Goal: Task Accomplishment & Management: Use online tool/utility

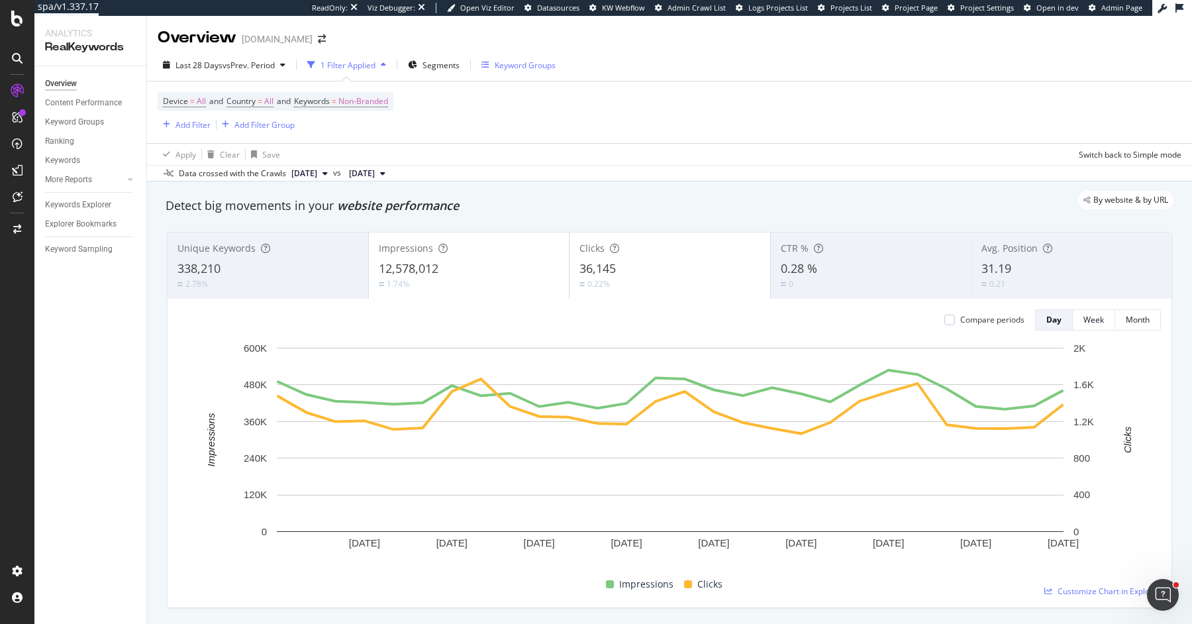
click at [525, 61] on div "Keyword Groups" at bounding box center [525, 65] width 61 height 11
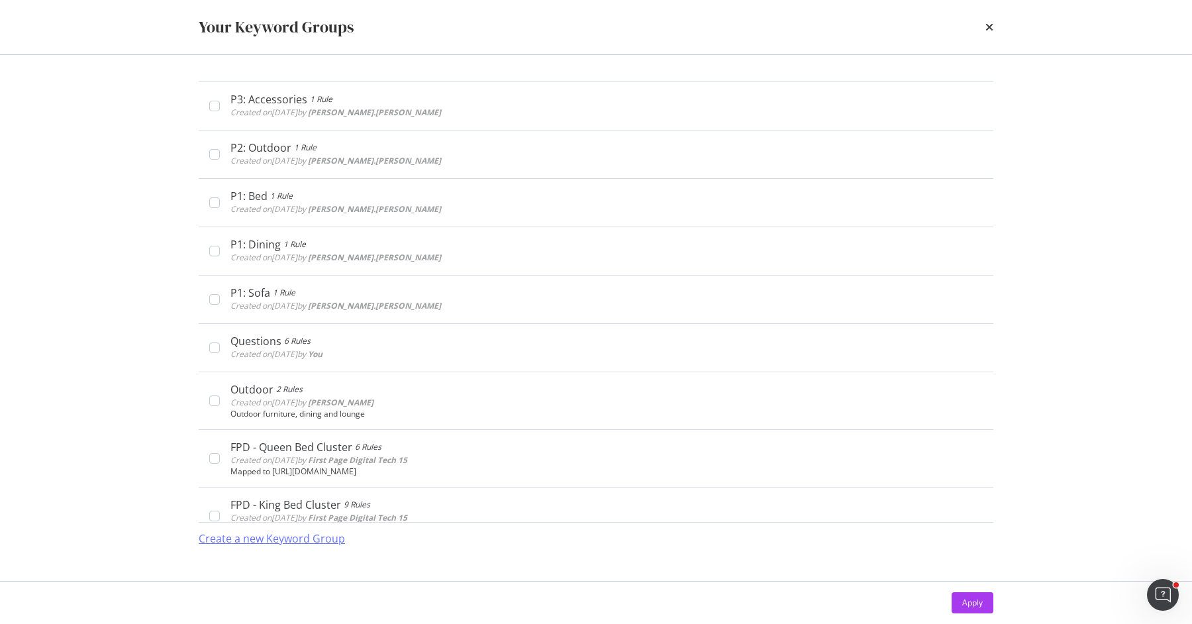
click at [295, 498] on div "Create a new Keyword Group" at bounding box center [272, 538] width 146 height 15
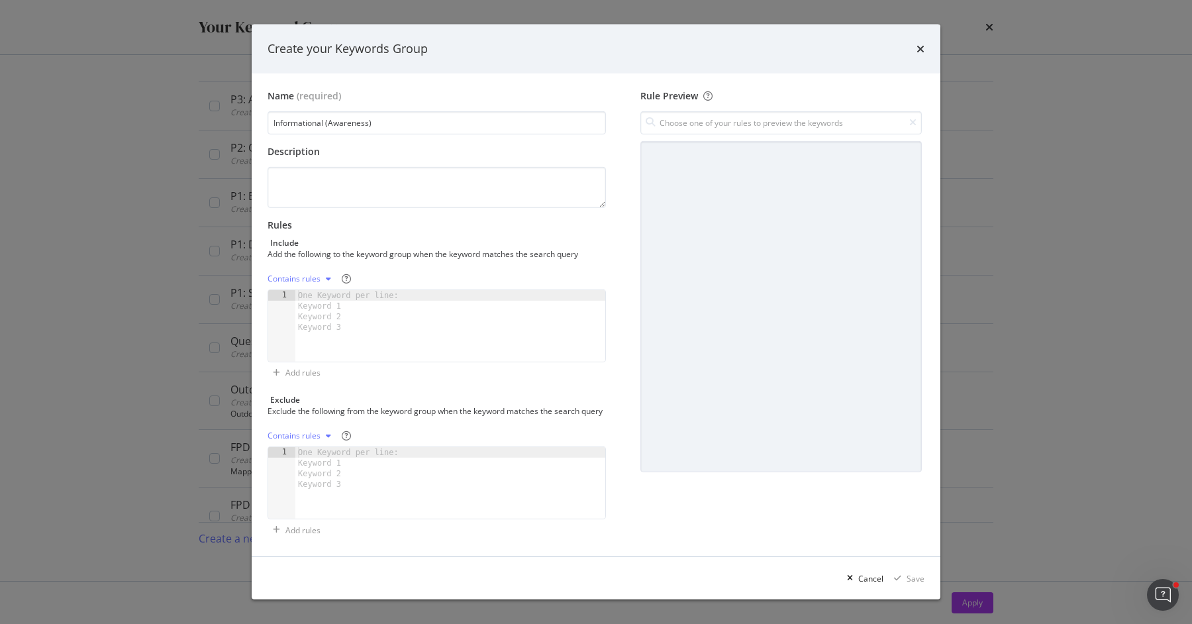
type input "Informational (Awareness)"
click at [393, 301] on div "One Keyword per line: Keyword 1 Keyword 2 Keyword 3" at bounding box center [350, 311] width 111 height 42
paste textarea "what, how, guide, tutorial, definition, tips, examples"
click at [326, 293] on div "what, how, guide, tutorial, definition, tips, examples" at bounding box center [450, 336] width 310 height 93
click at [322, 301] on div "what how, guide, tutorial, definition, tips, examples" at bounding box center [450, 336] width 310 height 93
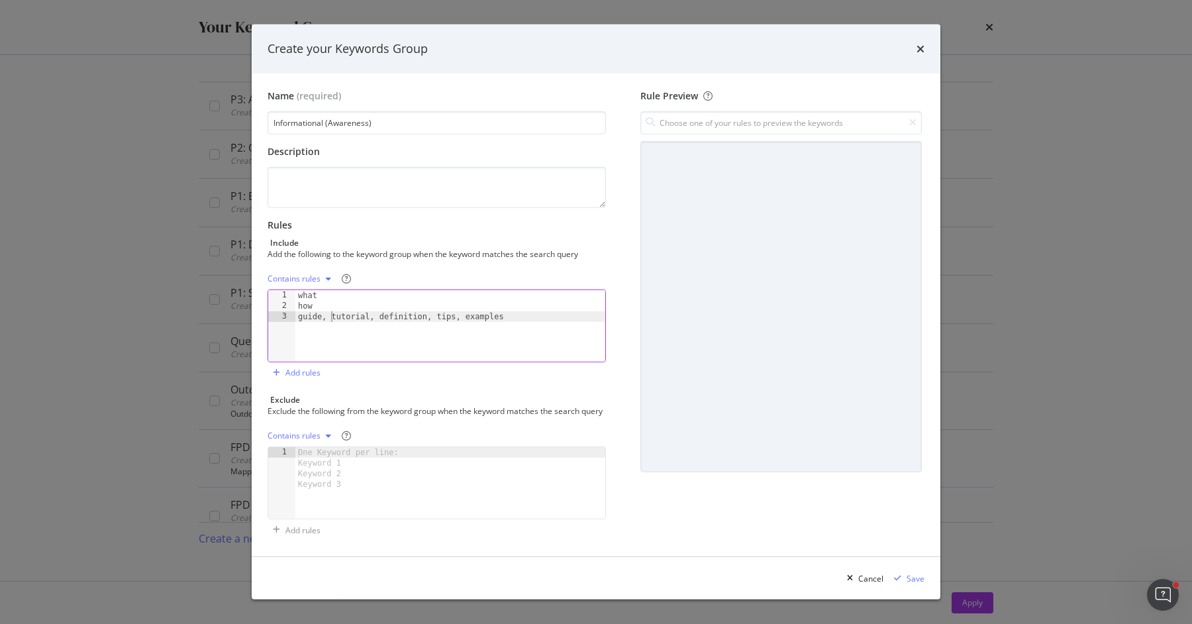
click at [331, 310] on div "what how guide, tutorial, definition, tips, examples" at bounding box center [450, 336] width 310 height 93
click at [344, 324] on div "what how guide tutorial, definition, tips, examples" at bounding box center [450, 336] width 310 height 93
click at [354, 330] on div "what how guide tutorial definition, tips, examples" at bounding box center [450, 336] width 310 height 93
click at [325, 347] on div "what how guide tutorial definition tips, examples" at bounding box center [450, 336] width 310 height 93
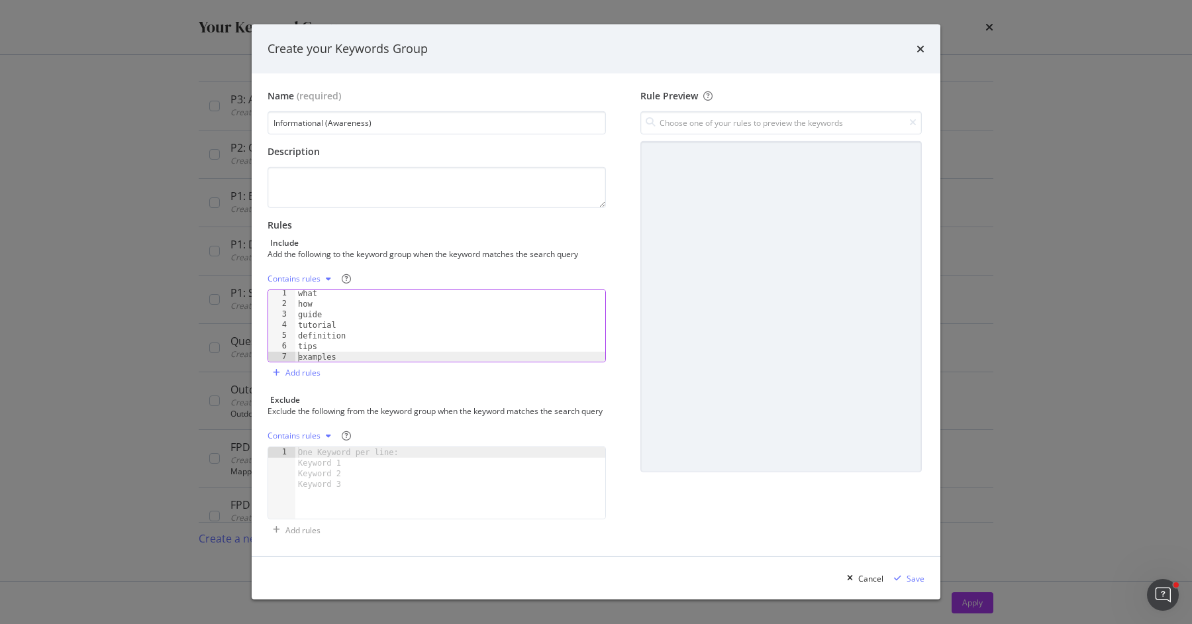
type textarea "examples"
click at [329, 455] on div "One Keyword per line: Keyword 1 Keyword 2 Keyword 3" at bounding box center [350, 468] width 111 height 42
type textarea "s"
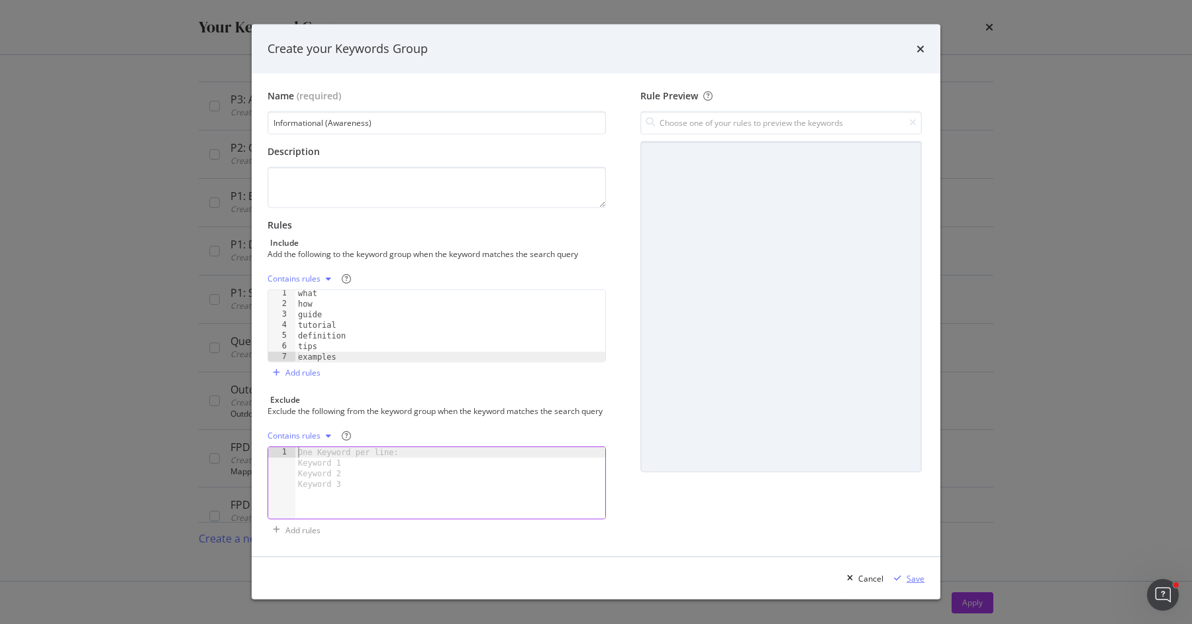
click at [911, 498] on div "Save" at bounding box center [915, 578] width 18 height 11
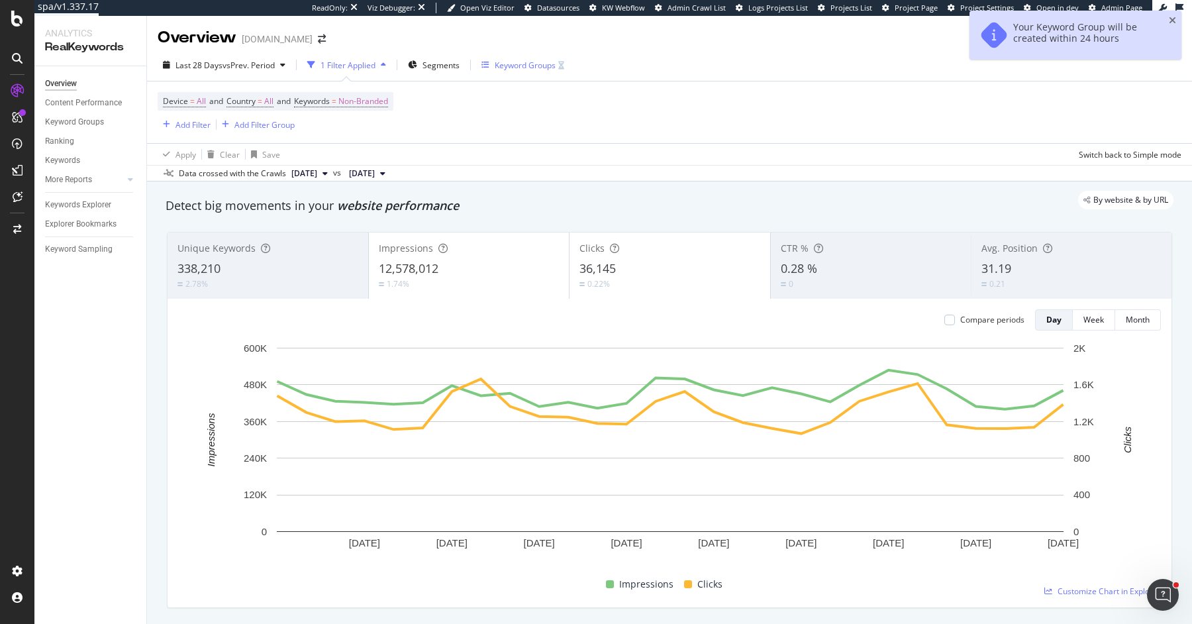
click at [508, 65] on div "Keyword Groups" at bounding box center [525, 65] width 61 height 11
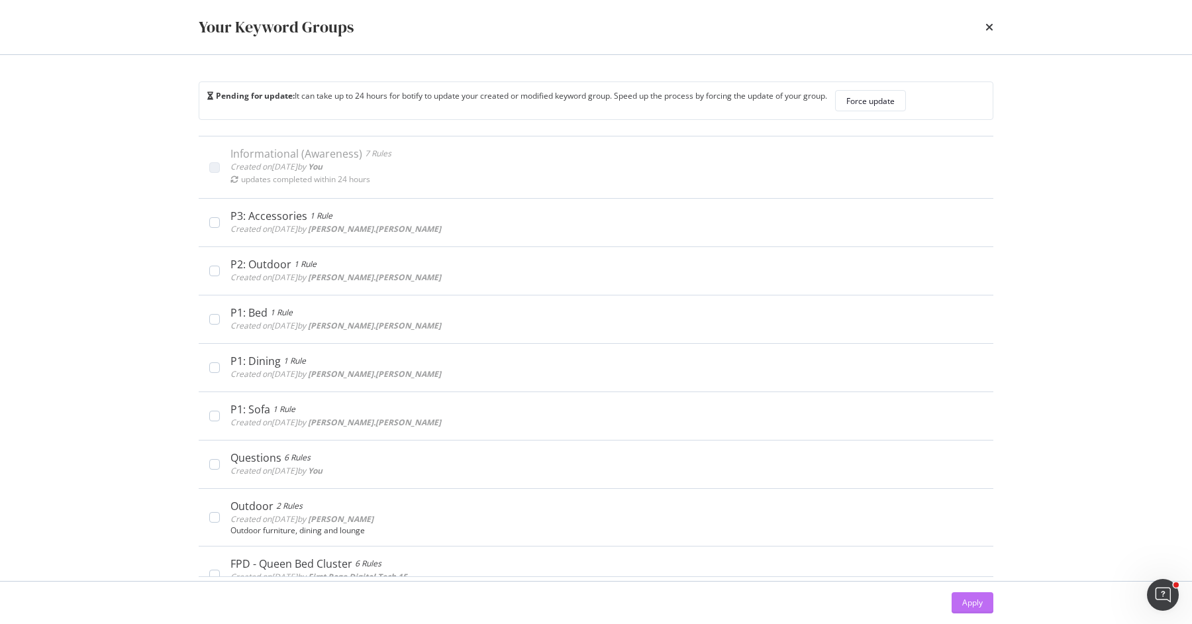
click at [953, 498] on button "Apply" at bounding box center [972, 602] width 42 height 21
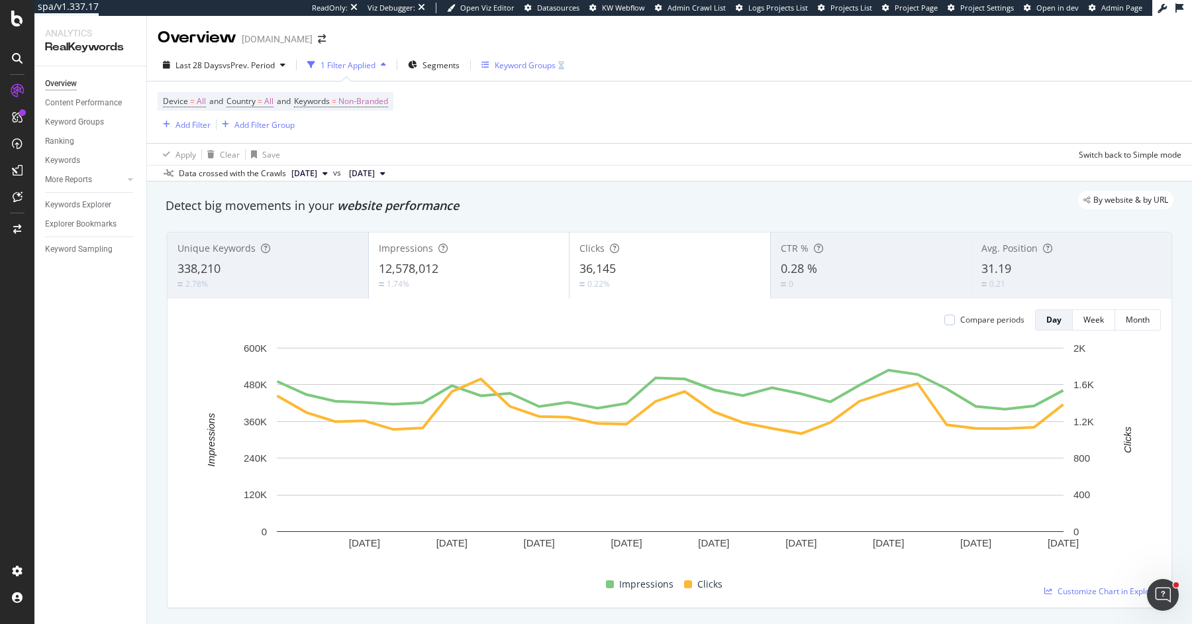
click at [522, 66] on div "Keyword Groups" at bounding box center [525, 65] width 61 height 11
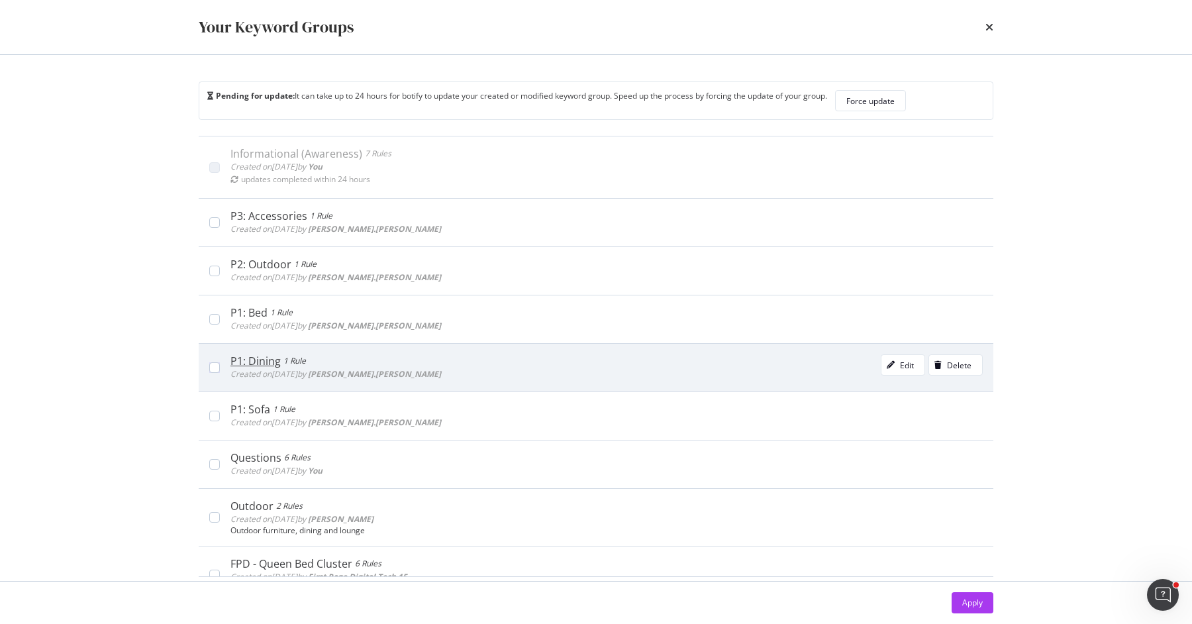
scroll to position [359, 0]
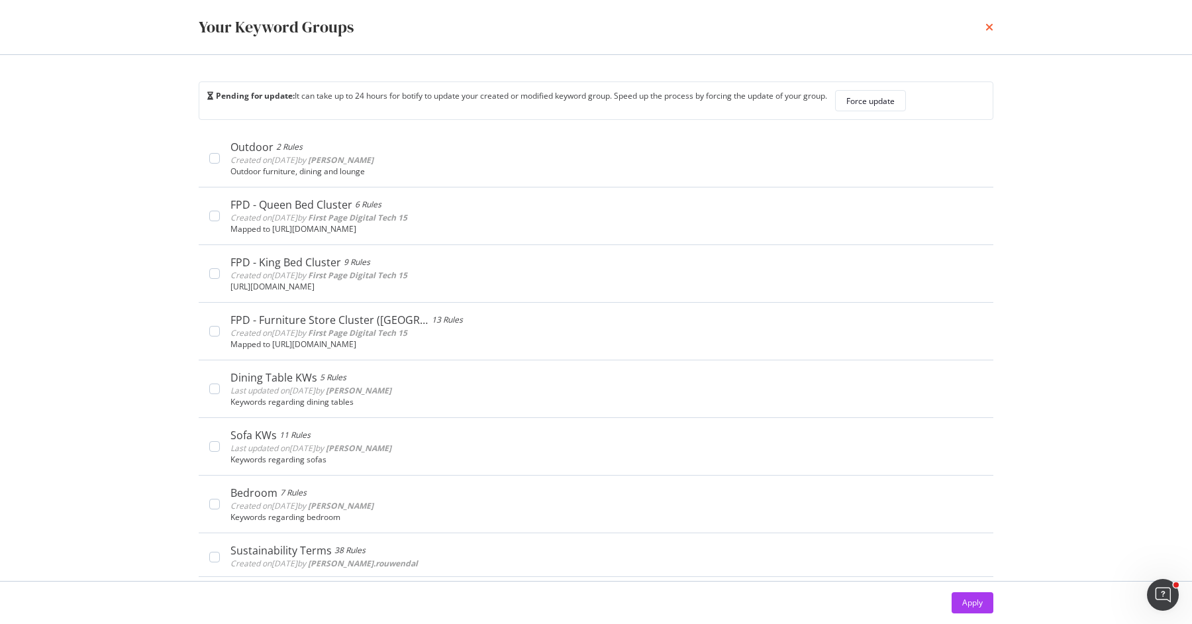
click at [953, 24] on icon "times" at bounding box center [989, 27] width 8 height 11
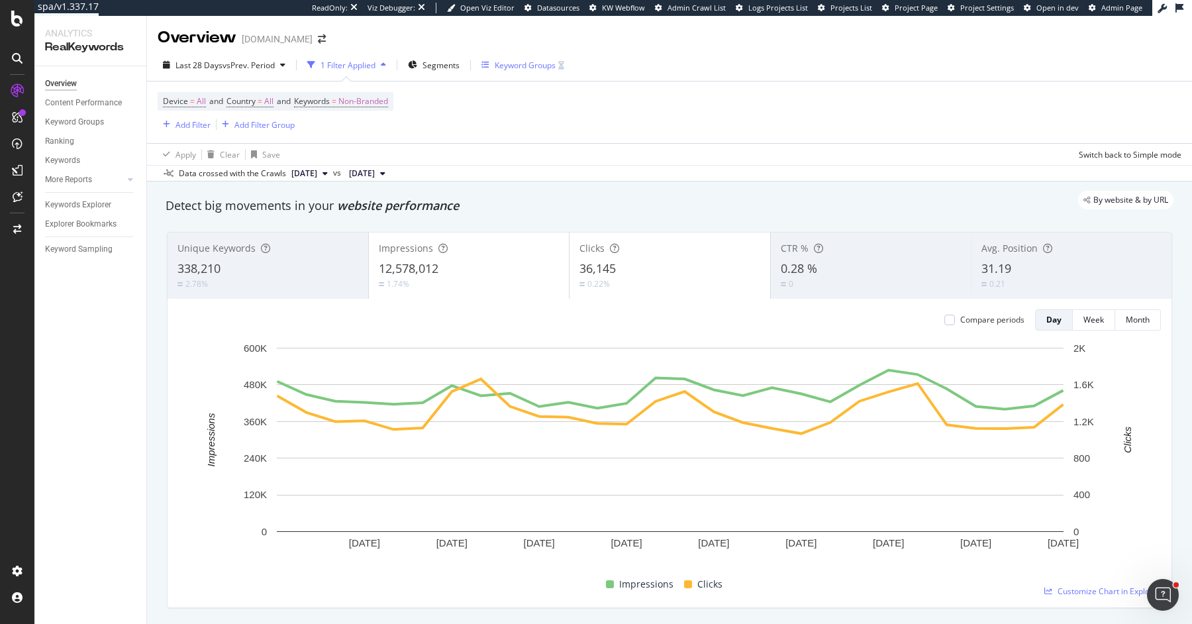
click at [506, 66] on div "Keyword Groups" at bounding box center [525, 65] width 61 height 11
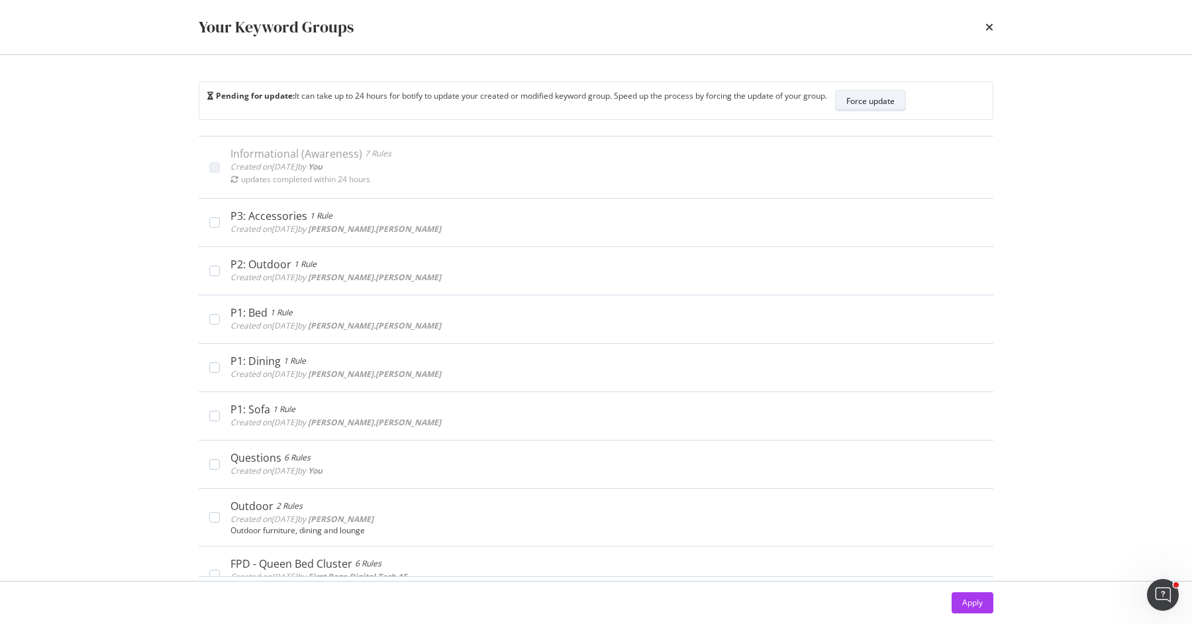
click at [878, 101] on div "Force update" at bounding box center [870, 100] width 48 height 11
click at [868, 97] on div "Force update" at bounding box center [870, 100] width 48 height 11
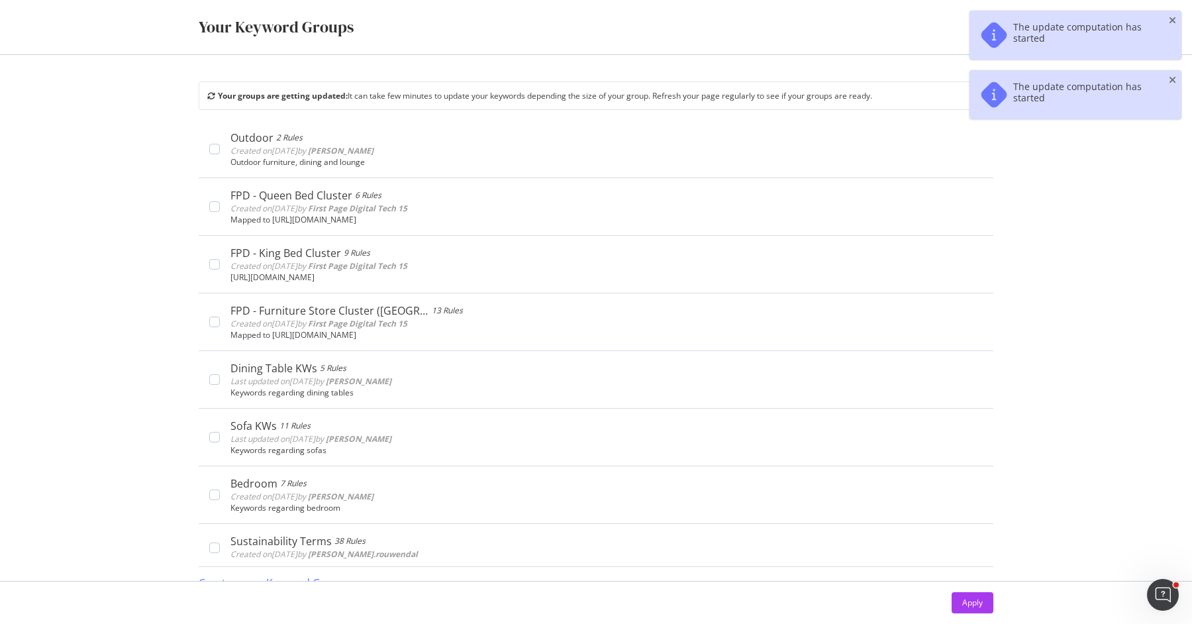
click at [284, 498] on div "Create a new Keyword Group" at bounding box center [272, 582] width 146 height 15
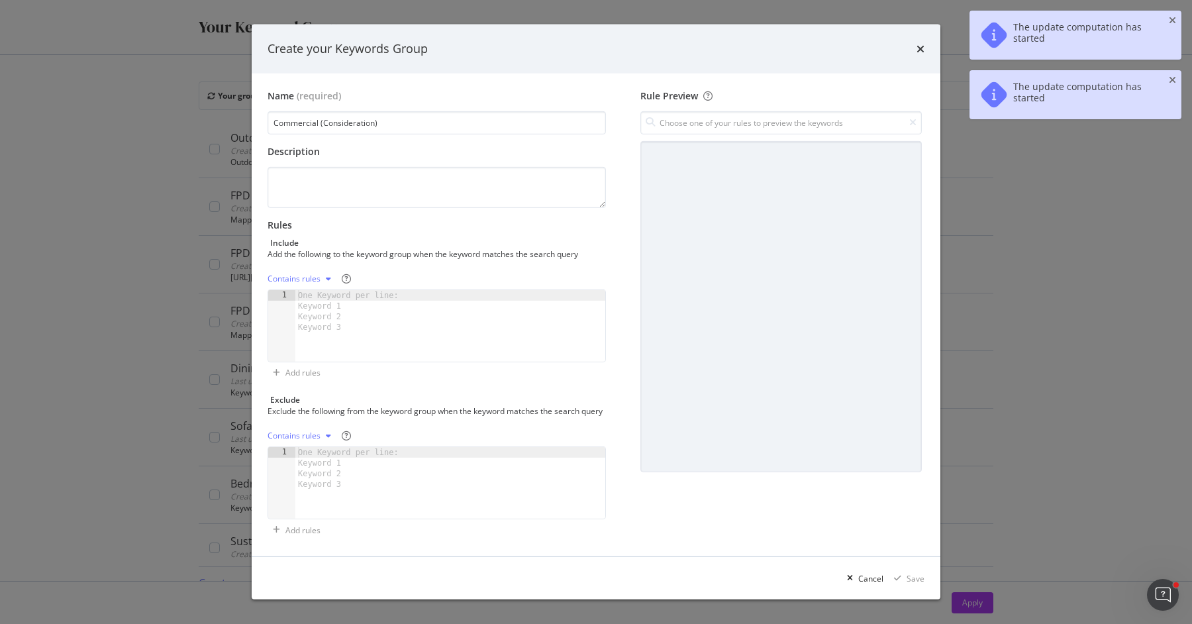
type input "Commercial (Consideration)"
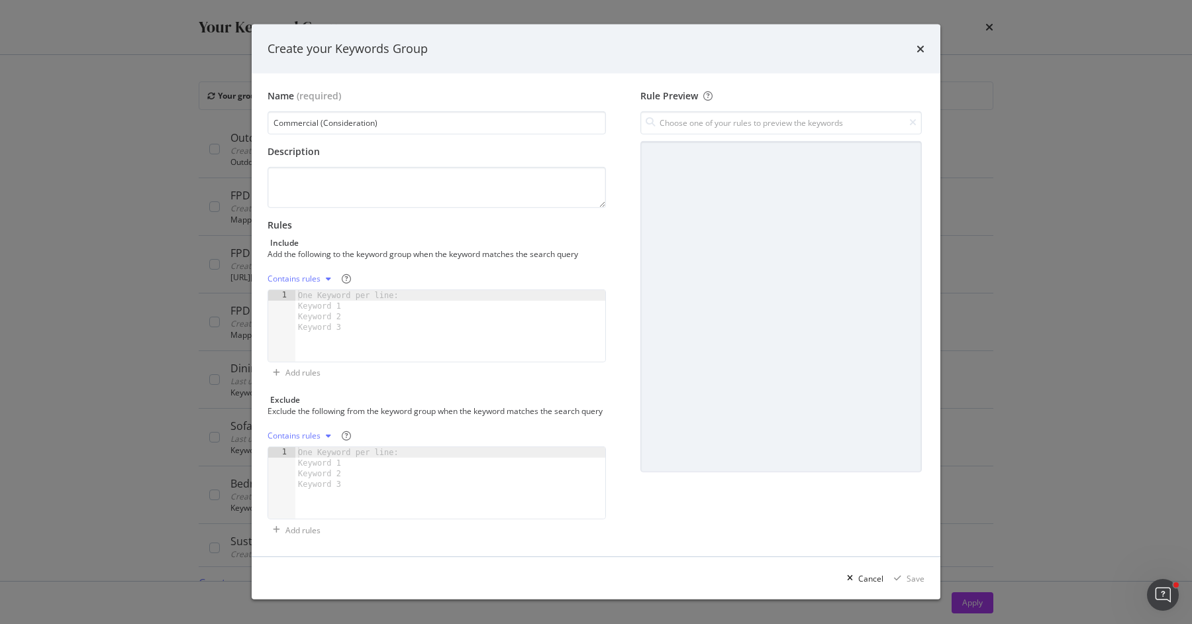
click at [381, 293] on div "One Keyword per line: Keyword 1 Keyword 2 Keyword 3" at bounding box center [350, 311] width 111 height 42
paste textarea "best, top, vs, compare, review, alternative, cheap, affordable"
click at [327, 293] on div "best, top, vs, compare, review, alternative, cheap, affordable" at bounding box center [450, 336] width 310 height 93
click at [318, 303] on div "best top, vs, compare, review, alternative, cheap, affordable" at bounding box center [450, 336] width 310 height 93
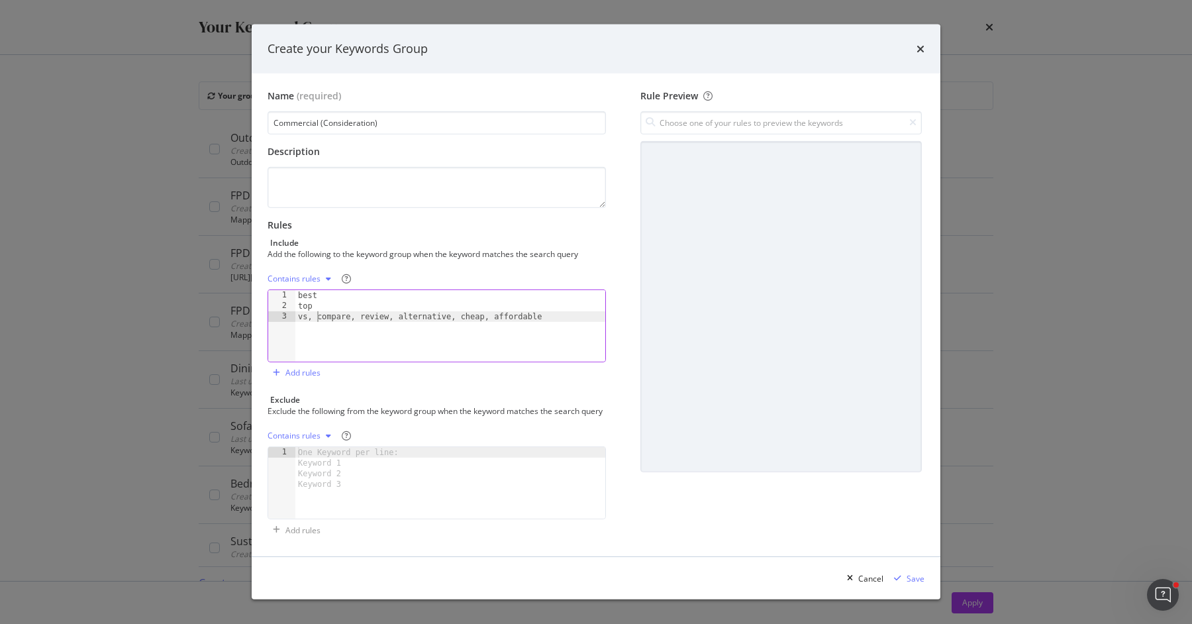
click at [318, 308] on div "best top vs, compare, review, alternative, cheap, affordable" at bounding box center [450, 336] width 310 height 93
click at [340, 324] on div "best top vs compare, review, alternative, cheap, affordable" at bounding box center [450, 336] width 310 height 93
click at [338, 332] on div "best top vs compare review, alternative, cheap, affordable" at bounding box center [450, 336] width 310 height 93
click at [361, 343] on div "best top vs compare review alternative, cheap, affordable" at bounding box center [450, 336] width 310 height 93
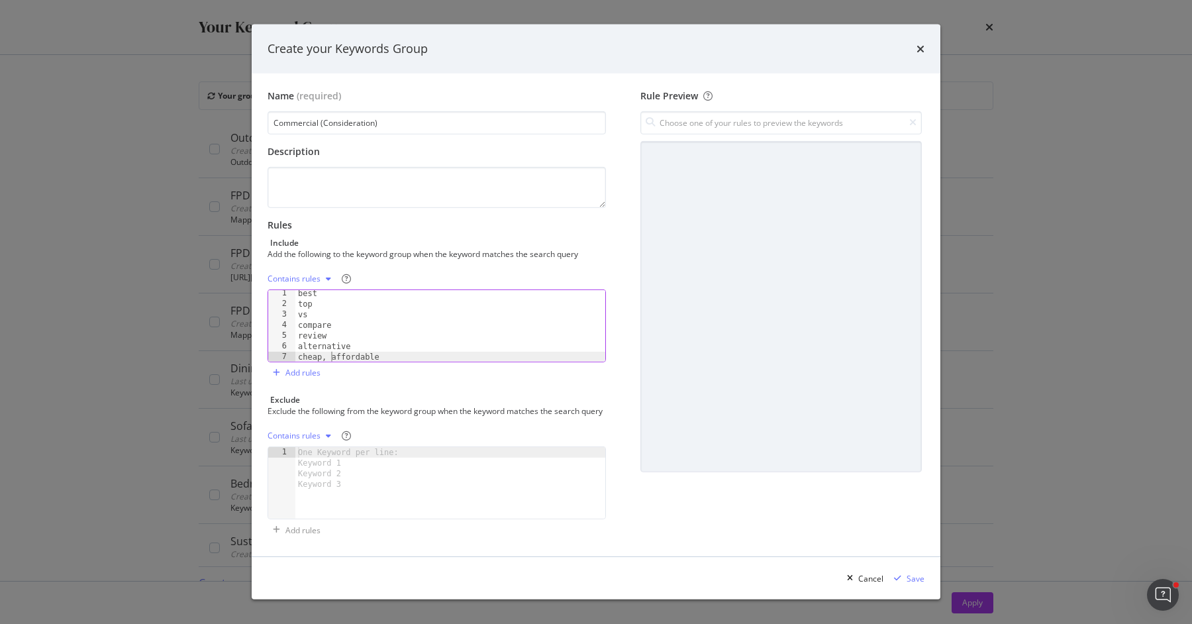
click at [330, 348] on div "best top vs compare review alternative cheap, affordable" at bounding box center [450, 334] width 310 height 93
type textarea "affordable"
click at [920, 498] on div "Save" at bounding box center [915, 578] width 18 height 11
click at [918, 498] on div "Save" at bounding box center [915, 578] width 18 height 11
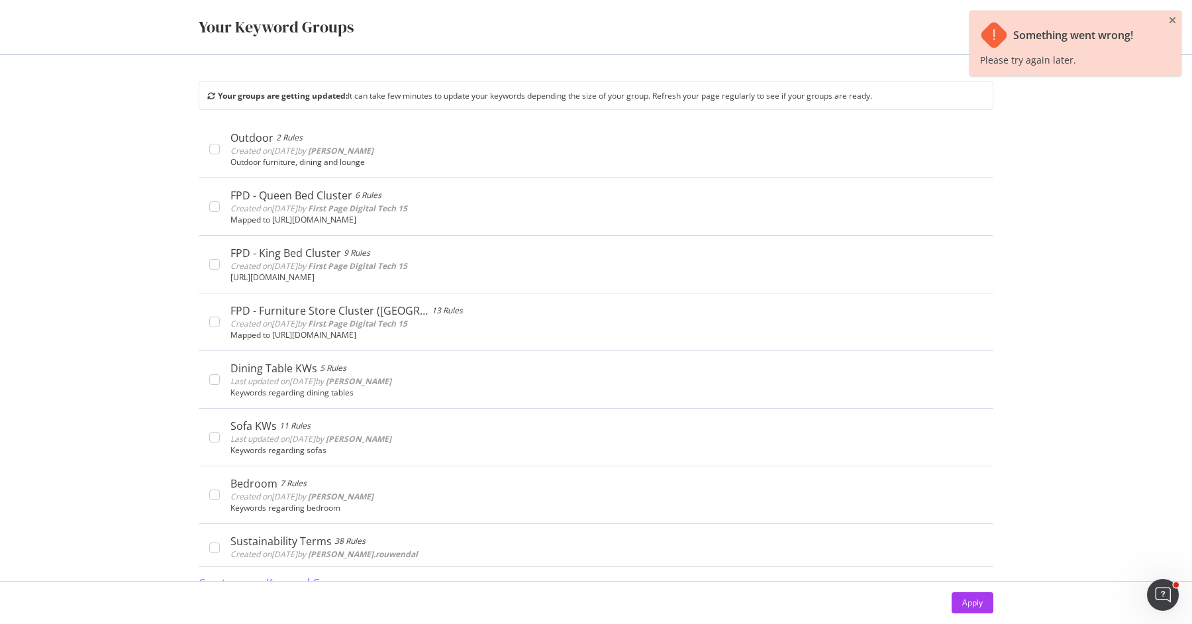
scroll to position [17, 0]
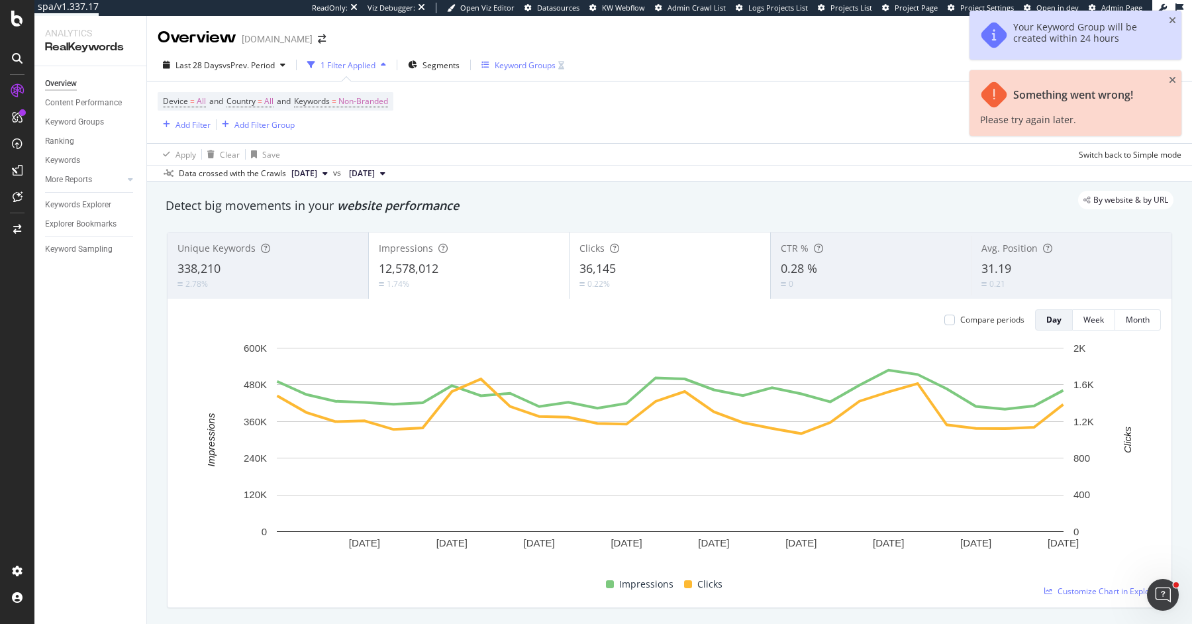
click at [495, 60] on div "Keyword Groups" at bounding box center [522, 65] width 83 height 11
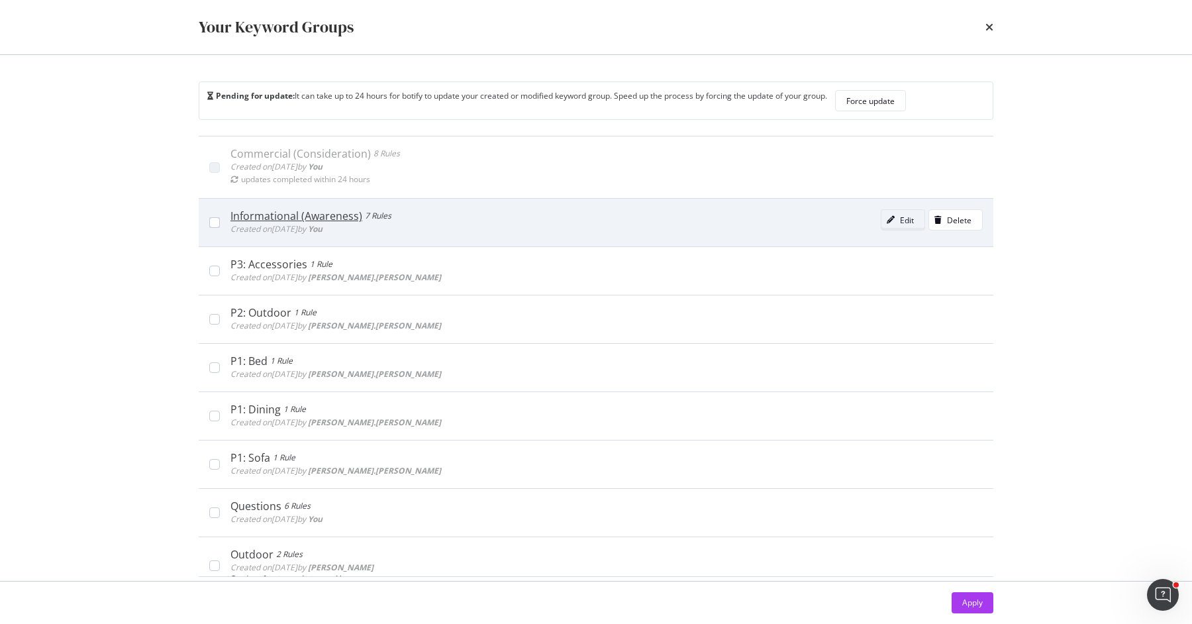
click at [904, 216] on div "Edit" at bounding box center [907, 219] width 14 height 11
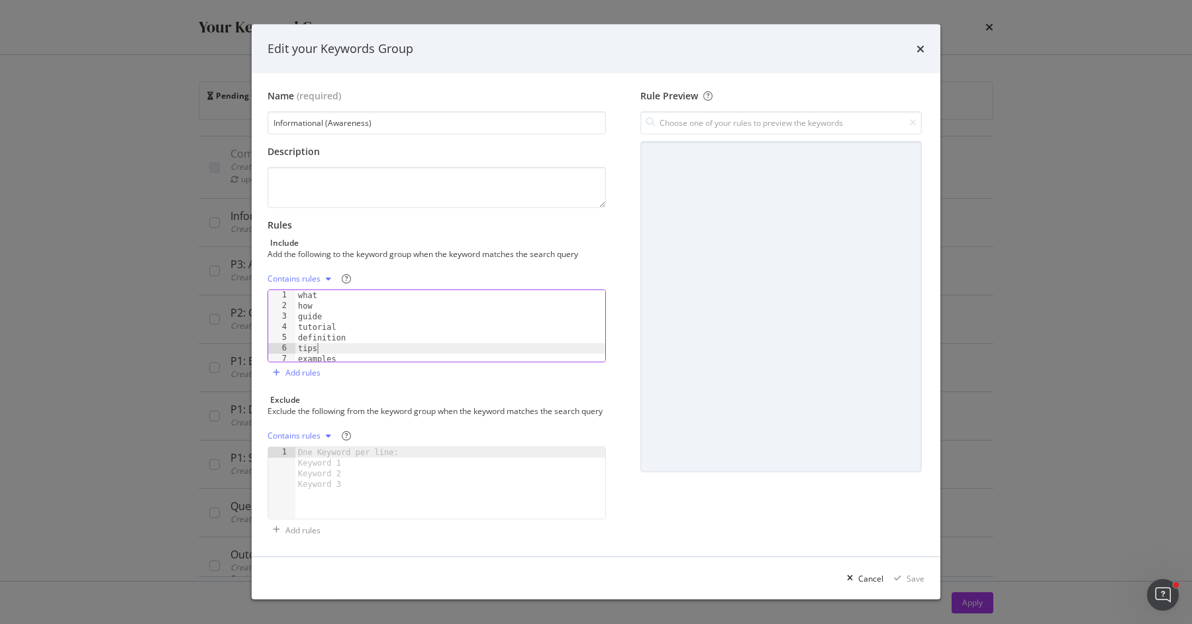
click at [375, 348] on div "what how guide tutorial definition tips examples" at bounding box center [450, 336] width 310 height 93
type textarea "examples"
paste textarea "guide"
type textarea "guide"
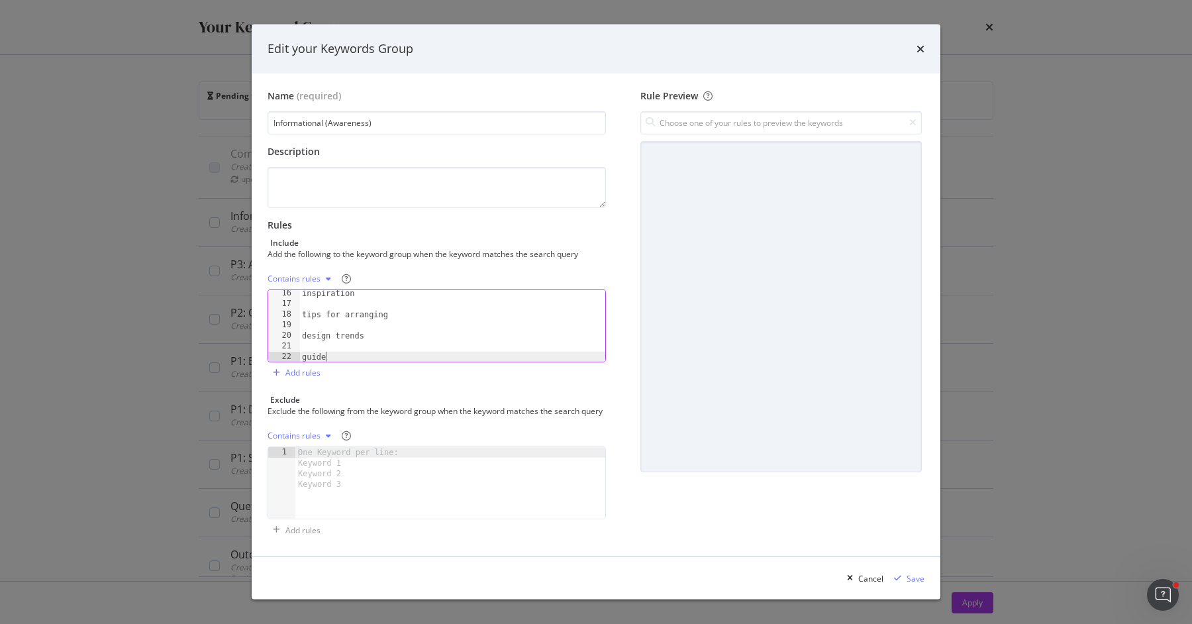
scroll to position [161, 0]
click at [318, 338] on div "inspiration tips for arranging design trends guide" at bounding box center [452, 334] width 306 height 93
type textarea "design trends"
click at [322, 330] on div "inspiration tips for arranging design trends guide" at bounding box center [452, 334] width 306 height 93
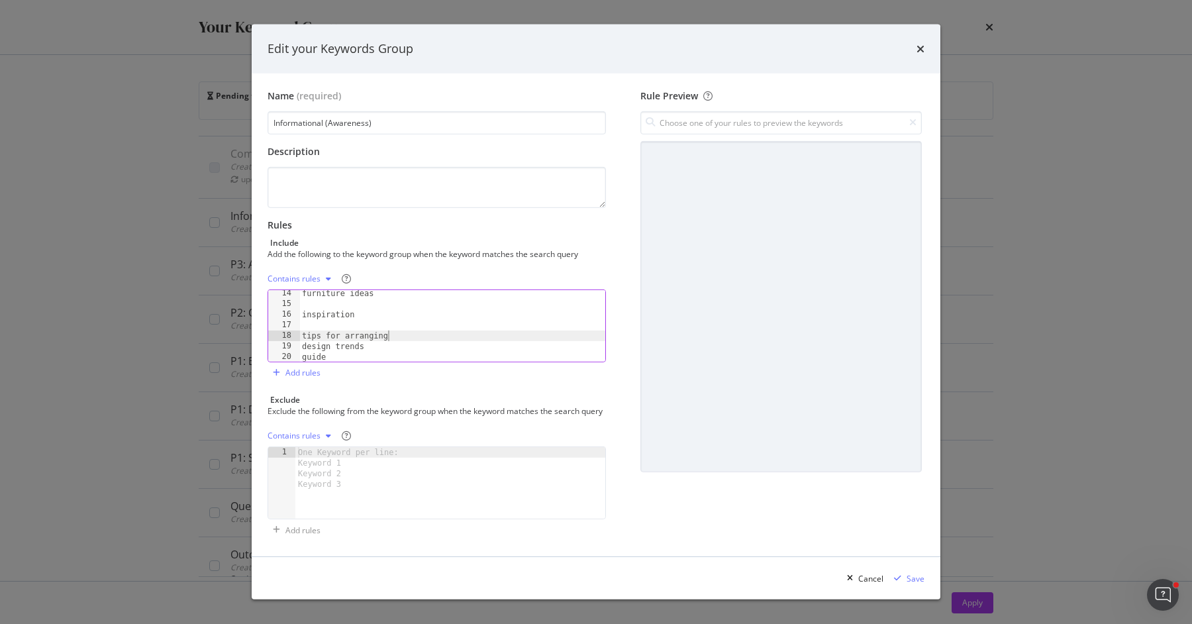
click at [324, 312] on div "furniture ideas inspiration tips for arranging design trends guide" at bounding box center [452, 334] width 306 height 93
click at [322, 314] on div "furniture ideas inspiration tips for arranging design trends guide" at bounding box center [452, 334] width 306 height 93
type textarea "inspiration"
click at [325, 320] on div "furniture ideas inspiration tips for arranging design trends guide" at bounding box center [452, 334] width 306 height 93
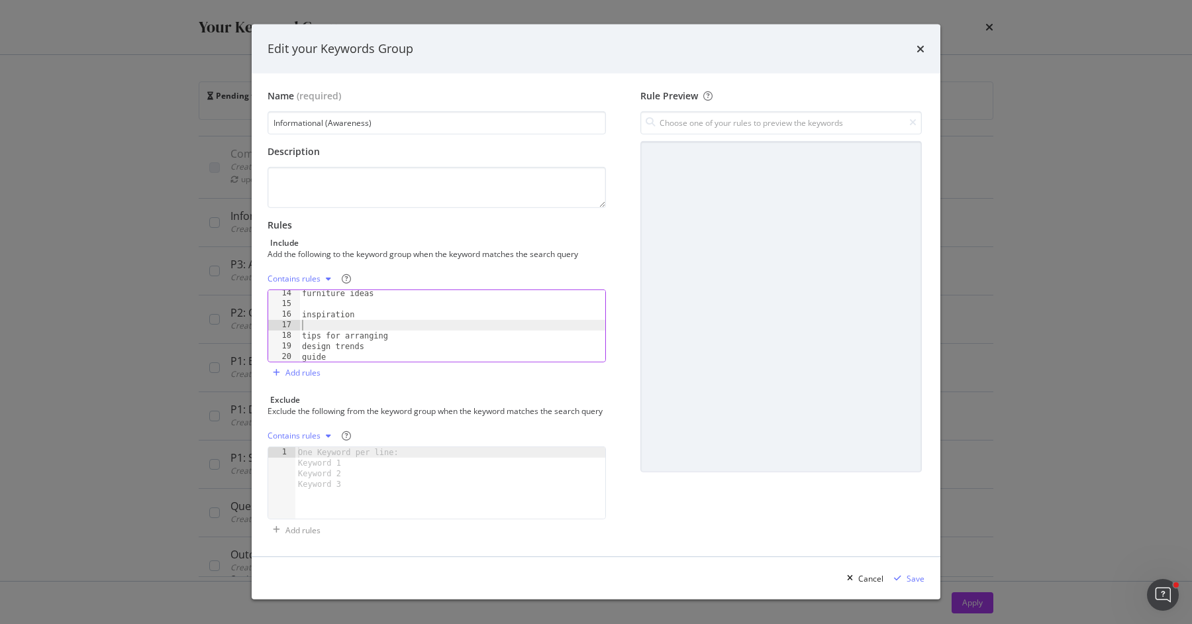
scroll to position [0, 0]
type textarea "inspiration"
click at [325, 308] on div "furniture ideas inspiration tips for arranging design trends guide" at bounding box center [452, 334] width 306 height 93
type textarea "furniture ideas"
click at [324, 297] on div "how to style furniture ideas inspiration tips for arranging design trends guide" at bounding box center [452, 334] width 306 height 93
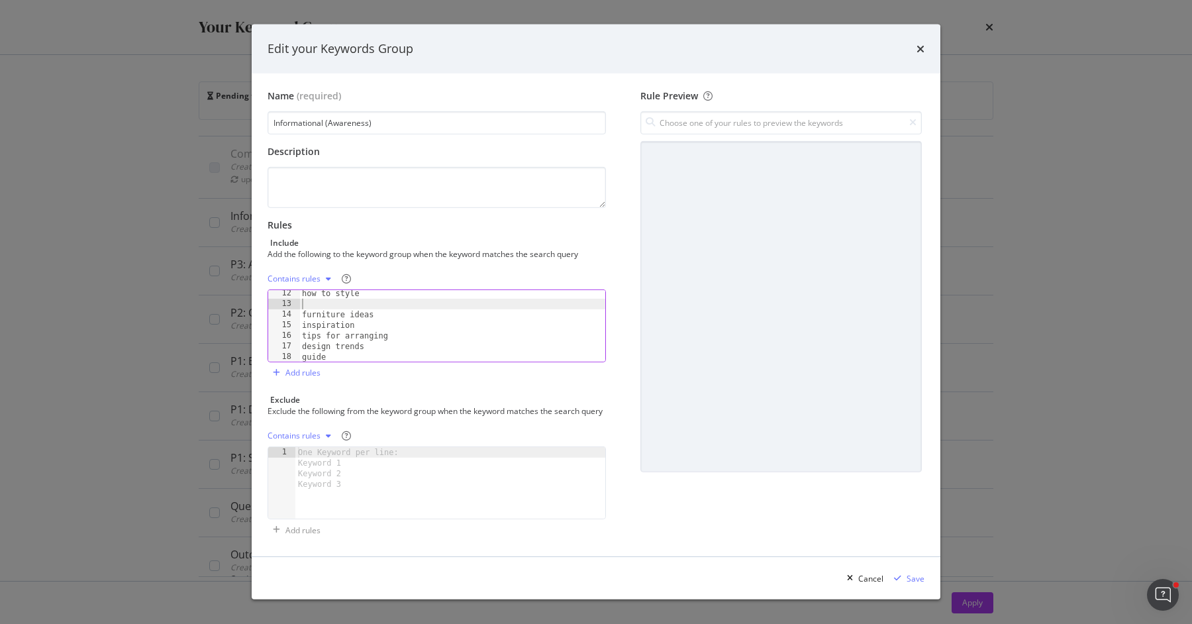
type textarea "how to style"
click at [321, 313] on div "what is how to choose how to style furniture ideas inspiration tips for arrangi…" at bounding box center [452, 331] width 306 height 93
type textarea "how to choose"
click at [319, 292] on div "what is how to choose how to style furniture ideas inspiration tips for arrangi…" at bounding box center [452, 331] width 306 height 93
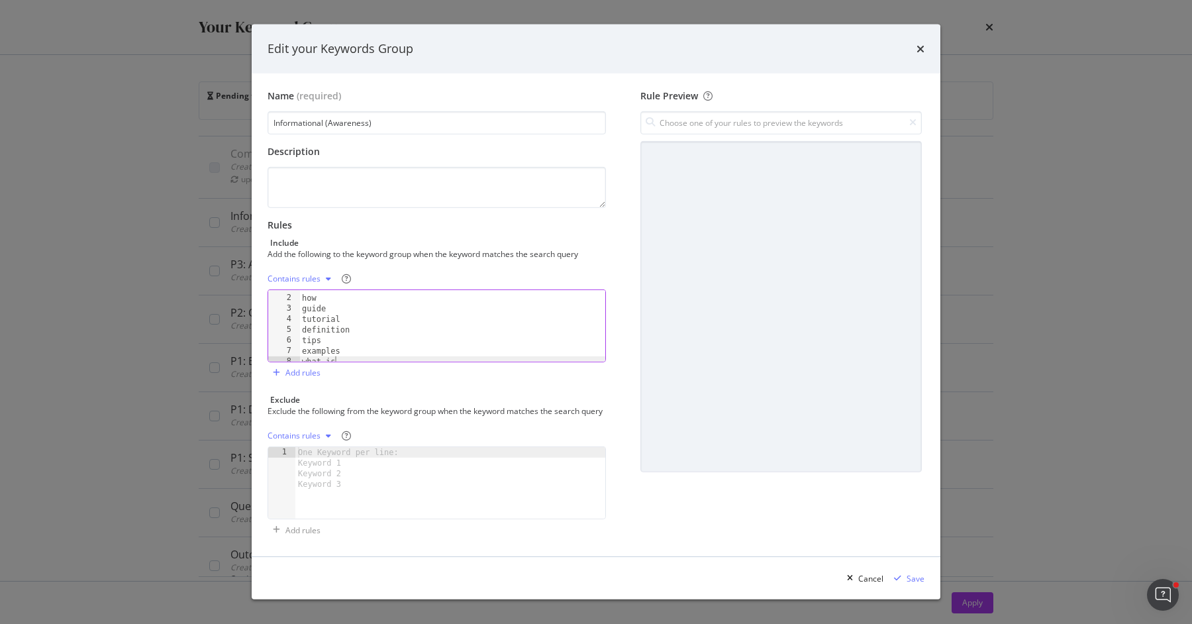
scroll to position [0, 0]
drag, startPoint x: 326, startPoint y: 289, endPoint x: 273, endPoint y: 288, distance: 53.0
click at [273, 289] on div "what is 1 2 3 4 5 6 7 8 what how guide tutorial definition tips examples what i…" at bounding box center [436, 325] width 338 height 73
type textarea "what"
click at [324, 325] on div "what how guide tutorial definition tips examples what is" at bounding box center [452, 336] width 306 height 93
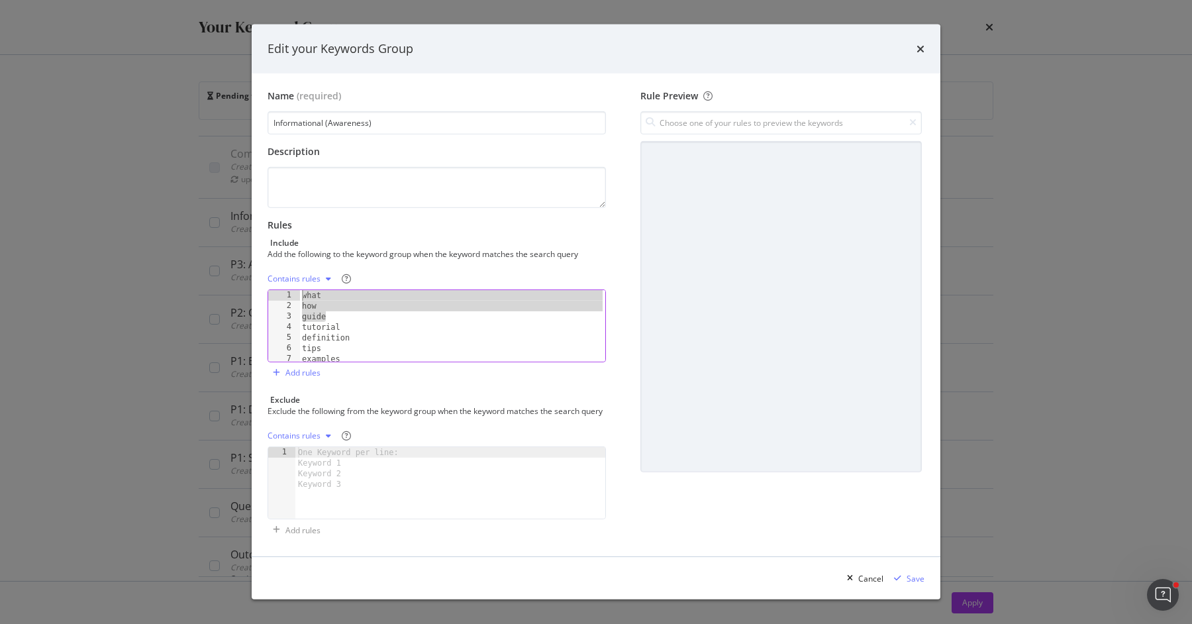
drag, startPoint x: 334, startPoint y: 301, endPoint x: 285, endPoint y: 271, distance: 57.3
click at [285, 271] on div "Contains rules tutorial 1 2 3 4 5 6 7 8 what how guide tutorial definition tips…" at bounding box center [436, 315] width 338 height 94
click at [327, 303] on div "what how guide tutorial definition tips examples what is" at bounding box center [452, 336] width 306 height 93
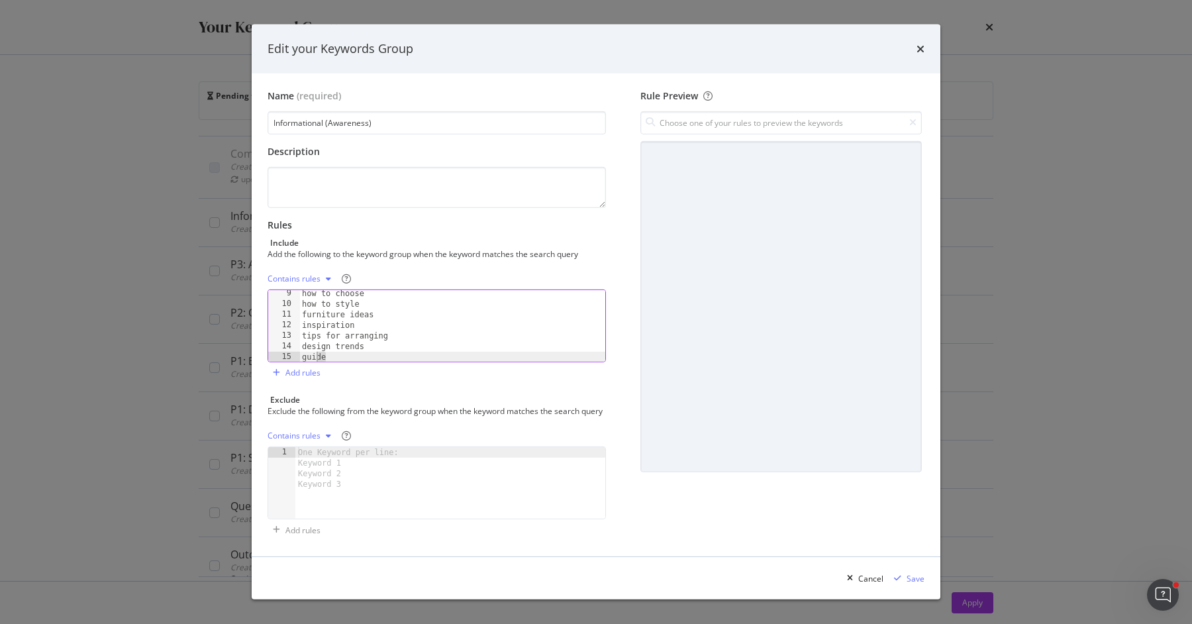
drag, startPoint x: 334, startPoint y: 351, endPoint x: 284, endPoint y: 350, distance: 49.7
click at [284, 350] on div "how 9 10 11 12 13 14 15 how to choose how to style furniture ideas inspiration …" at bounding box center [436, 325] width 338 height 73
type textarea "guide"
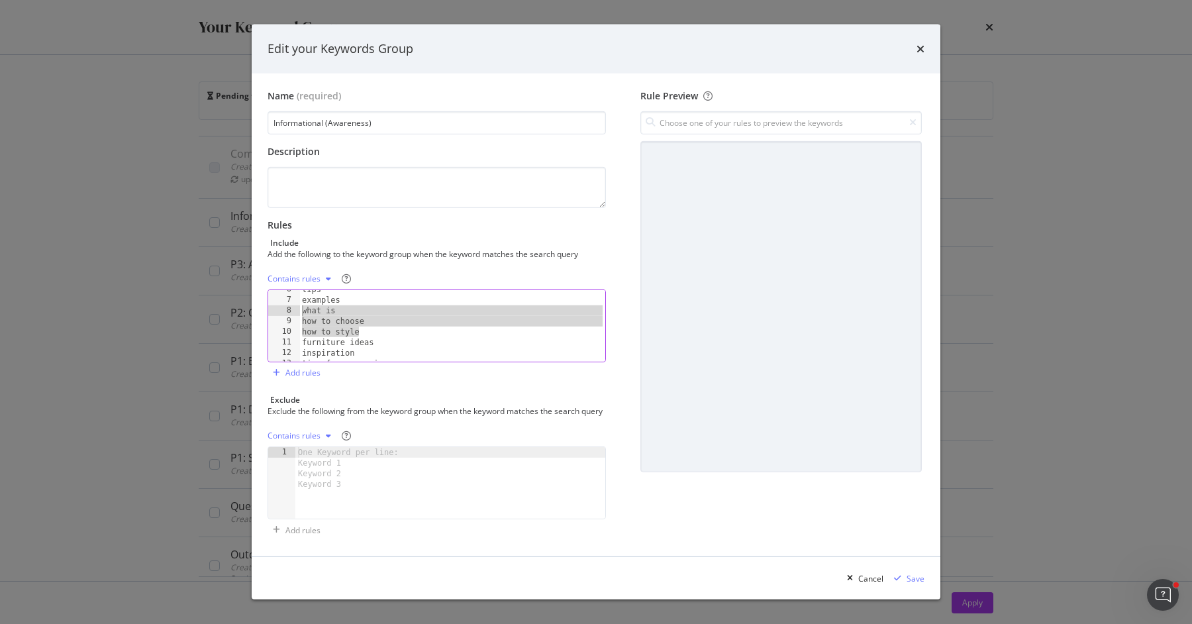
drag, startPoint x: 374, startPoint y: 322, endPoint x: 280, endPoint y: 307, distance: 95.2
click at [280, 307] on div "design trends 6 7 8 9 10 11 12 13 14 tips examples what is how to choose how to…" at bounding box center [436, 325] width 338 height 73
type textarea "what is how to choose"
click at [405, 330] on div "definition tips examples furniture ideas inspiration tips for arranging design …" at bounding box center [452, 334] width 306 height 93
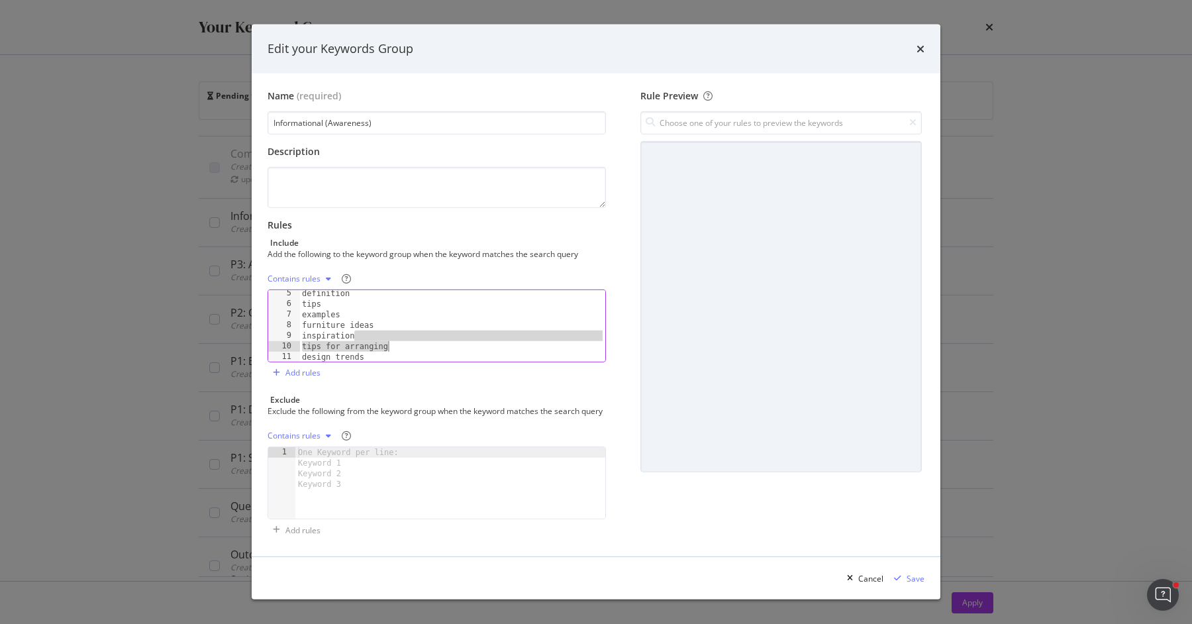
drag, startPoint x: 396, startPoint y: 330, endPoint x: 403, endPoint y: 338, distance: 11.3
click at [403, 339] on div "definition tips examples furniture ideas inspiration tips for arranging design …" at bounding box center [452, 334] width 306 height 93
drag, startPoint x: 350, startPoint y: 326, endPoint x: 251, endPoint y: 316, distance: 99.7
click at [251, 316] on div "Edit your Keywords Group Name (required) Informational (Awareness) Description …" at bounding box center [596, 312] width 1192 height 624
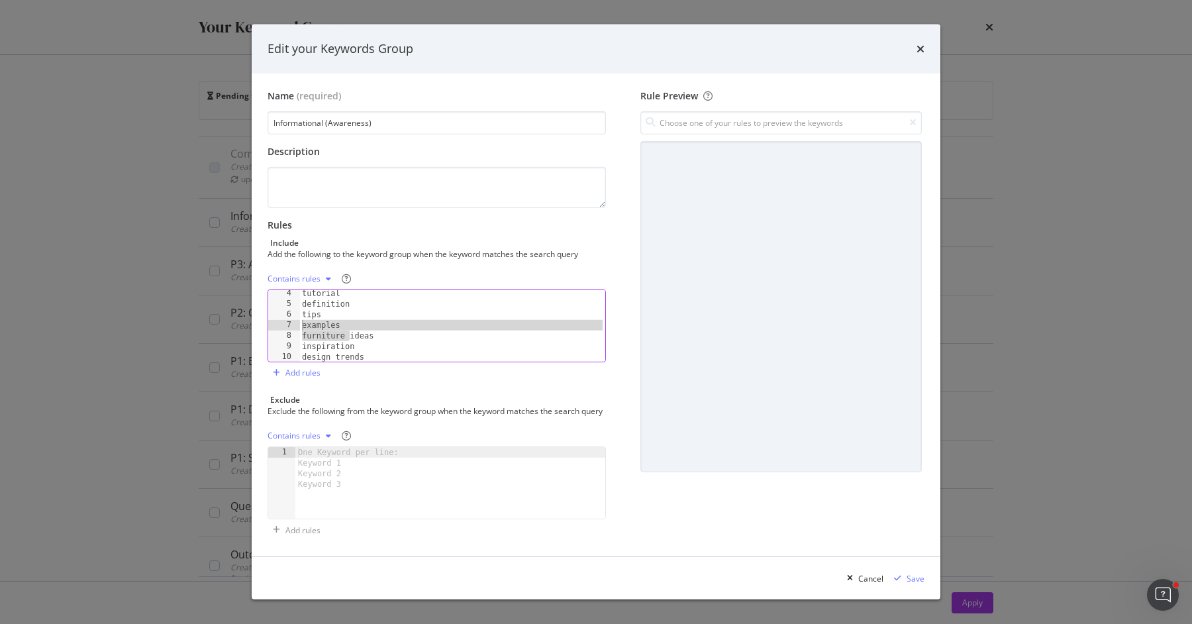
click at [325, 316] on div "tutorial definition tips examples furniture ideas inspiration design trends" at bounding box center [452, 334] width 306 height 93
drag, startPoint x: 348, startPoint y: 326, endPoint x: 295, endPoint y: 325, distance: 53.6
click at [295, 326] on div "examples 4 5 6 7 8 9 10 tutorial definition tips examples furniture ideas inspi…" at bounding box center [436, 325] width 338 height 73
type textarea "ideas"
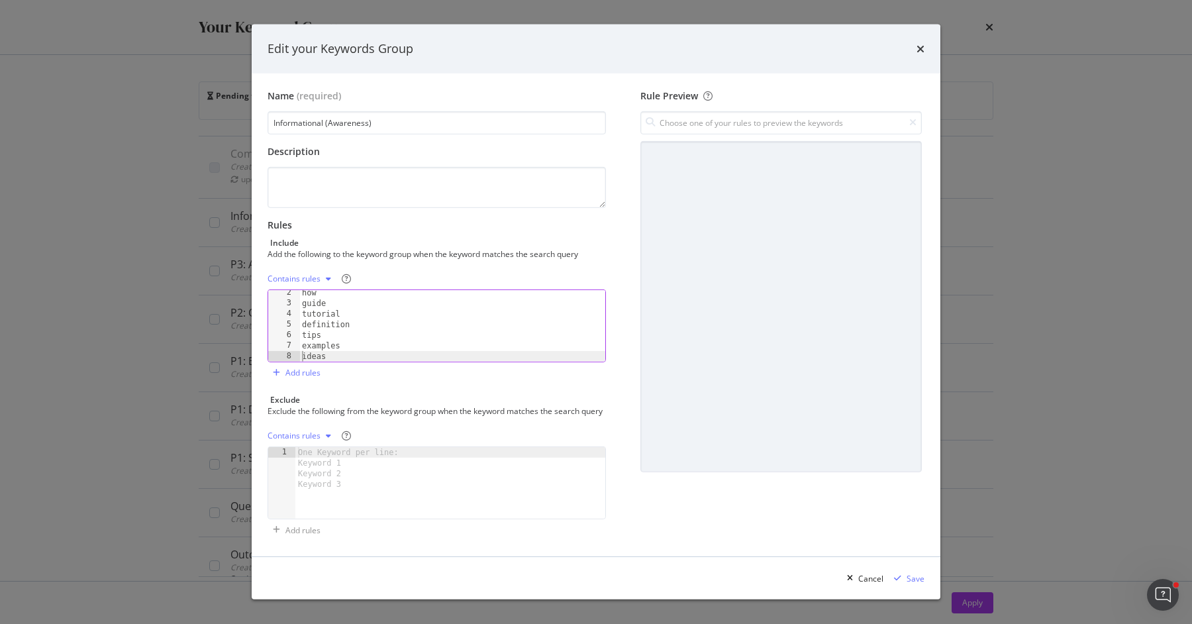
scroll to position [34, 0]
click at [912, 498] on div "Save" at bounding box center [915, 578] width 18 height 11
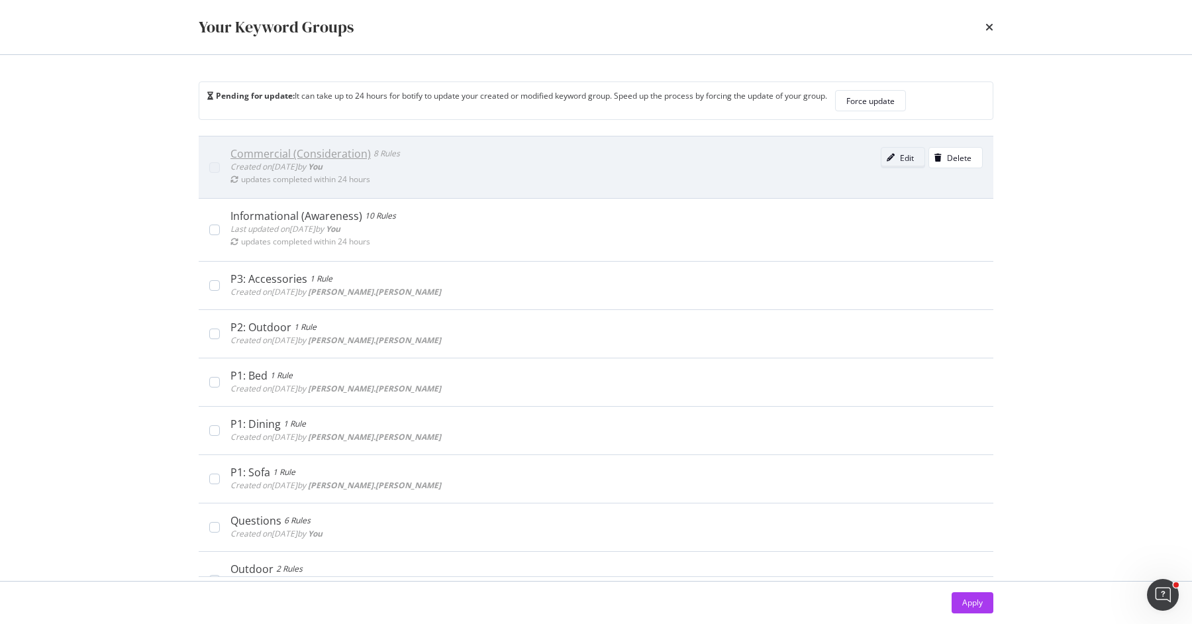
click at [897, 152] on div "Edit" at bounding box center [897, 157] width 32 height 19
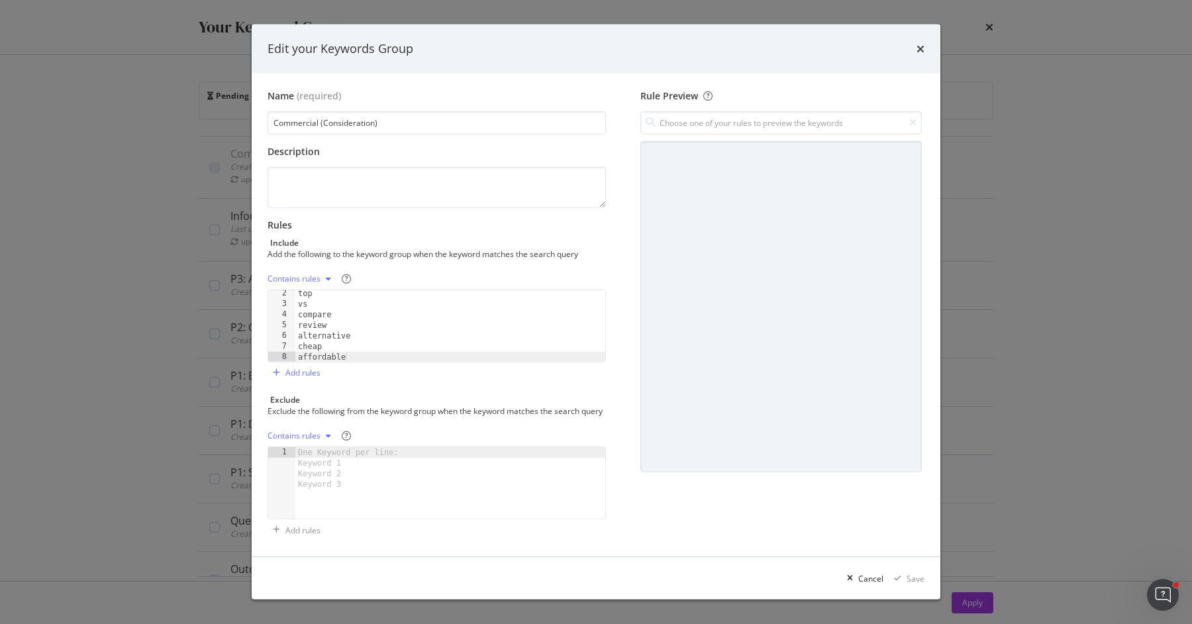
scroll to position [3, 0]
click at [354, 347] on div "top vs compare review alternative cheap affordable" at bounding box center [450, 334] width 310 height 93
drag, startPoint x: 354, startPoint y: 347, endPoint x: 273, endPoint y: 346, distance: 80.8
click at [273, 346] on div "affordable 2 3 4 5 6 7 8 top vs compare review alternative cheap affordable XXX…" at bounding box center [436, 325] width 338 height 73
click at [376, 334] on div "top vs compare review alternative cheap affordable" at bounding box center [450, 334] width 310 height 93
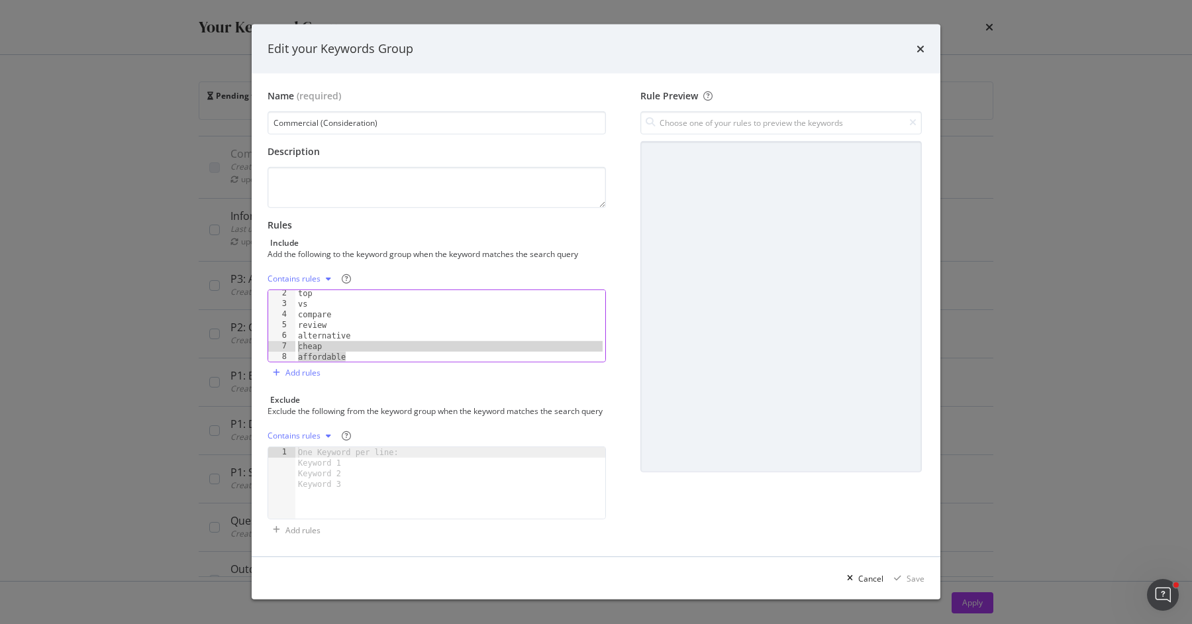
drag, startPoint x: 365, startPoint y: 350, endPoint x: 291, endPoint y: 340, distance: 74.7
click at [291, 340] on div "cheap 2 3 4 5 6 7 8 top vs compare review alternative cheap affordable XXXXXXXX…" at bounding box center [436, 325] width 338 height 73
paste textarea "Cursor at row 7"
type textarea "affordable"
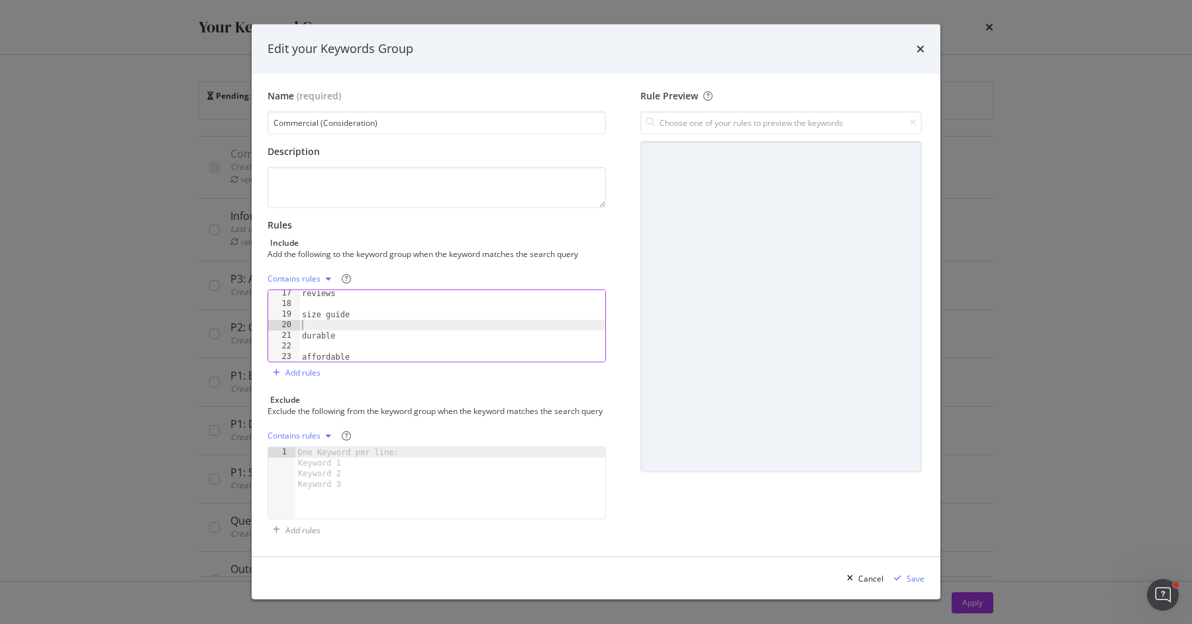
click at [324, 316] on div "reviews size guide durable affordable" at bounding box center [452, 334] width 306 height 93
type textarea "size guide"
click at [319, 304] on div "reviews size guide durable affordable" at bounding box center [452, 334] width 306 height 93
type textarea "reviews"
click at [314, 295] on div "brand vs brand reviews size guide durable affordable" at bounding box center [452, 334] width 306 height 93
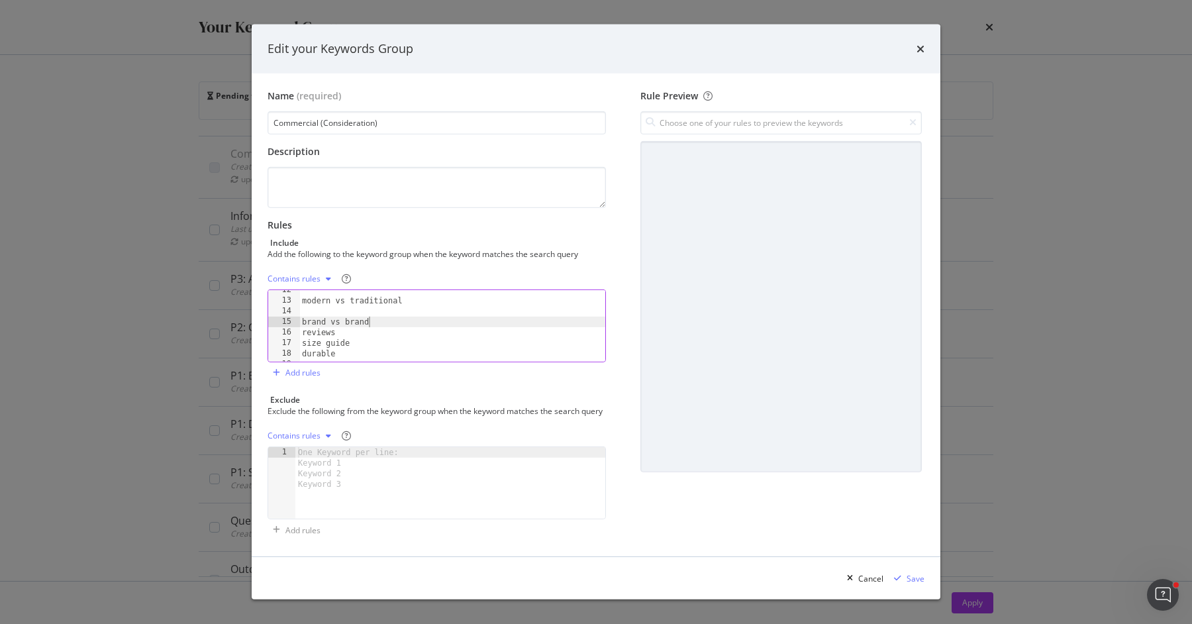
scroll to position [115, 0]
drag, startPoint x: 375, startPoint y: 320, endPoint x: 293, endPoint y: 297, distance: 84.8
click at [293, 297] on div "brand vs brand 11 12 13 14 15 16 17 18 19 for small spaces modern vs traditiona…" at bounding box center [436, 325] width 338 height 73
click at [305, 303] on div "for small spaces modern vs traditional brand vs brand reviews size guide durable" at bounding box center [452, 327] width 306 height 93
drag, startPoint x: 305, startPoint y: 310, endPoint x: 418, endPoint y: 318, distance: 113.5
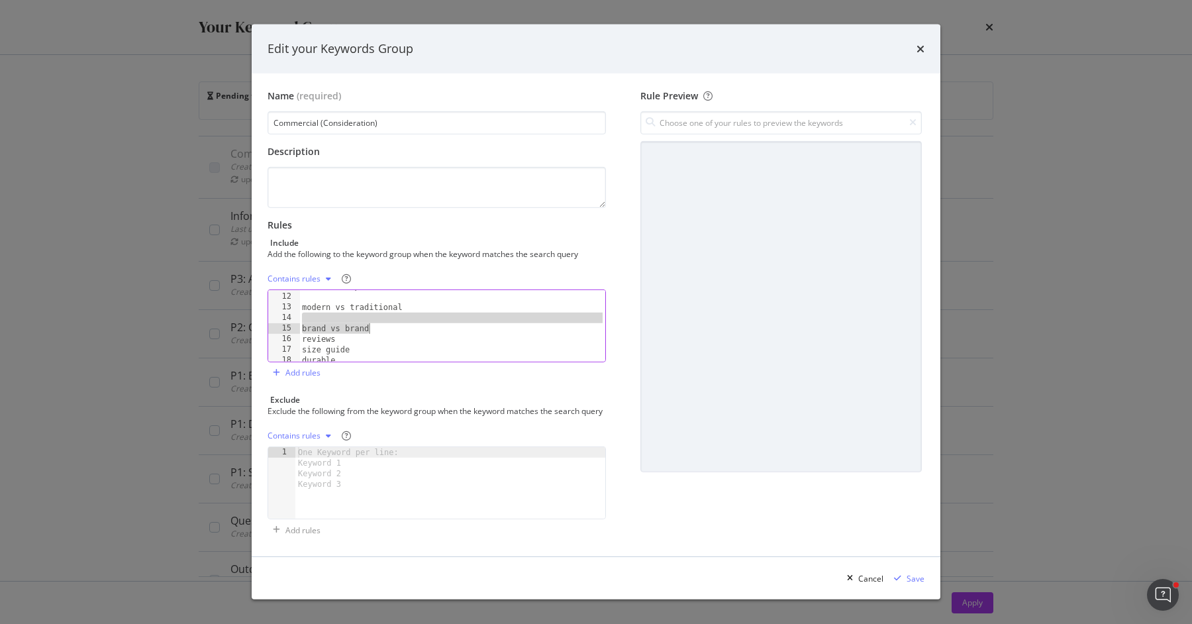
click at [418, 318] on div "for small spaces modern vs traditional brand vs brand reviews size guide durable" at bounding box center [452, 327] width 306 height 93
type textarea "brand vs brand"
drag, startPoint x: 428, startPoint y: 334, endPoint x: 306, endPoint y: 323, distance: 122.9
click at [306, 324] on div "top for small spaces modern vs traditional reviews" at bounding box center [452, 327] width 306 height 93
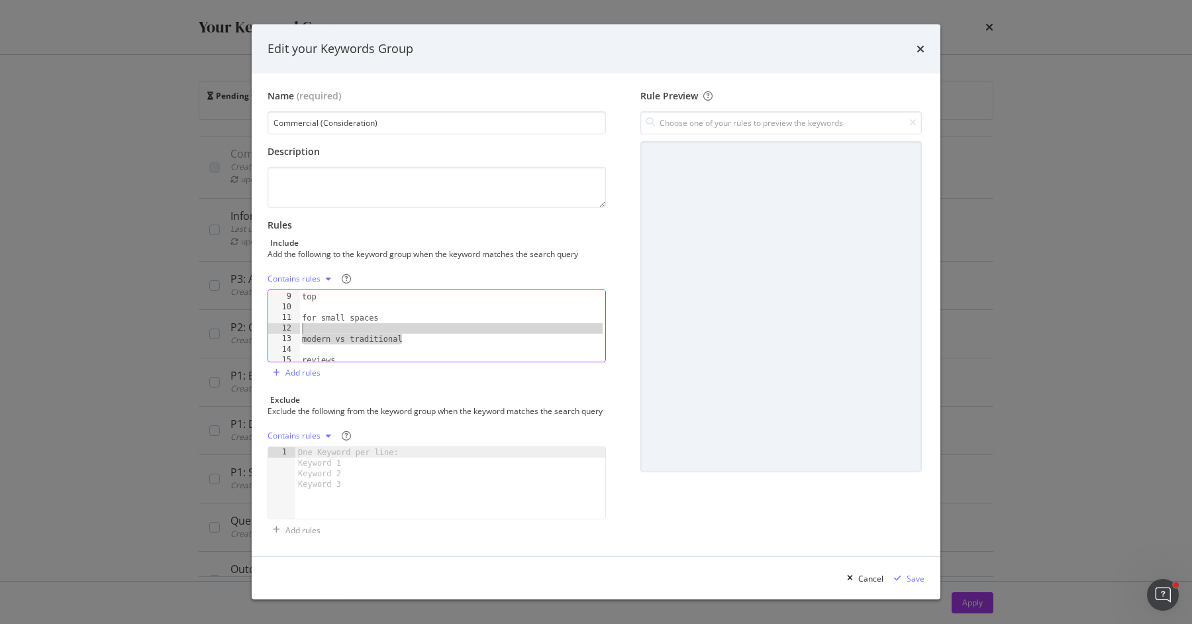
type textarea "modern vs traditional"
drag, startPoint x: 324, startPoint y: 334, endPoint x: 301, endPoint y: 308, distance: 35.1
click at [301, 308] on div "review alternative best top for small spaces" at bounding box center [452, 329] width 306 height 93
type textarea "top"
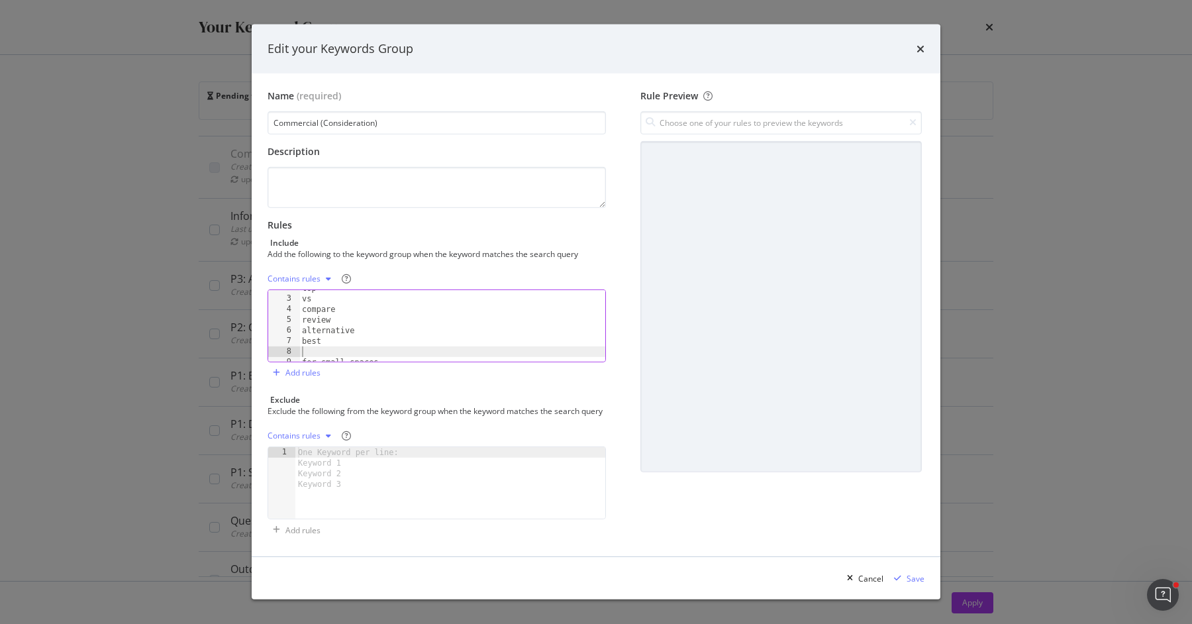
scroll to position [46, 0]
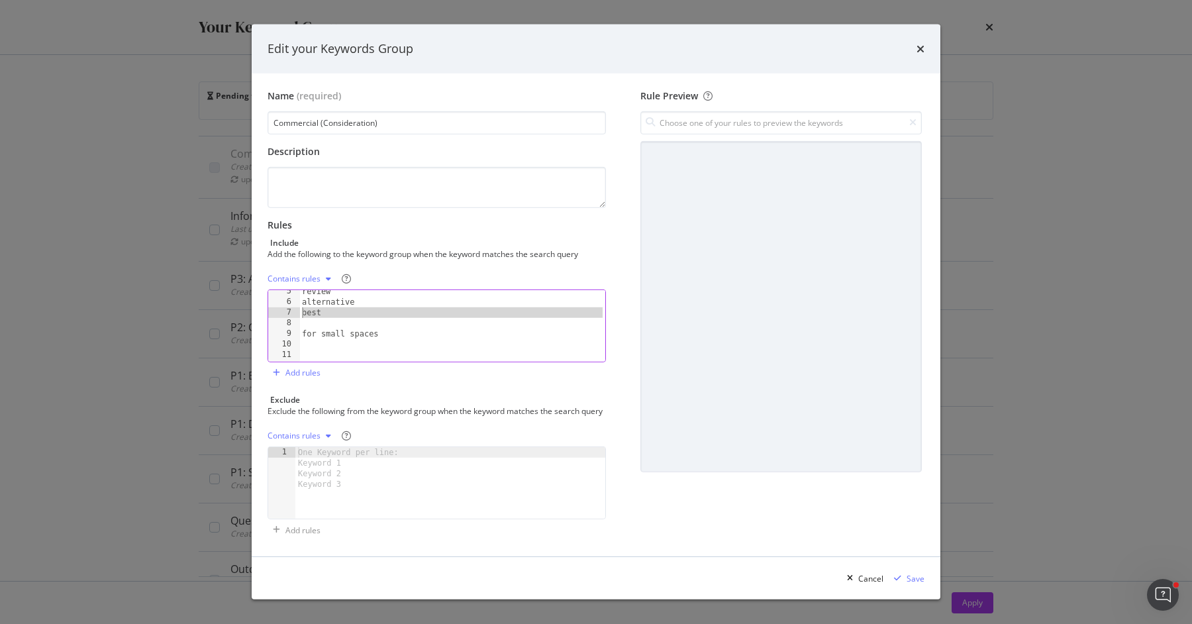
drag, startPoint x: 329, startPoint y: 314, endPoint x: 299, endPoint y: 307, distance: 31.3
click at [299, 307] on div "5 6 7 8 9 10 11 12 13 review alternative best for small spaces reviews XXXXXXXX…" at bounding box center [436, 325] width 338 height 73
type textarea "best"
type textarea "alternative"
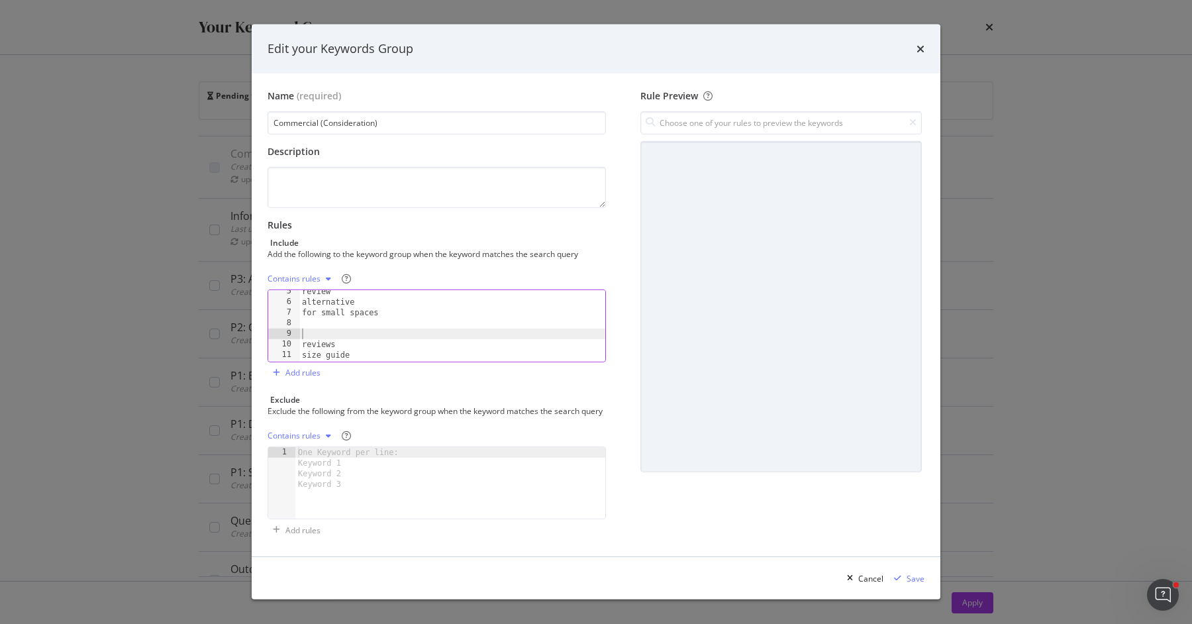
click at [314, 326] on div "review alternative for small spaces reviews size guide durable" at bounding box center [452, 332] width 306 height 93
drag, startPoint x: 342, startPoint y: 334, endPoint x: 271, endPoint y: 331, distance: 71.5
click at [271, 331] on div "for small spaces 3 4 5 6 7 8 9 10 11 vs compare review alternative for small sp…" at bounding box center [436, 325] width 338 height 73
type textarea "reviews"
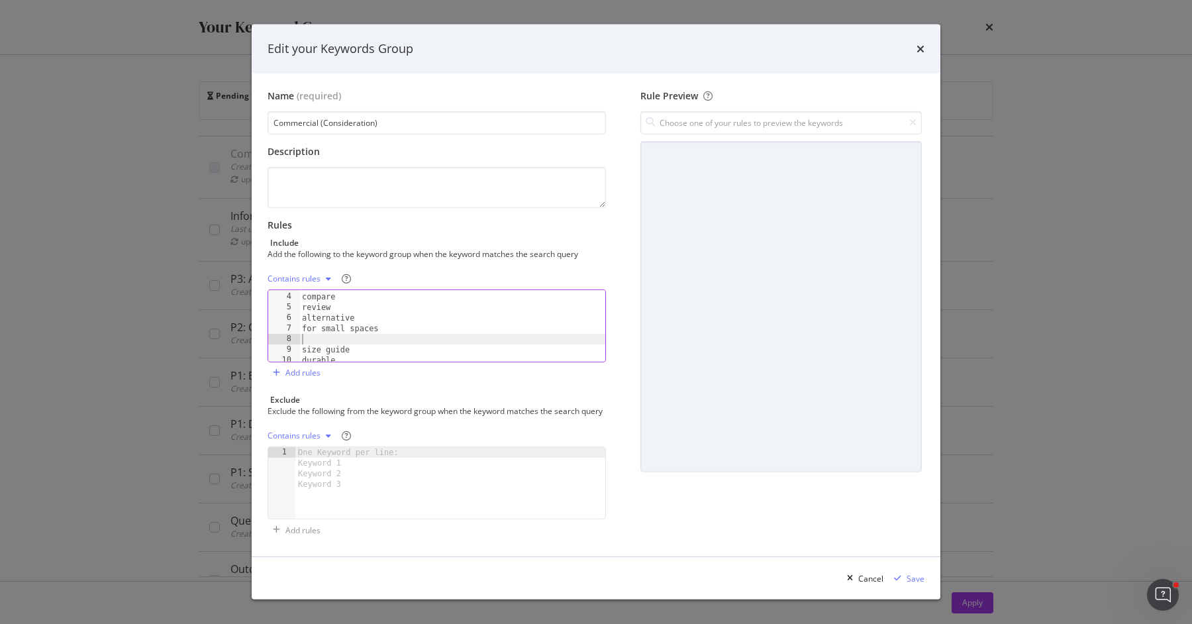
type textarea "for small spaces"
click at [316, 341] on div "review alternative for small spaces size guide durable affordable" at bounding box center [452, 334] width 306 height 93
type textarea "durable"
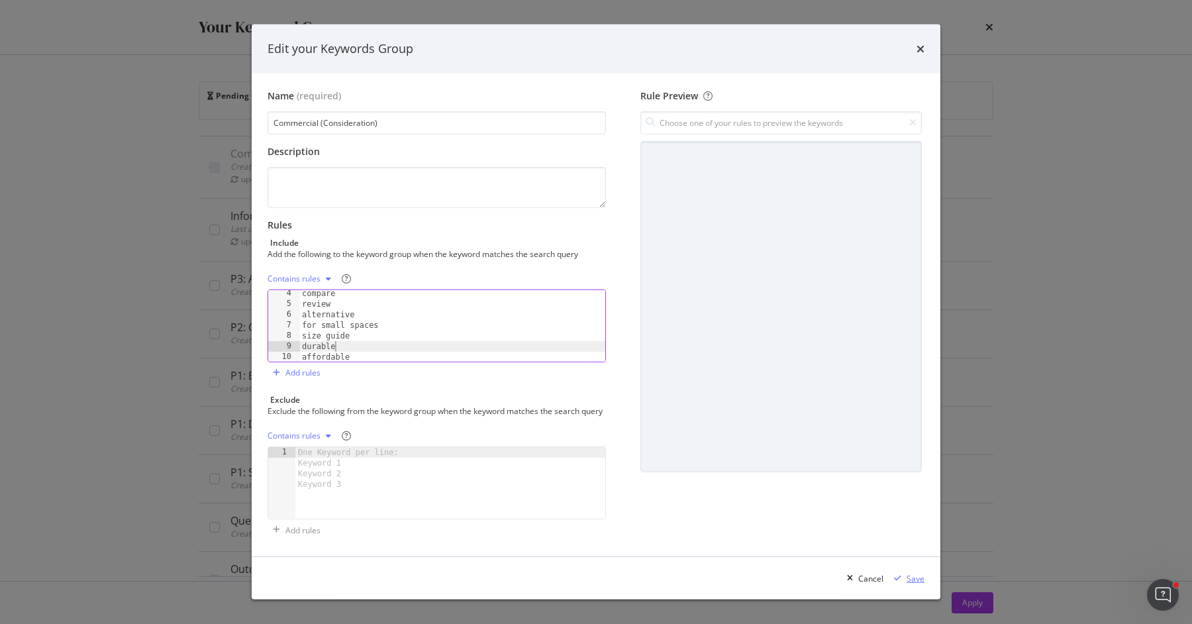
click at [912, 498] on div "Save" at bounding box center [915, 578] width 18 height 11
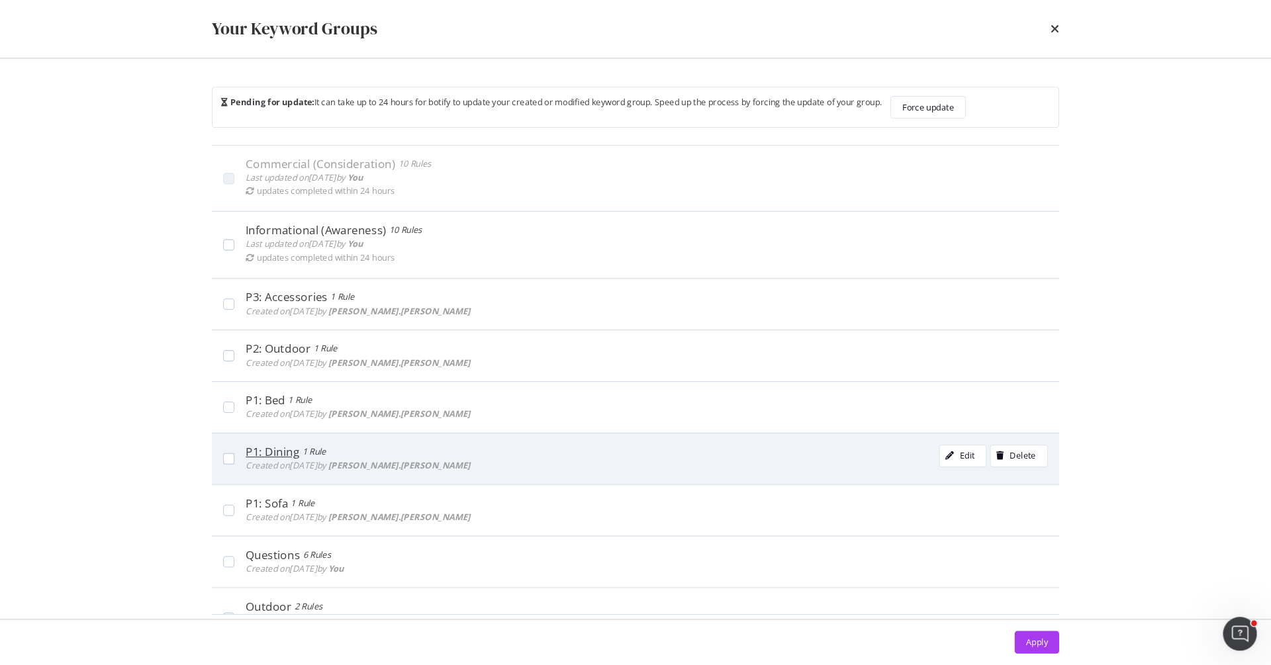
scroll to position [421, 0]
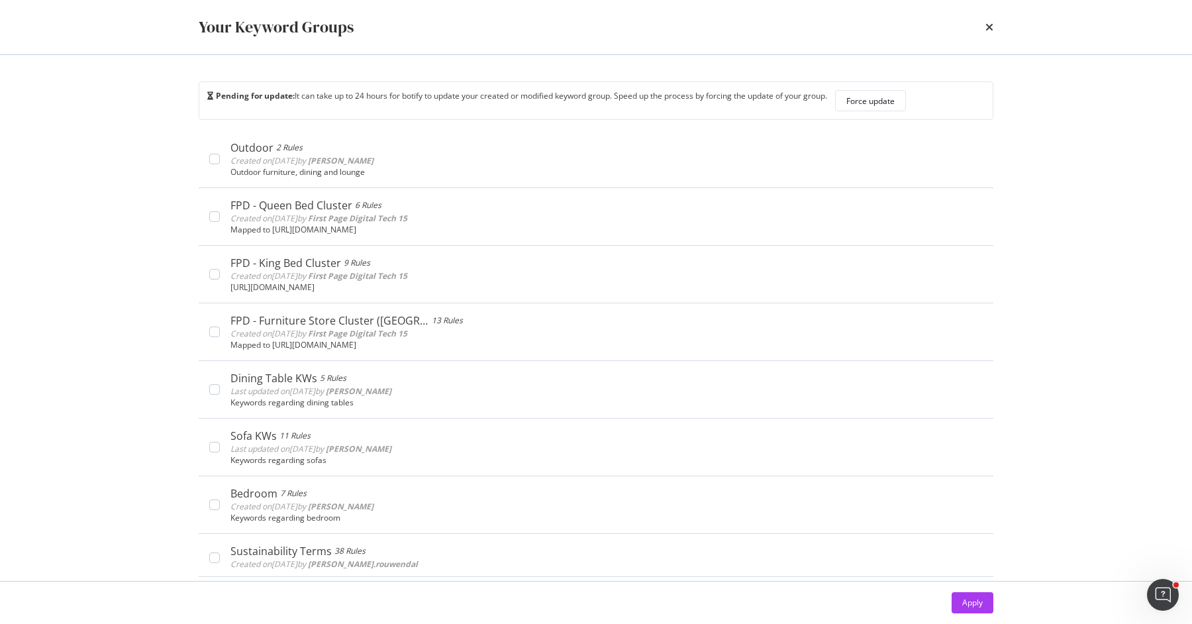
click at [277, 498] on div "Apply" at bounding box center [595, 602] width 847 height 42
click at [888, 108] on div "Force update" at bounding box center [870, 100] width 48 height 19
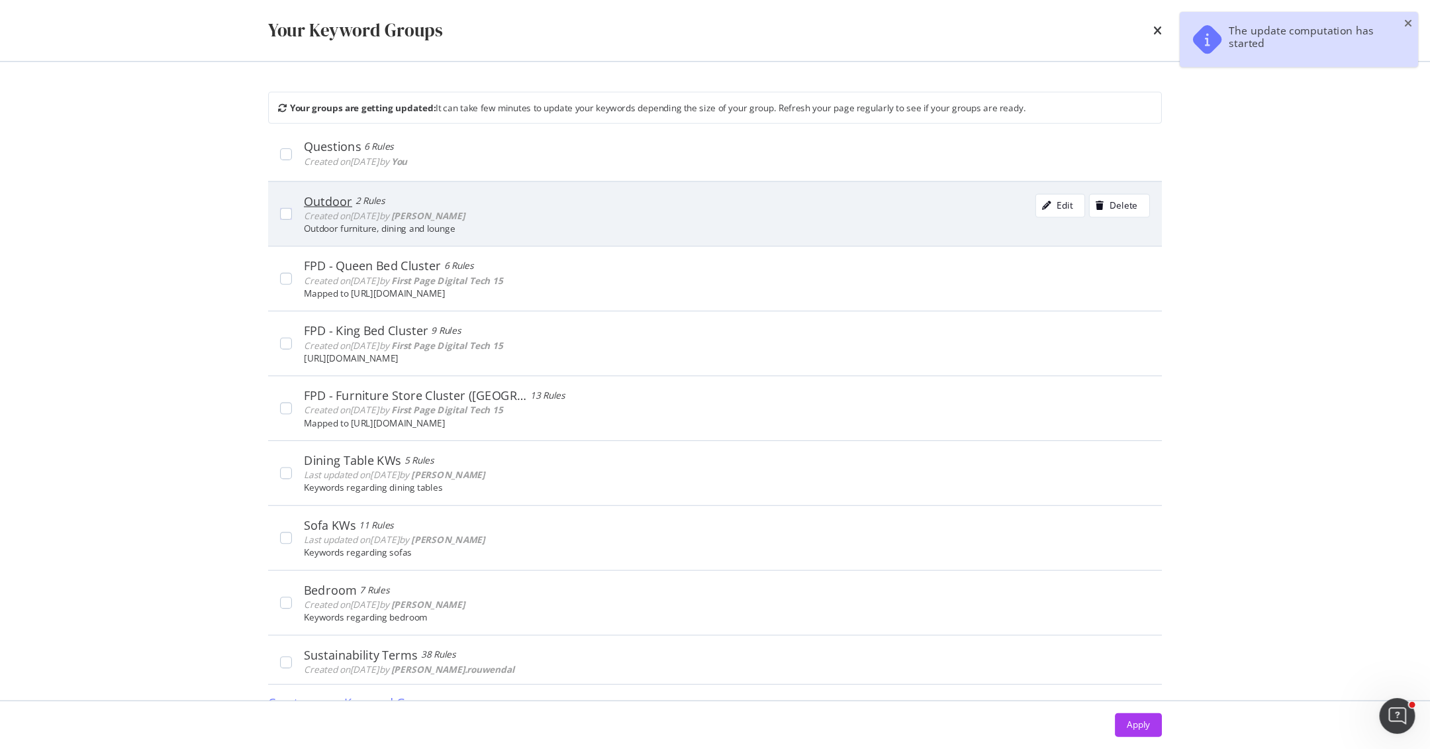
scroll to position [298, 0]
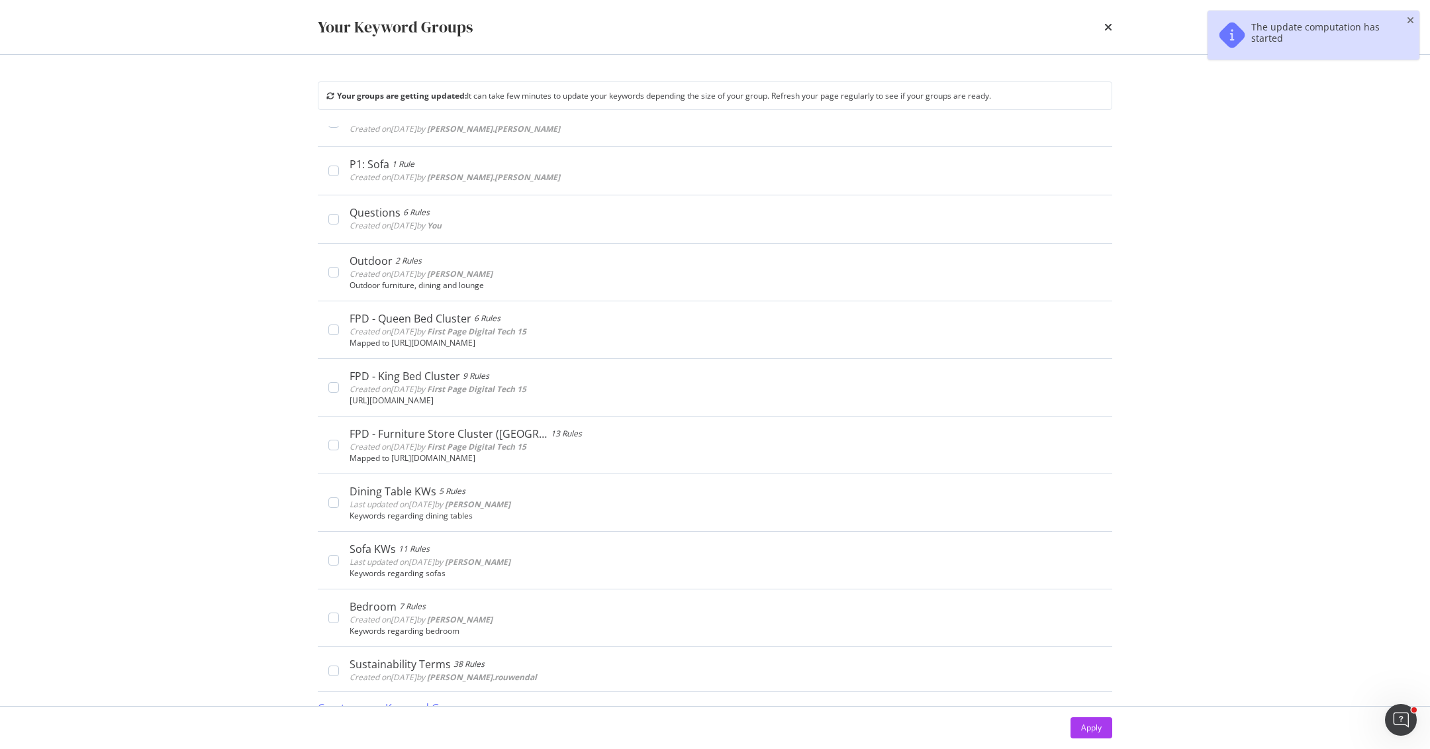
click at [425, 498] on div "Create a new Keyword Group" at bounding box center [391, 707] width 146 height 15
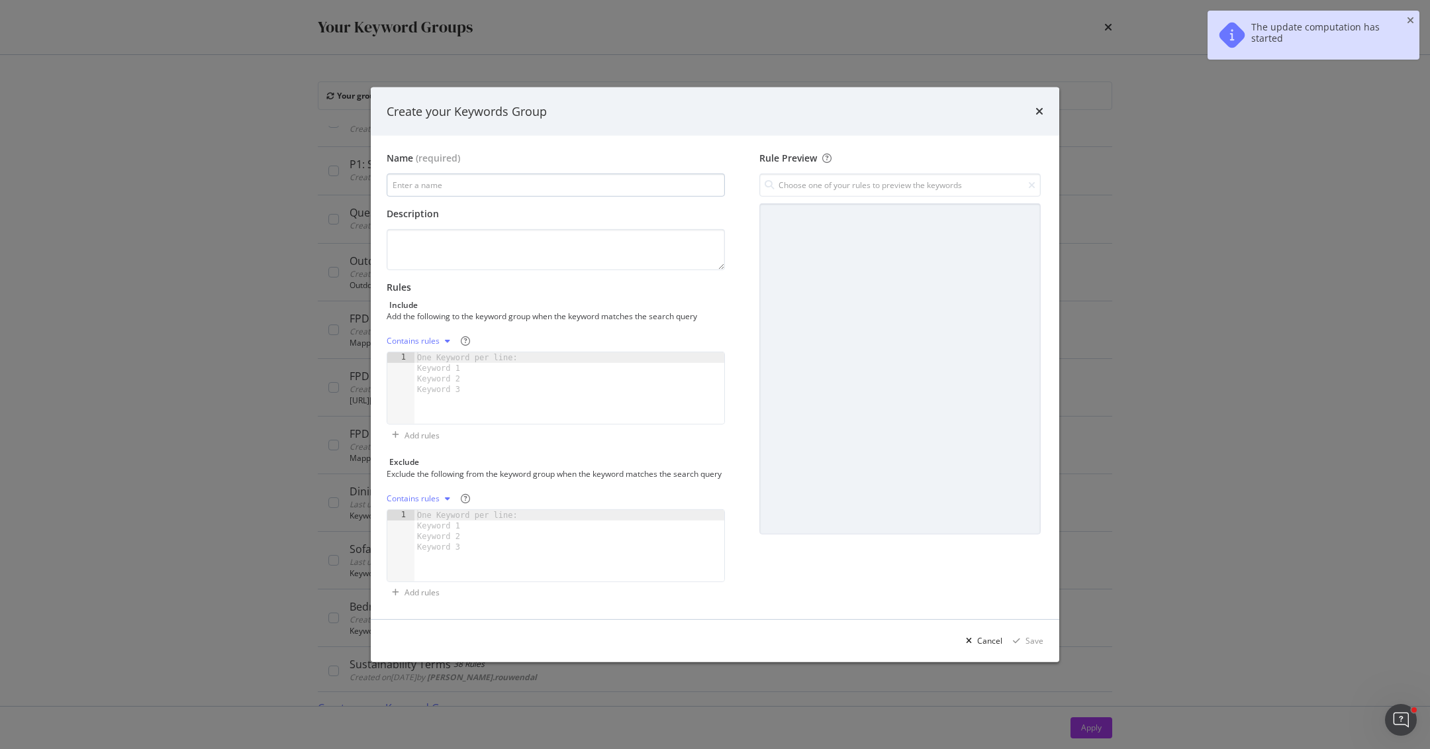
type input "buy price sale discount brand near me order online free delivery showroom"
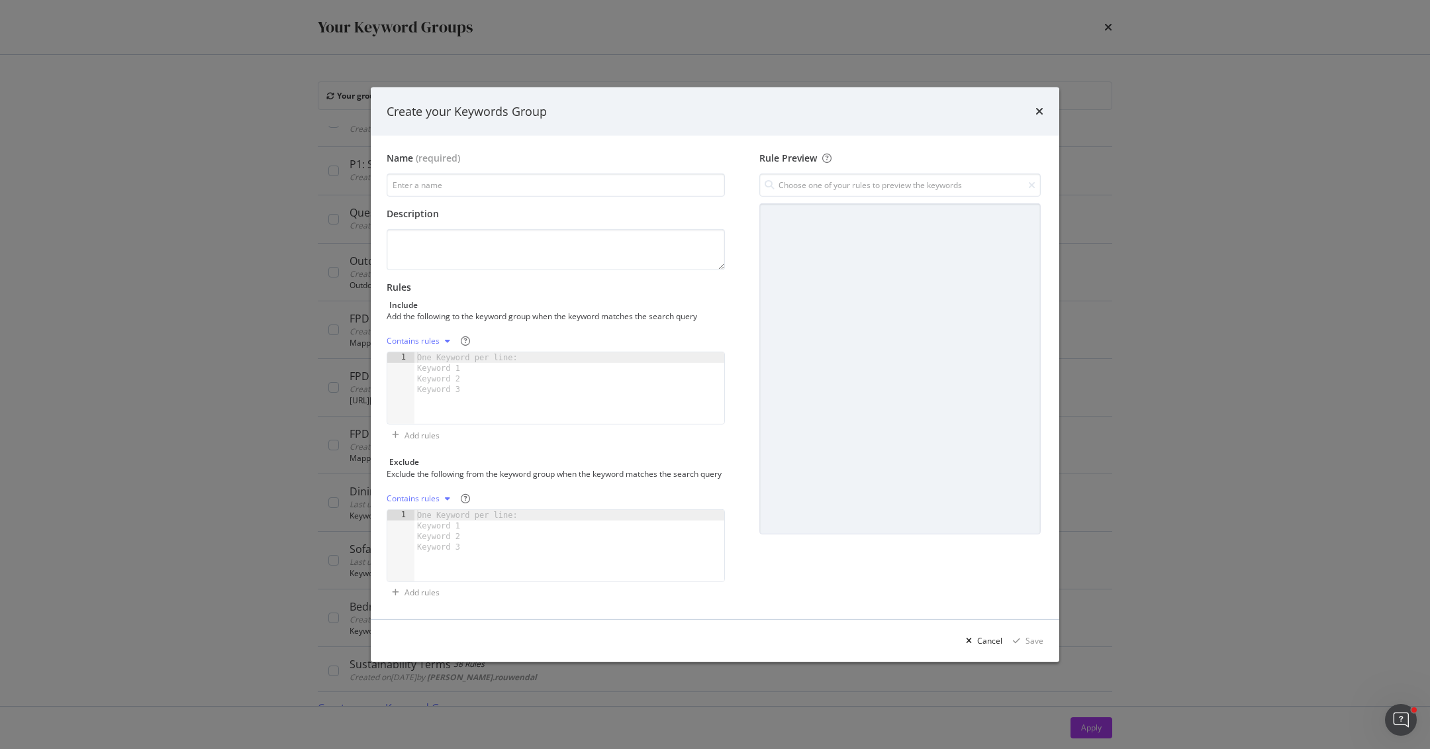
click at [463, 357] on div "One Keyword per line: Keyword 1 Keyword 2 Keyword 3" at bounding box center [469, 373] width 111 height 42
paste textarea "showroom"
type textarea "showroom"
click at [443, 364] on div "brand near me order online free delivery showroom" at bounding box center [571, 396] width 306 height 93
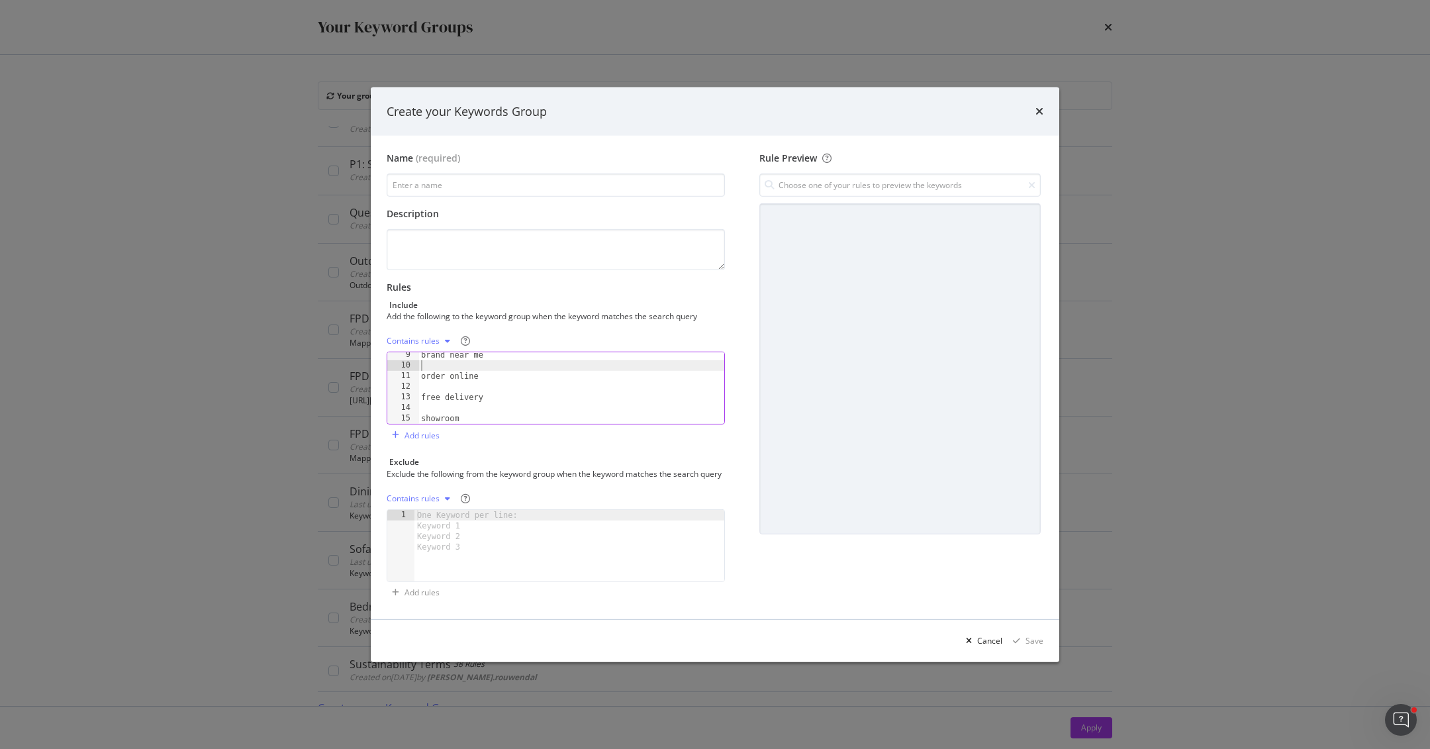
scroll to position [77, 0]
click at [434, 390] on div "brand near me order online free delivery showroom" at bounding box center [571, 396] width 306 height 93
click at [434, 375] on div "brand near me order online free delivery showroom" at bounding box center [571, 396] width 306 height 93
click at [434, 387] on div "brand near me order online free delivery showroom" at bounding box center [571, 396] width 306 height 93
type textarea "free delivery"
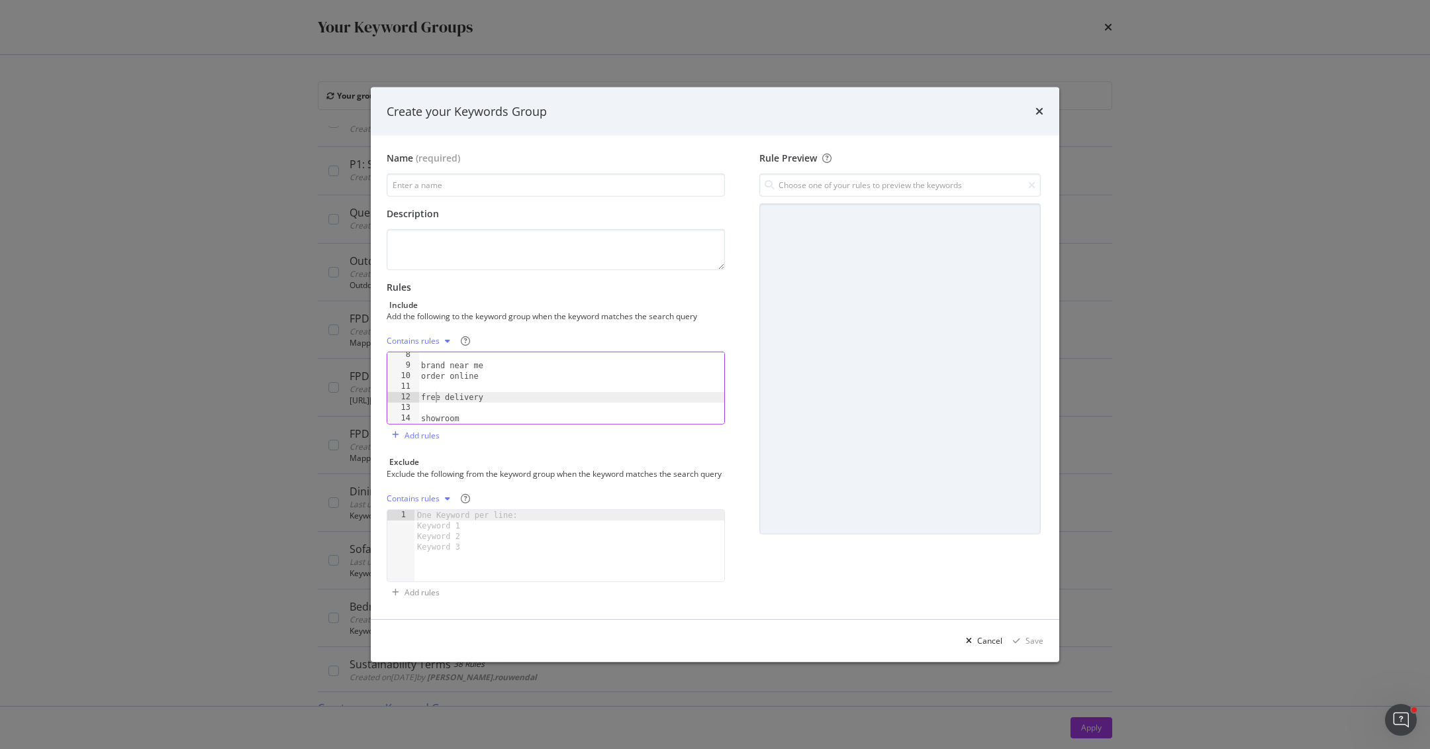
click at [432, 379] on div "brand near me order online free delivery showroom" at bounding box center [571, 396] width 306 height 93
type textarea "order online"
click at [432, 403] on div "discount brand near me order online free delivery showroom" at bounding box center [571, 396] width 306 height 93
type textarea "free delivery"
click at [442, 367] on div "discount brand near me order online free delivery showroom" at bounding box center [571, 396] width 306 height 93
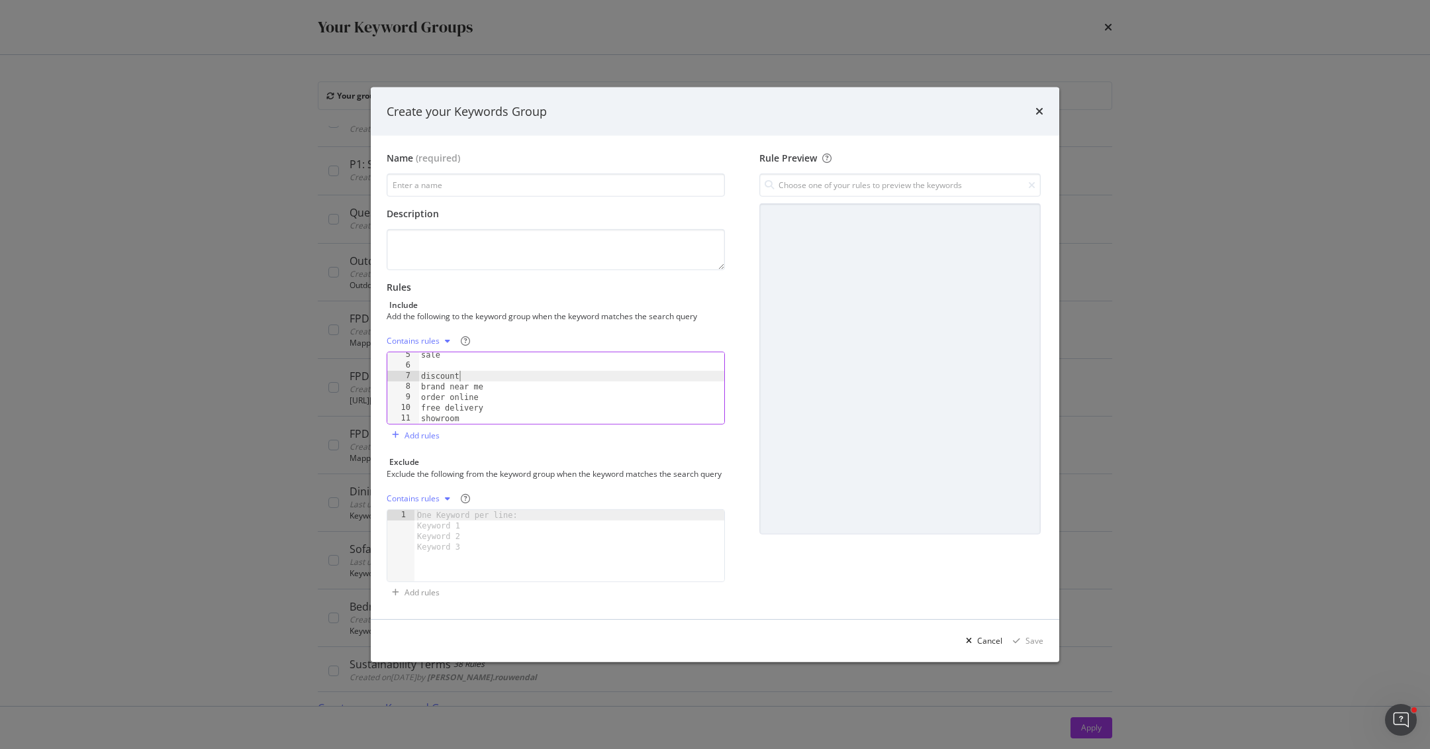
scroll to position [45, 0]
click at [431, 380] on div "sale discount brand near me order online free delivery showroom" at bounding box center [571, 396] width 306 height 93
type textarea "near me"
click at [428, 360] on div "sale discount near me order online free delivery showroom" at bounding box center [571, 396] width 306 height 93
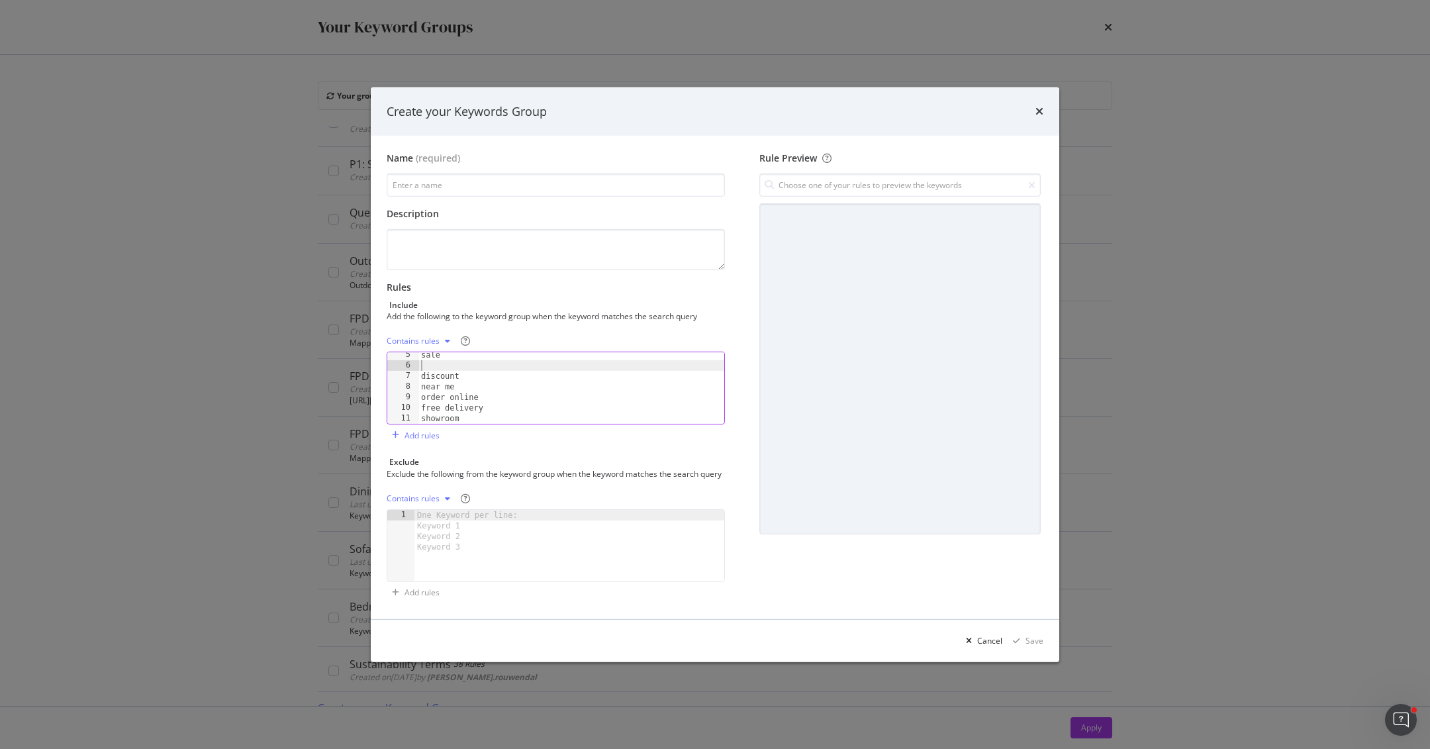
type textarea "sale"
click at [427, 376] on div "buy price sale discount near me order online" at bounding box center [571, 392] width 306 height 93
type textarea "price"
click at [427, 357] on div "buy price sale discount near me order online free delivery" at bounding box center [569, 392] width 310 height 93
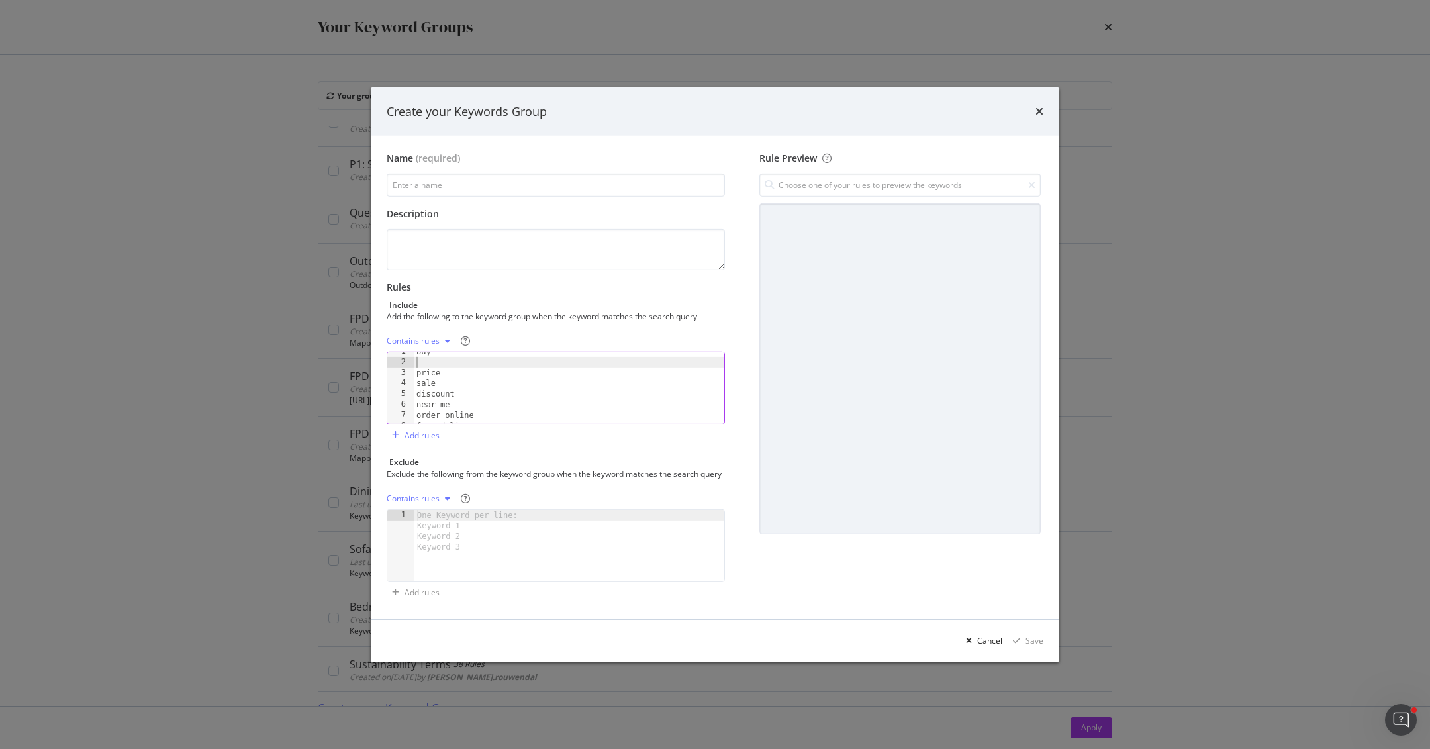
type textarea "buy"
click at [559, 185] on input "modal" at bounding box center [556, 184] width 338 height 23
paste input "Transactional (Decision)"
type input "Transactional (Decision)"
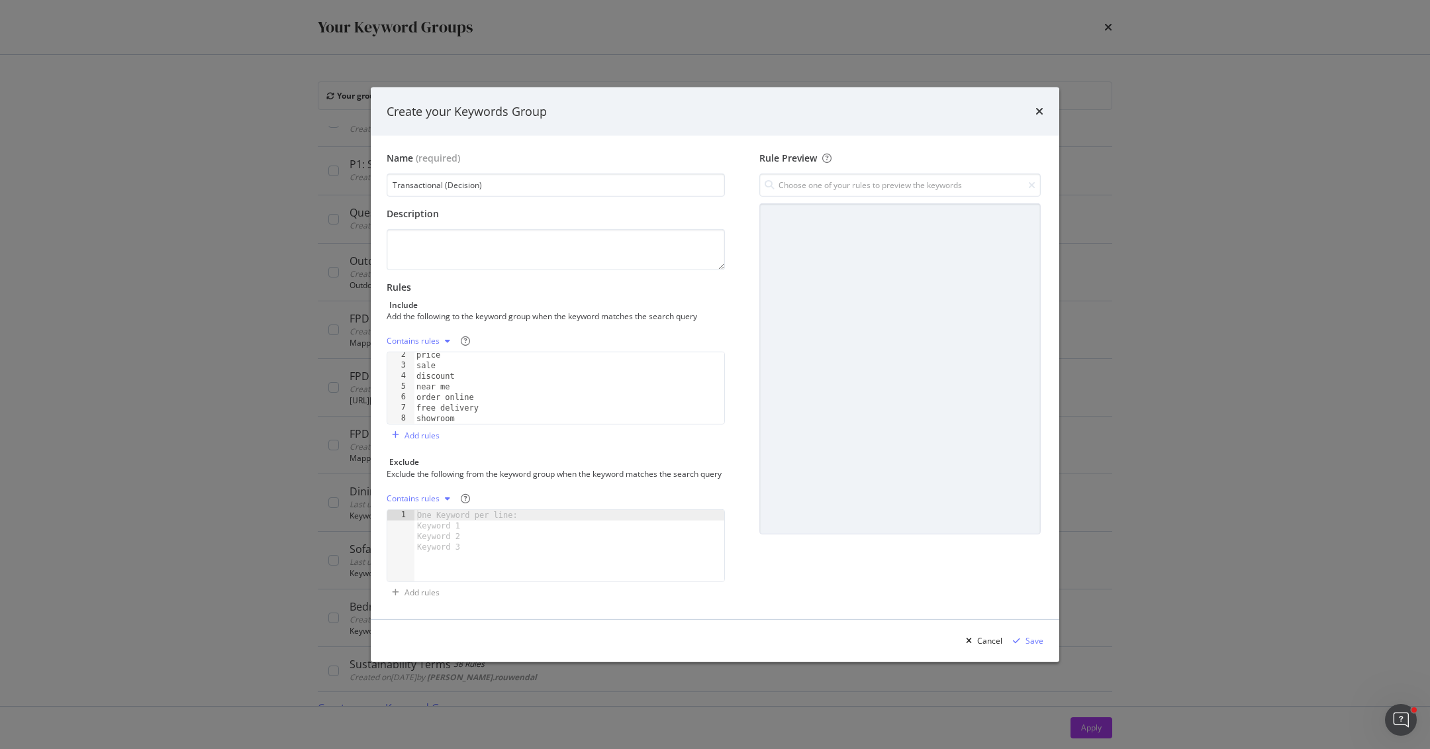
click at [740, 285] on div "Name (required) Transactional (Decision) Description Rules Include Add the foll…" at bounding box center [715, 377] width 657 height 451
click at [953, 498] on div "Save" at bounding box center [1034, 640] width 18 height 11
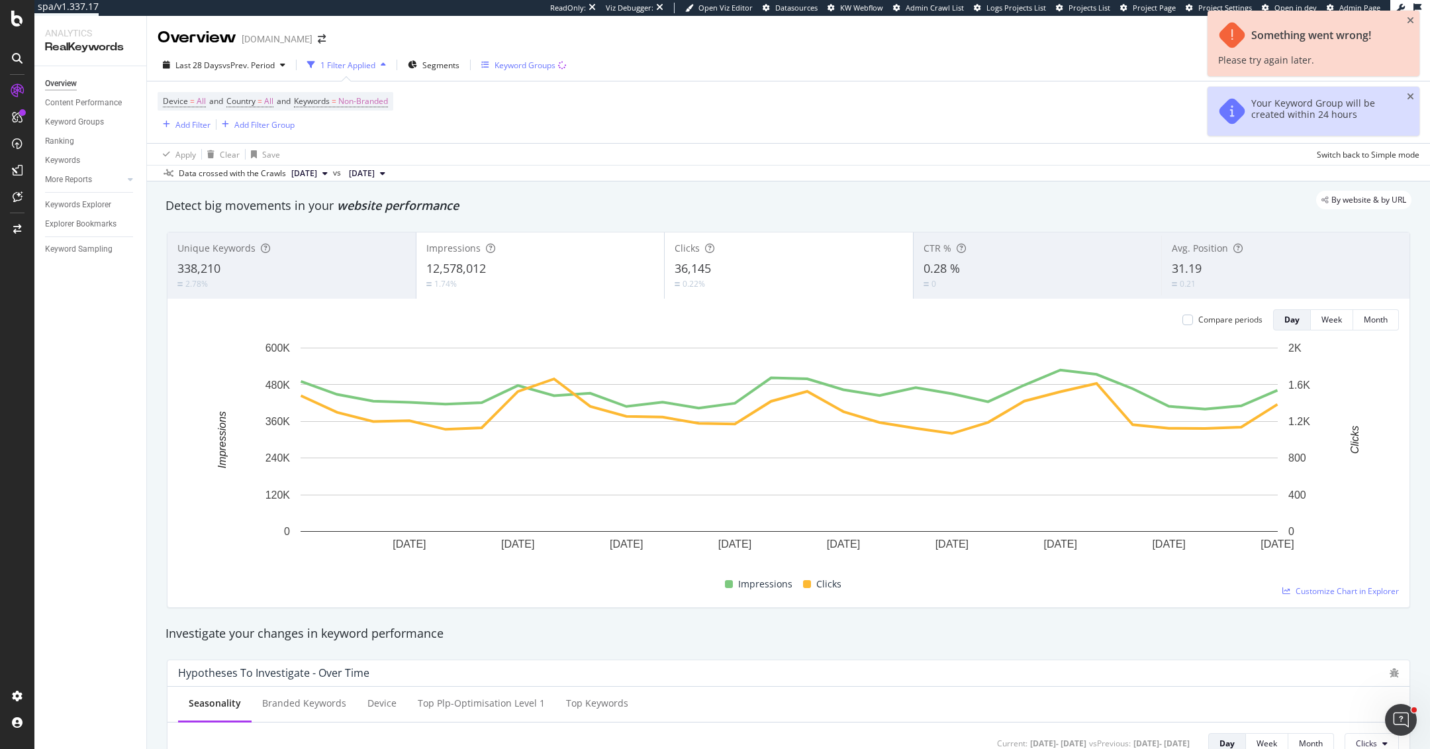
click at [517, 67] on div "Keyword Groups" at bounding box center [525, 65] width 61 height 11
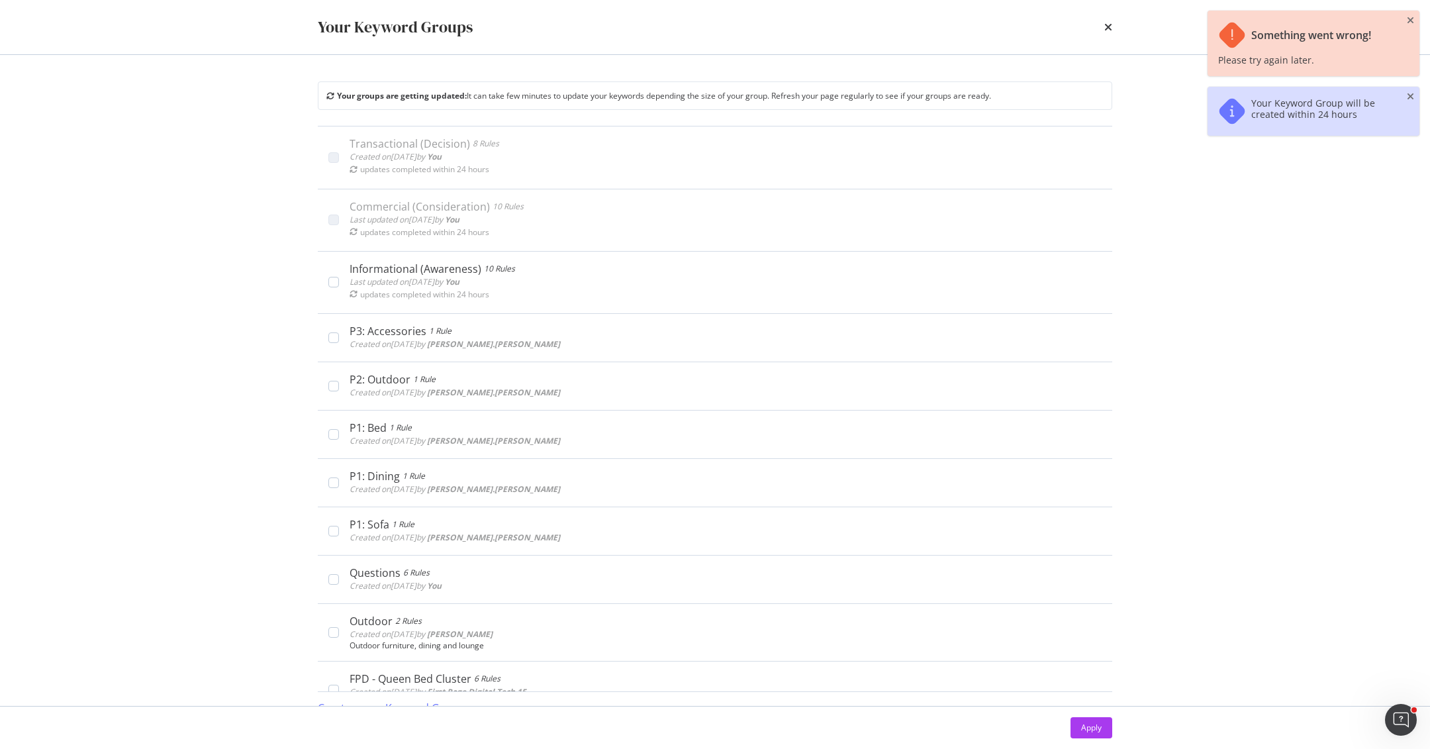
scroll to position [18, 0]
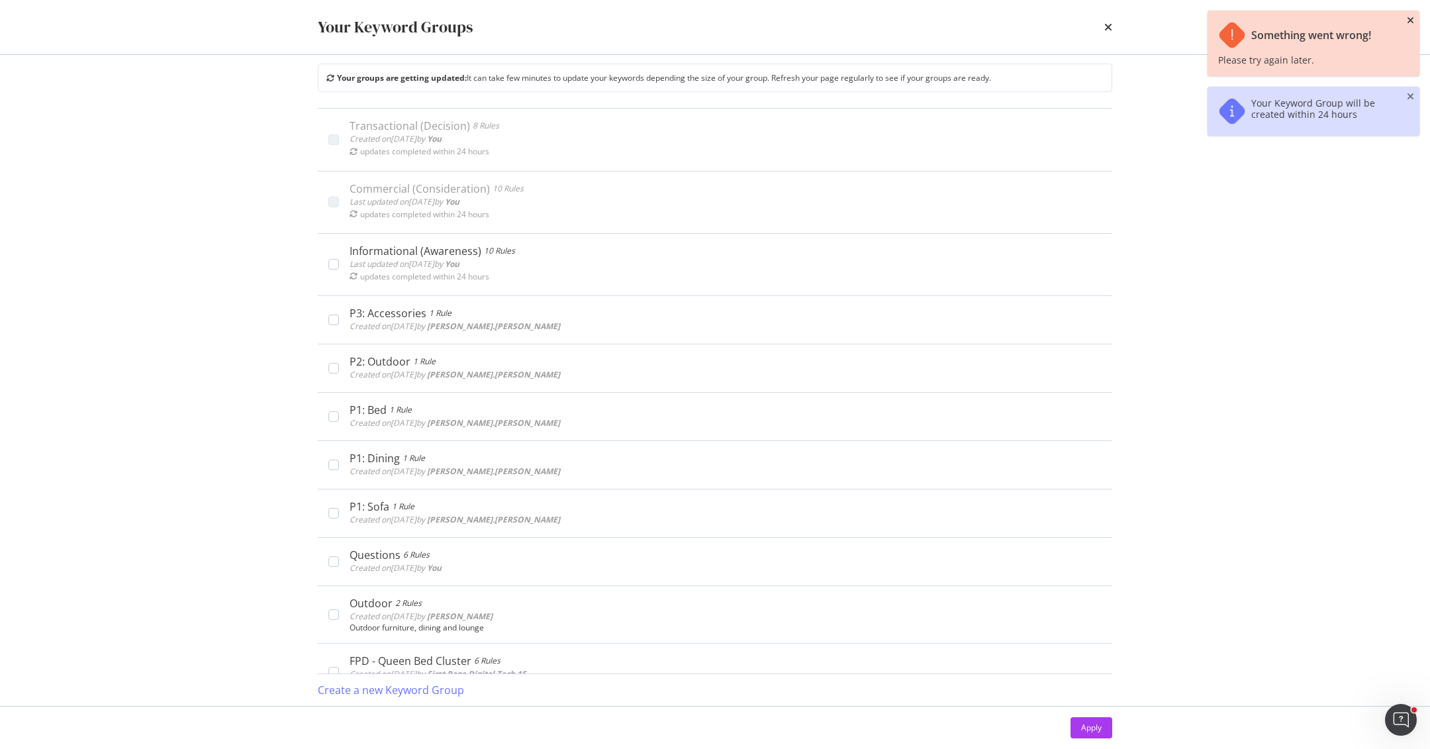
click at [953, 19] on icon "close toast" at bounding box center [1410, 20] width 7 height 9
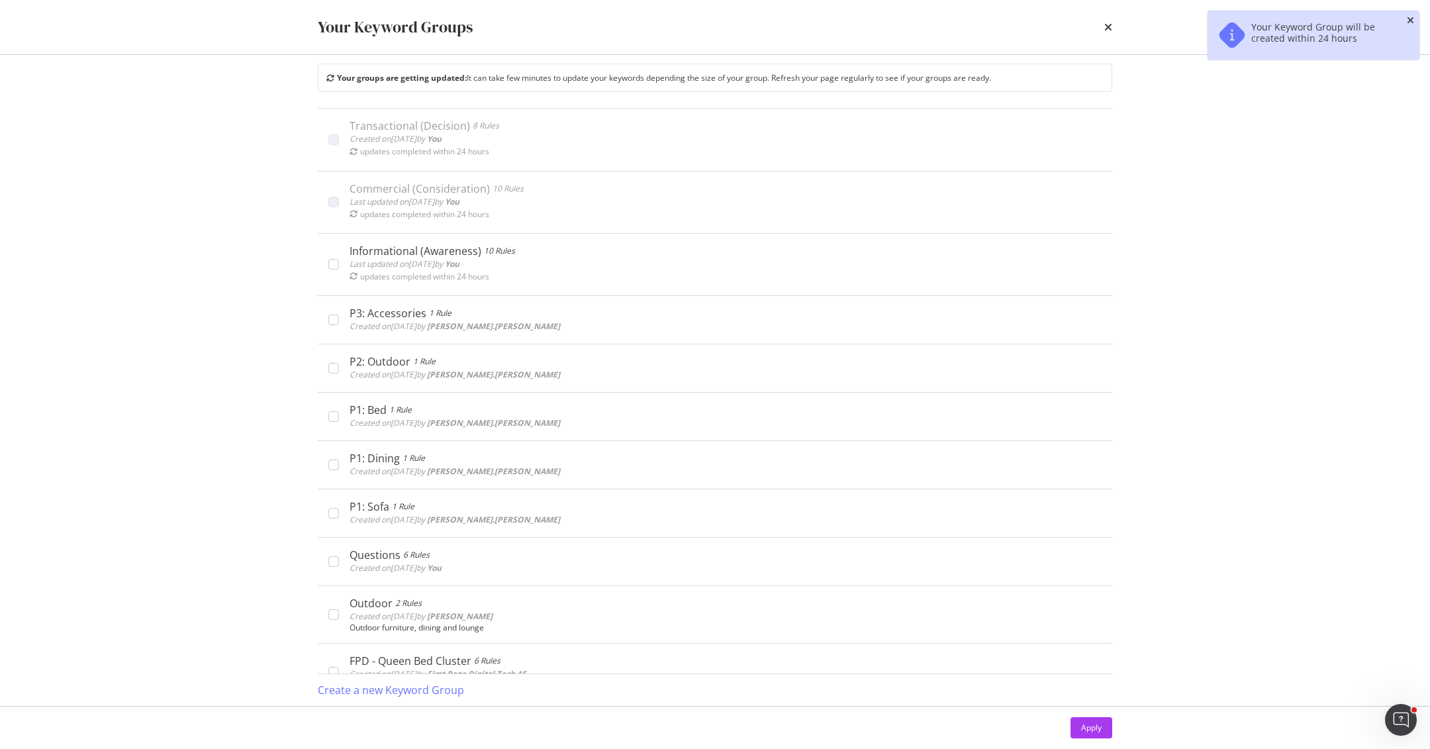
click at [953, 19] on icon "close toast" at bounding box center [1410, 20] width 7 height 9
click at [953, 28] on icon "times" at bounding box center [1108, 27] width 8 height 11
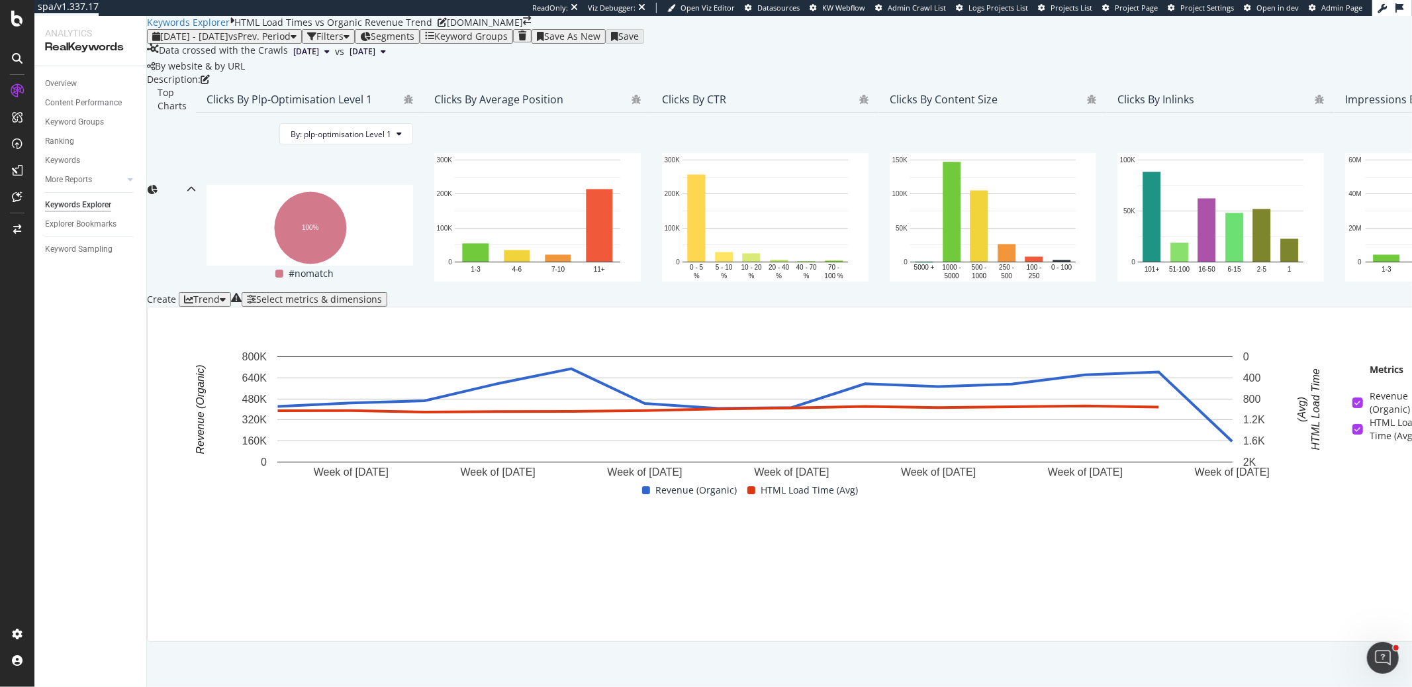
scroll to position [0, 683]
click at [382, 294] on div "Select metrics & dimensions" at bounding box center [319, 299] width 126 height 11
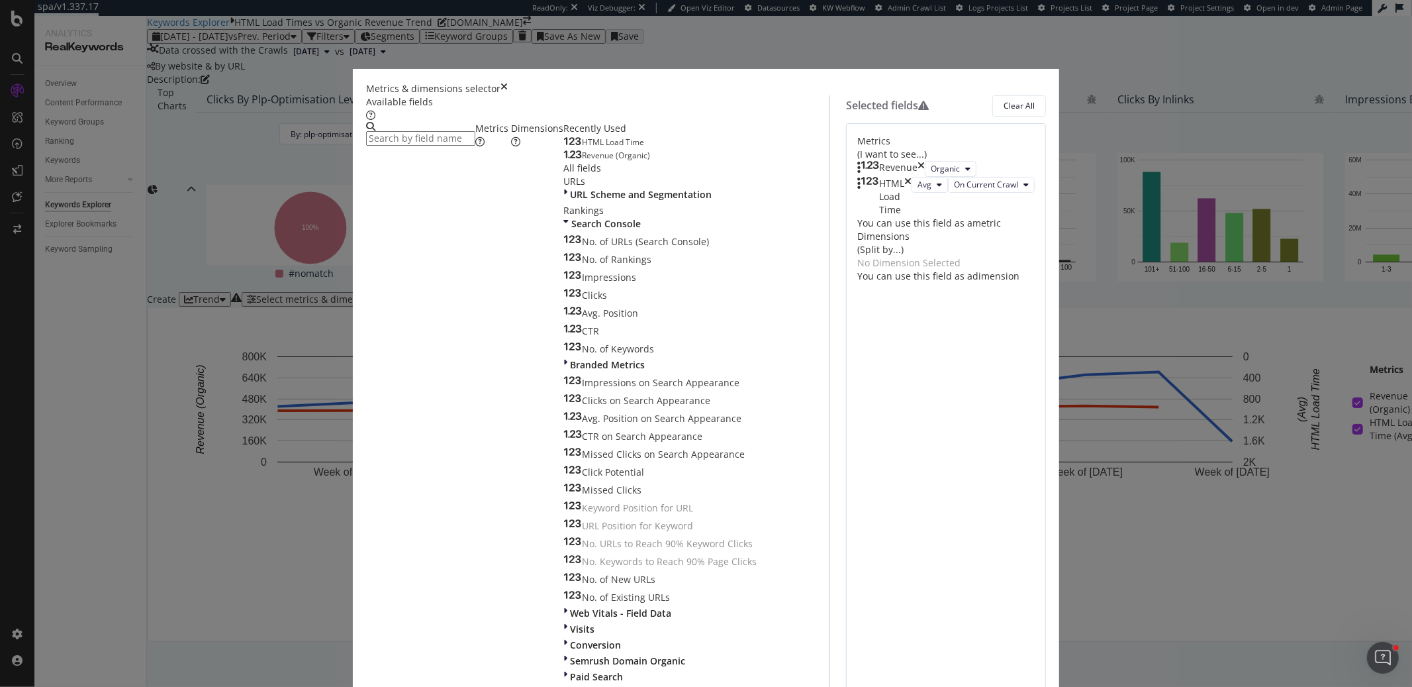
click at [912, 216] on div "HTML Load Time" at bounding box center [884, 197] width 54 height 40
click at [912, 216] on icon "times" at bounding box center [907, 197] width 7 height 40
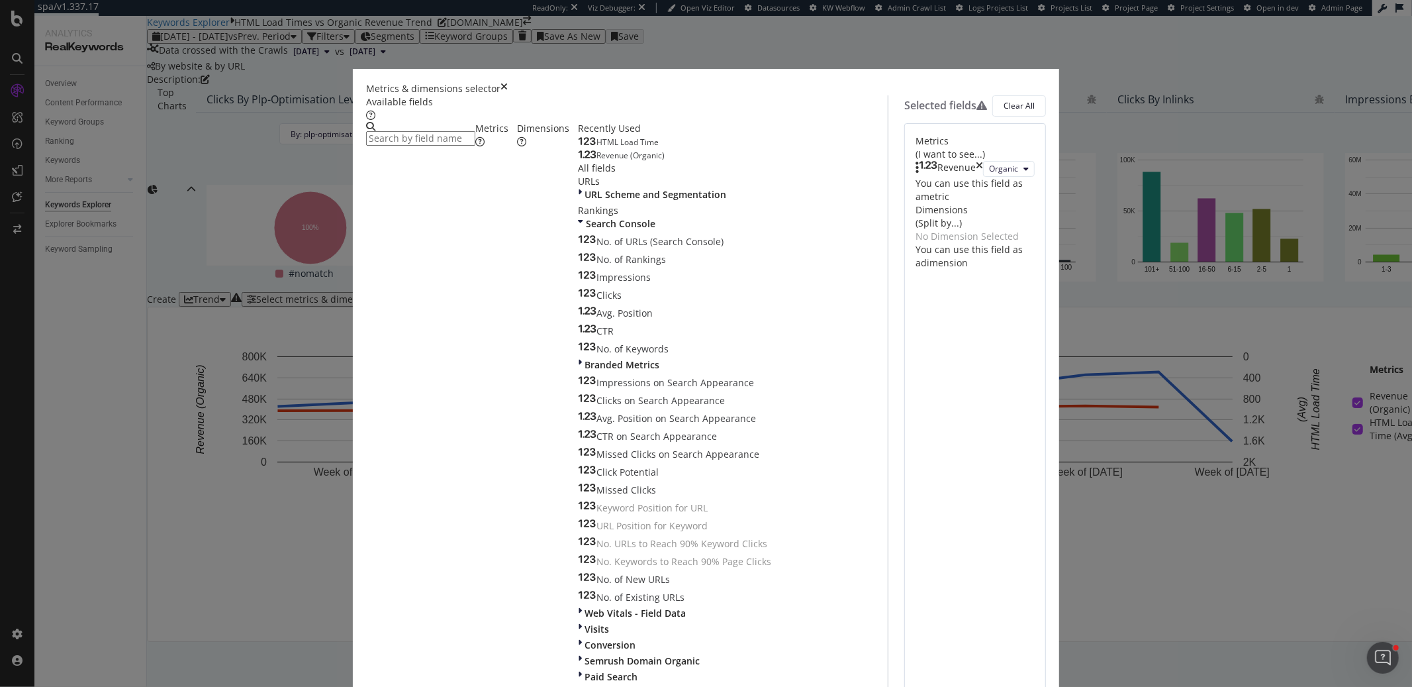
click at [475, 146] on input "modal" at bounding box center [420, 138] width 109 height 15
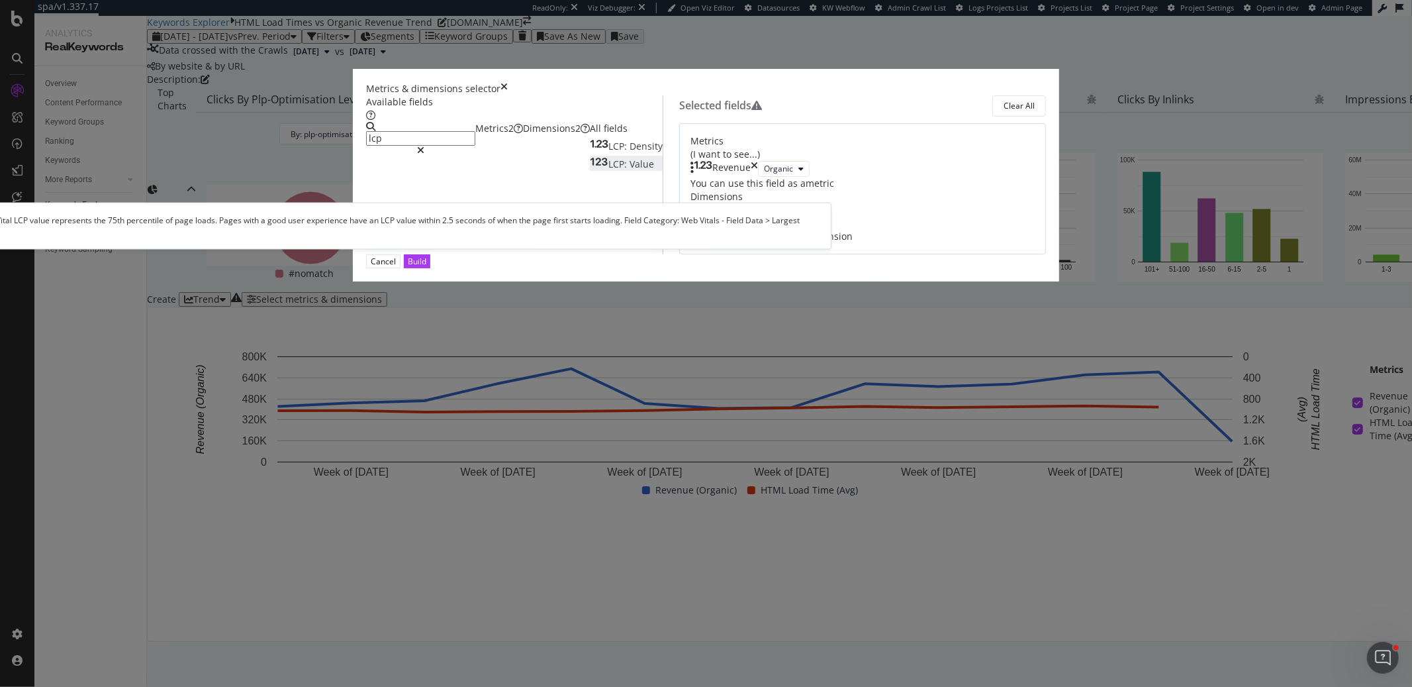
type input "lcp"
click at [590, 171] on div "LCP: Value" at bounding box center [622, 164] width 64 height 13
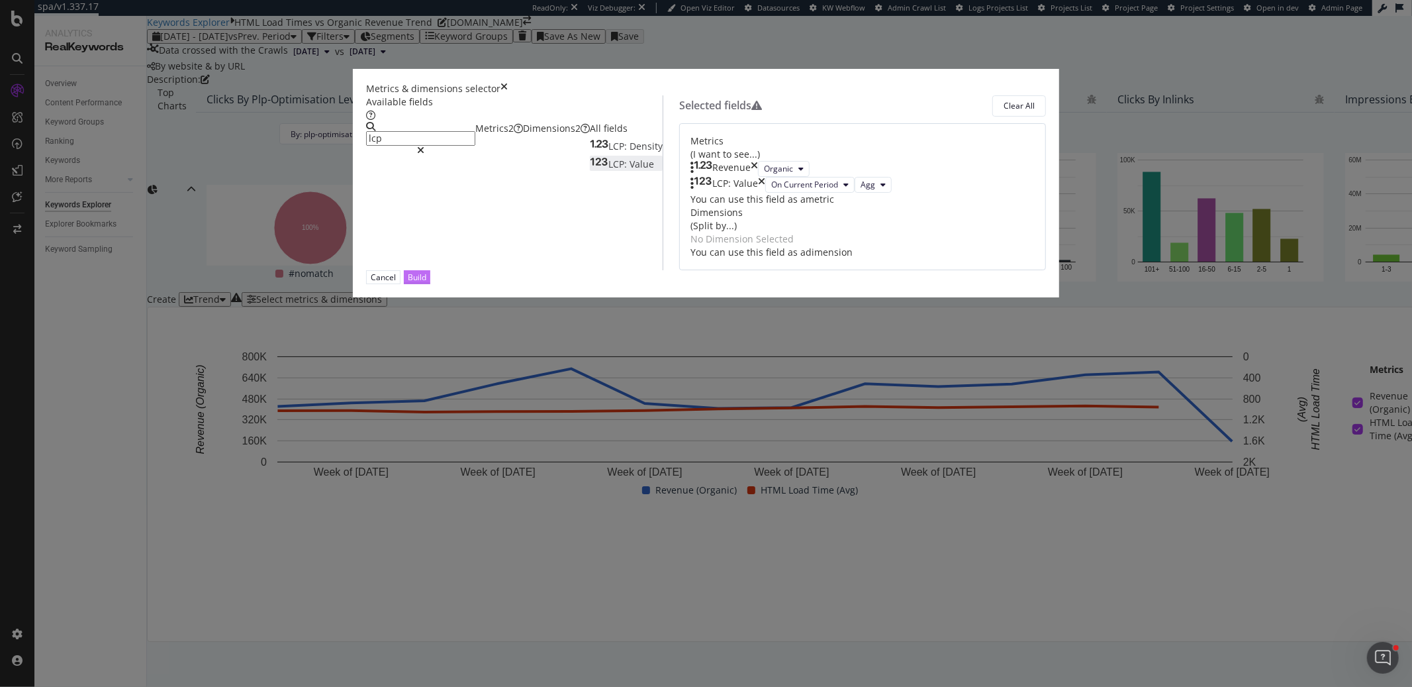
click at [430, 284] on button "Build" at bounding box center [417, 277] width 26 height 14
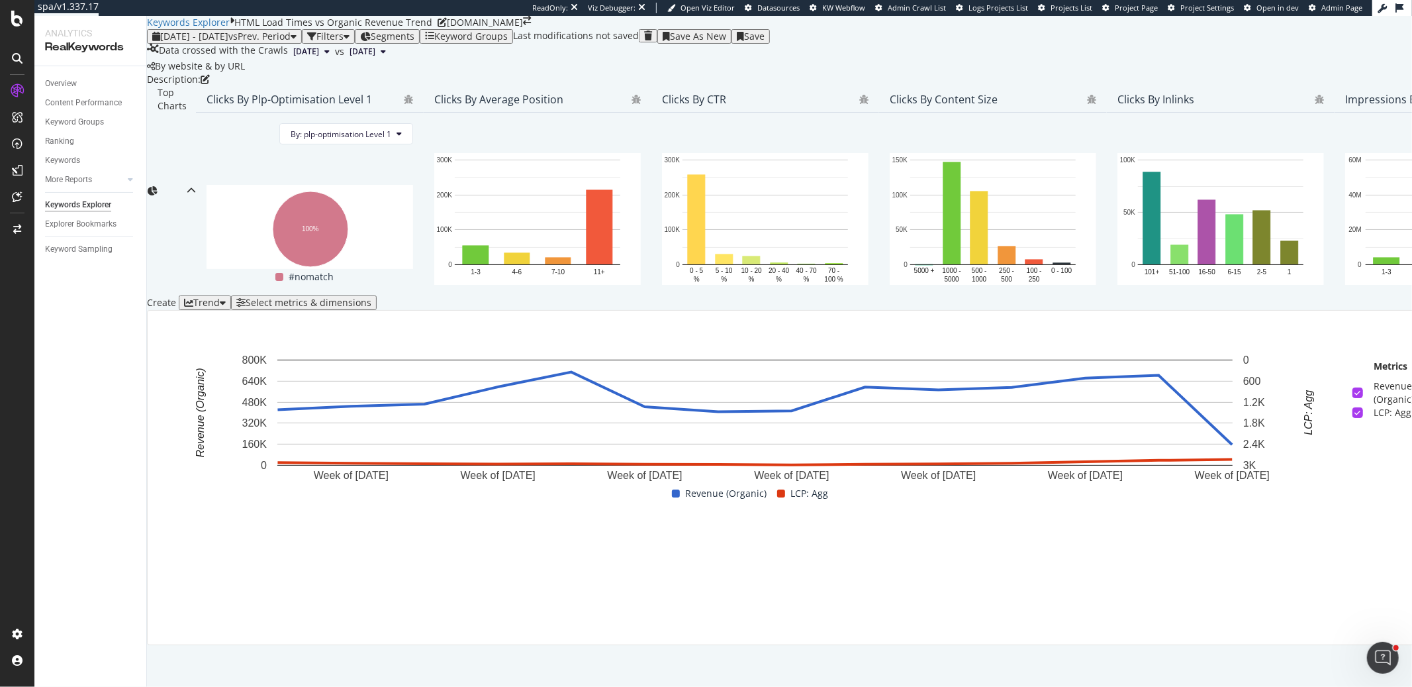
scroll to position [221, 0]
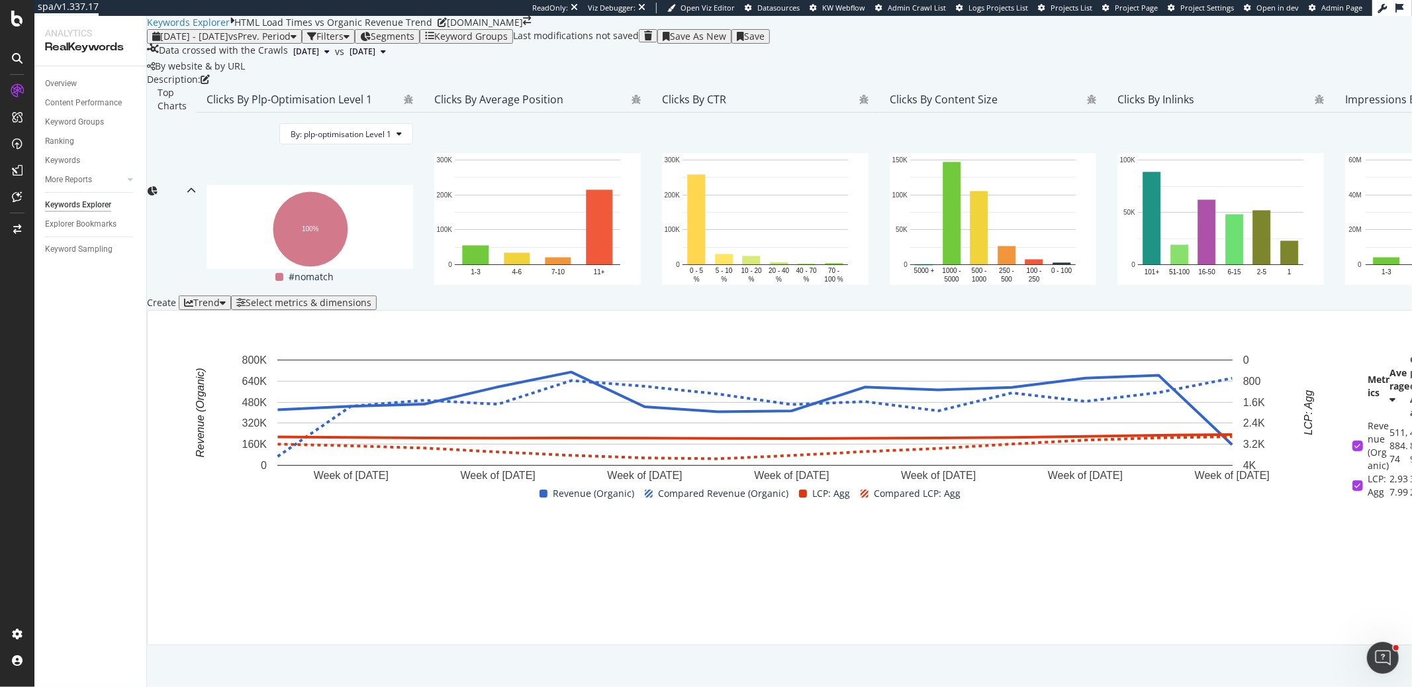
click at [726, 42] on div "Save As New" at bounding box center [698, 36] width 56 height 11
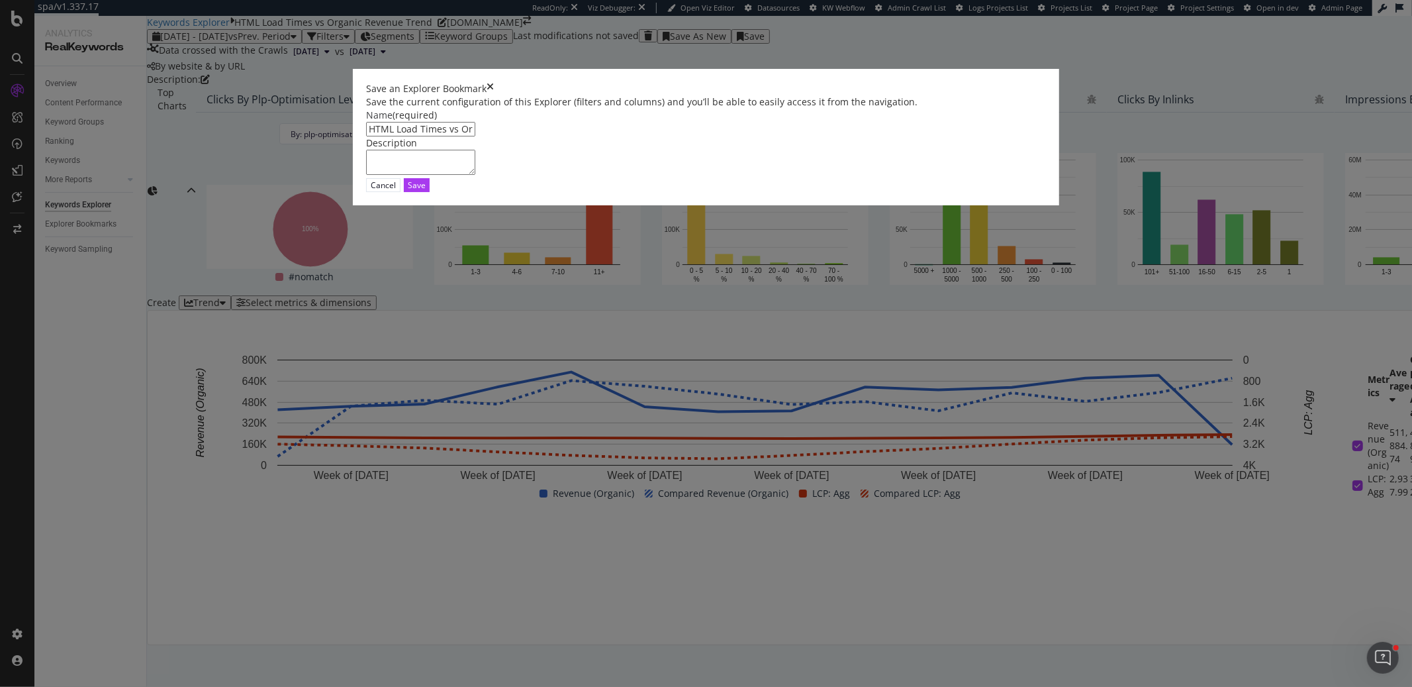
click at [475, 136] on input "HTML Load Times vs Organic Revenue Trend Clone" at bounding box center [420, 129] width 109 height 15
drag, startPoint x: 530, startPoint y: 299, endPoint x: 437, endPoint y: 299, distance: 92.7
click at [429, 301] on div "Save an Explorer Bookmark Save the current configuration of this Explorer (filt…" at bounding box center [706, 343] width 1412 height 687
click at [475, 136] on input "LCP vs Organic Revenue Trend Clone" at bounding box center [420, 129] width 109 height 15
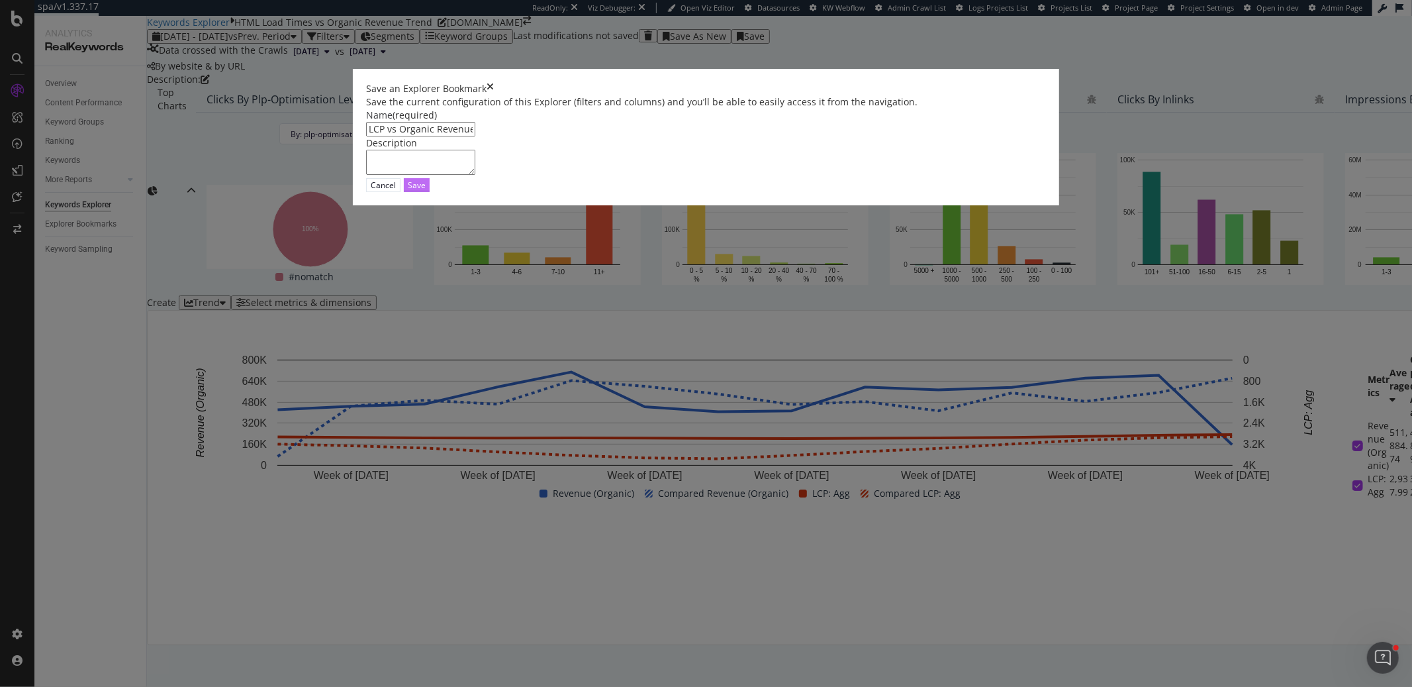
type input "LCP vs Organic Revenue Trend"
click at [426, 191] on div "Save" at bounding box center [417, 185] width 18 height 13
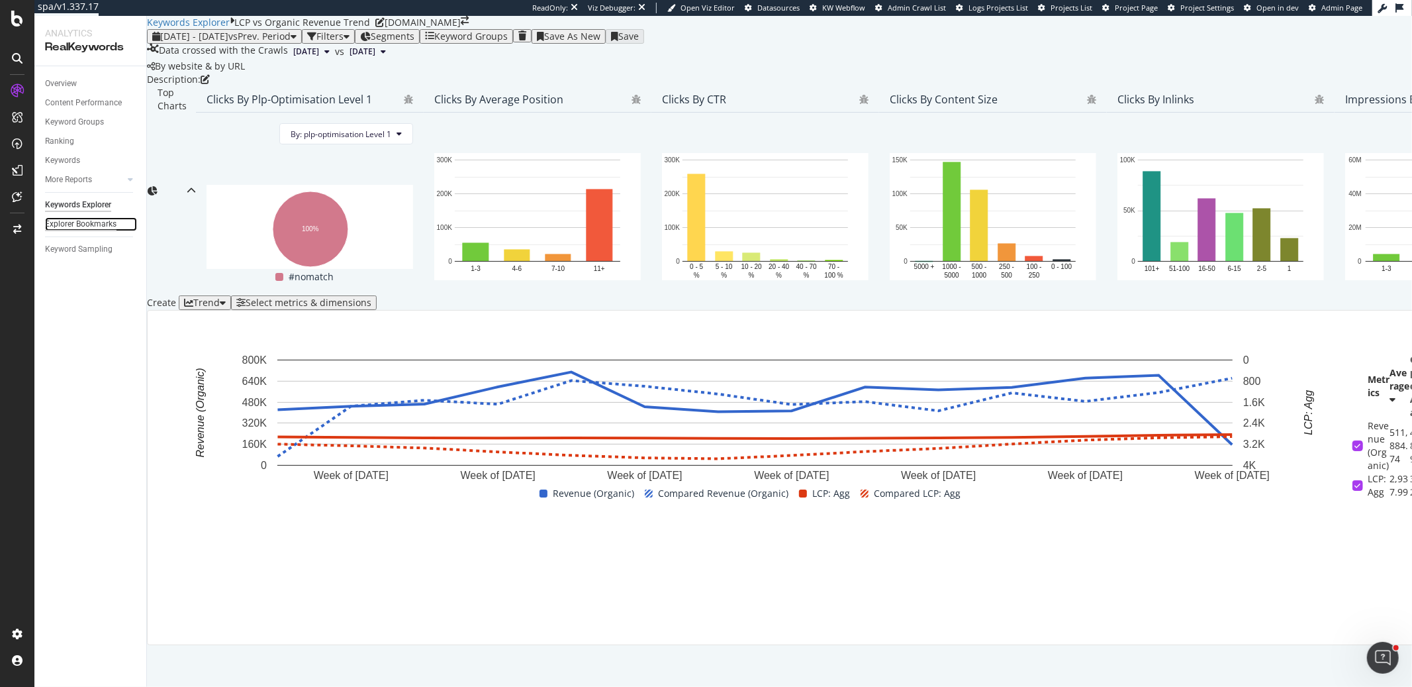
click at [103, 221] on div "Explorer Bookmarks" at bounding box center [80, 224] width 71 height 14
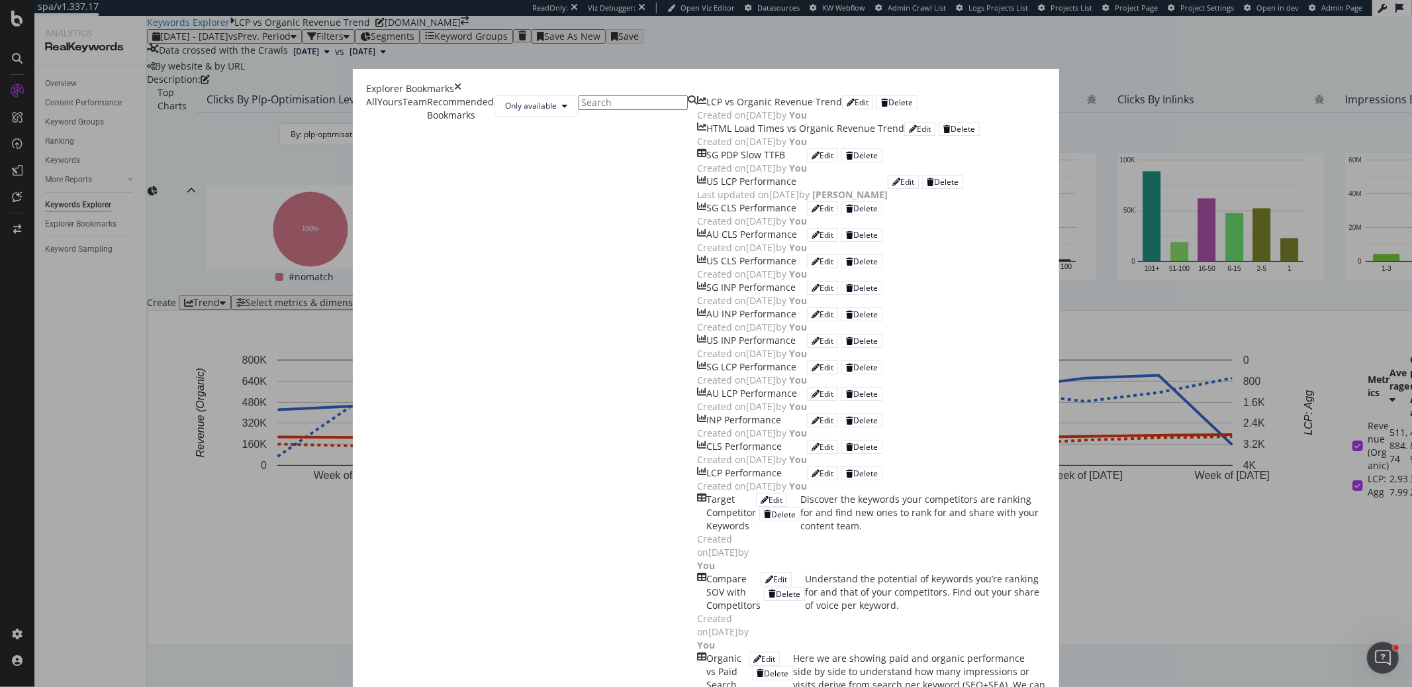
click at [461, 82] on icon "times" at bounding box center [457, 88] width 7 height 13
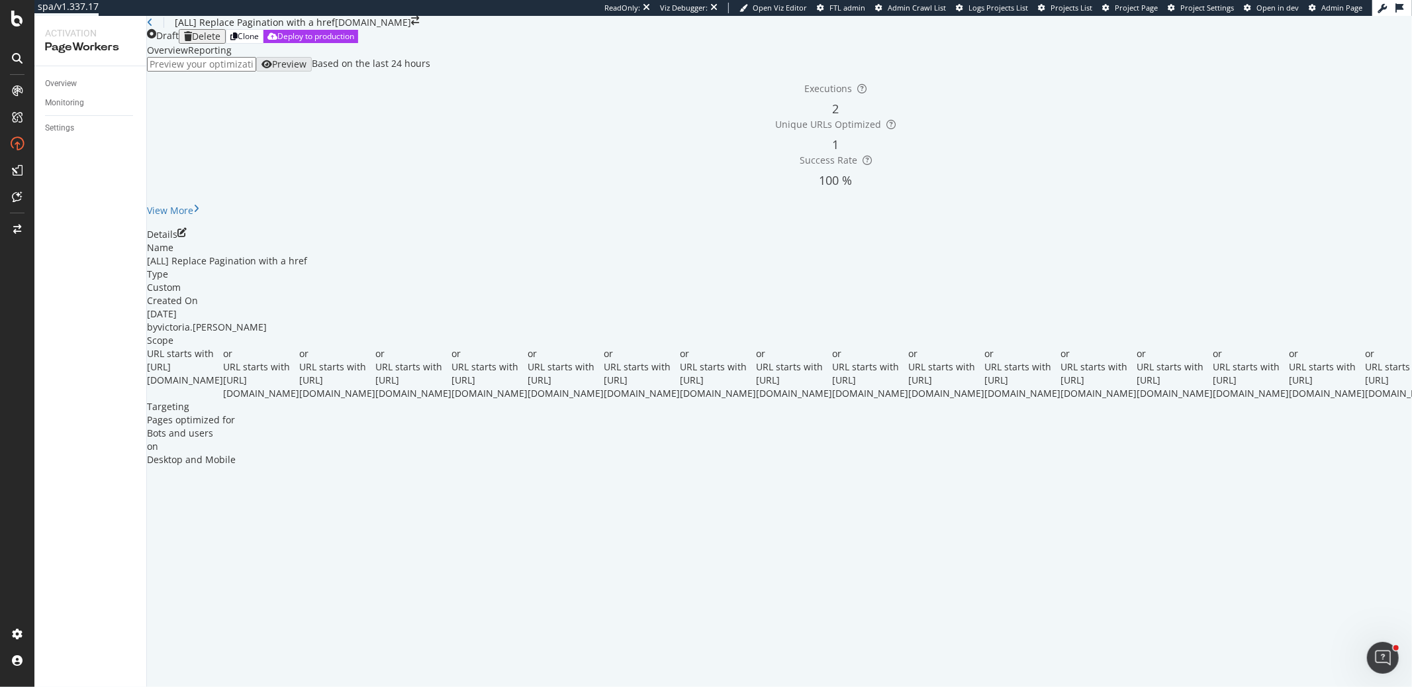
click at [256, 71] on input "url" at bounding box center [201, 64] width 109 height 15
paste input "https://www.castlery.com/us/beds/all-bedroom?p=2"
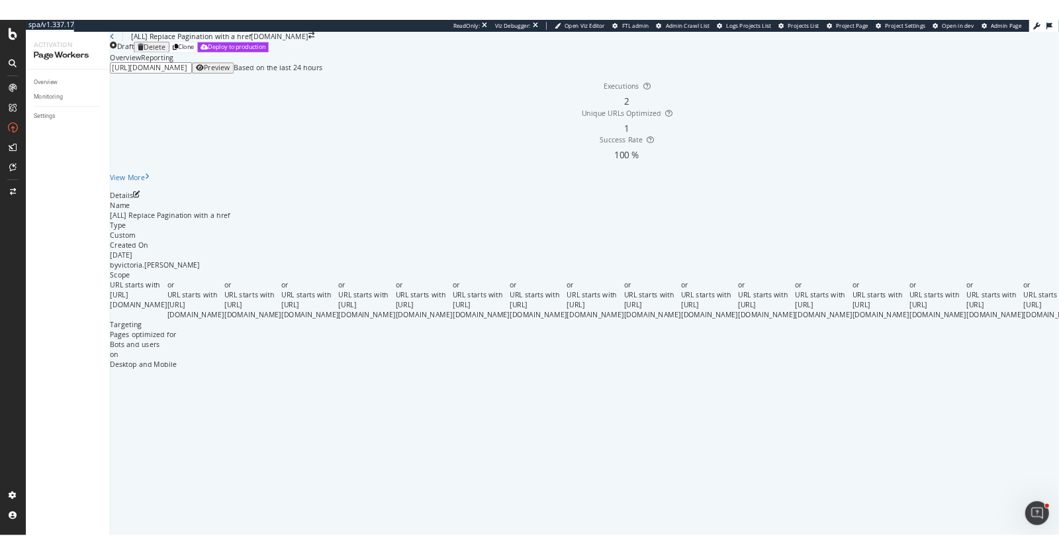
scroll to position [0, 35]
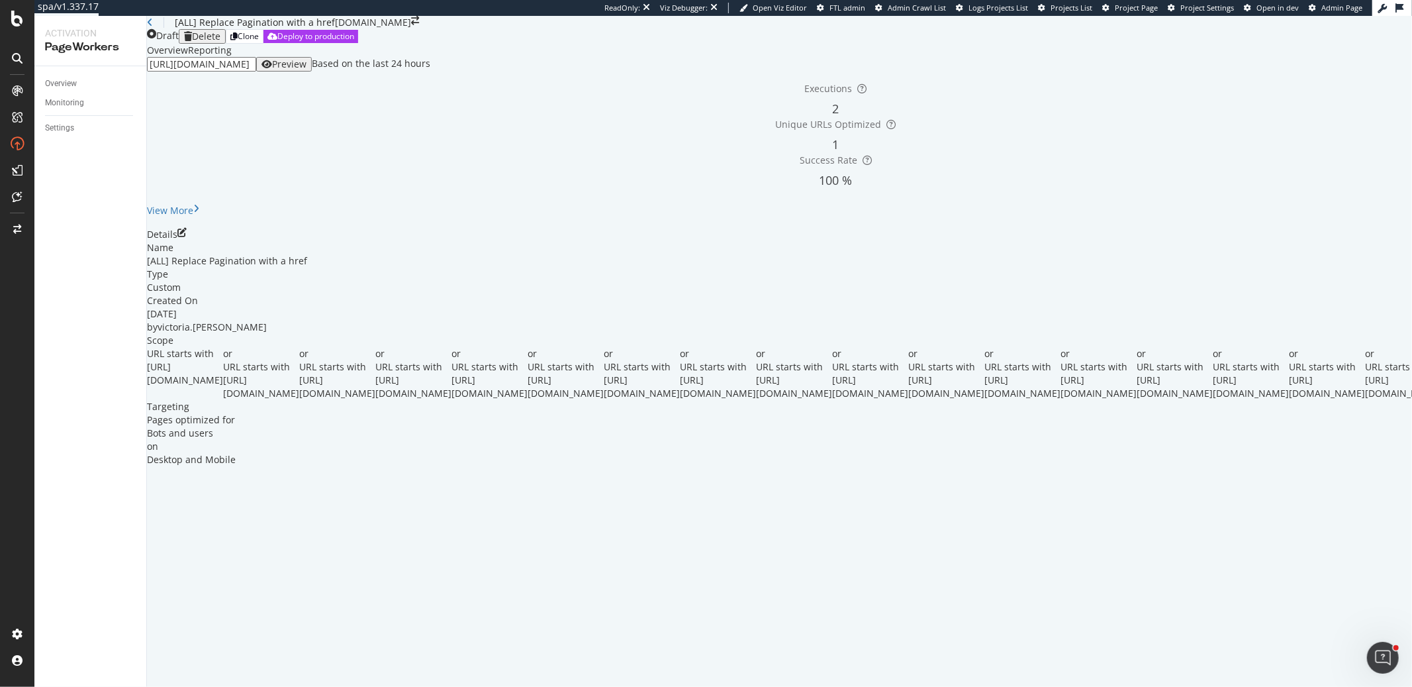
type input "https://www.castlery.com/us/beds/all-bedroom?p=2"
click at [307, 70] on div "Preview" at bounding box center [289, 64] width 34 height 11
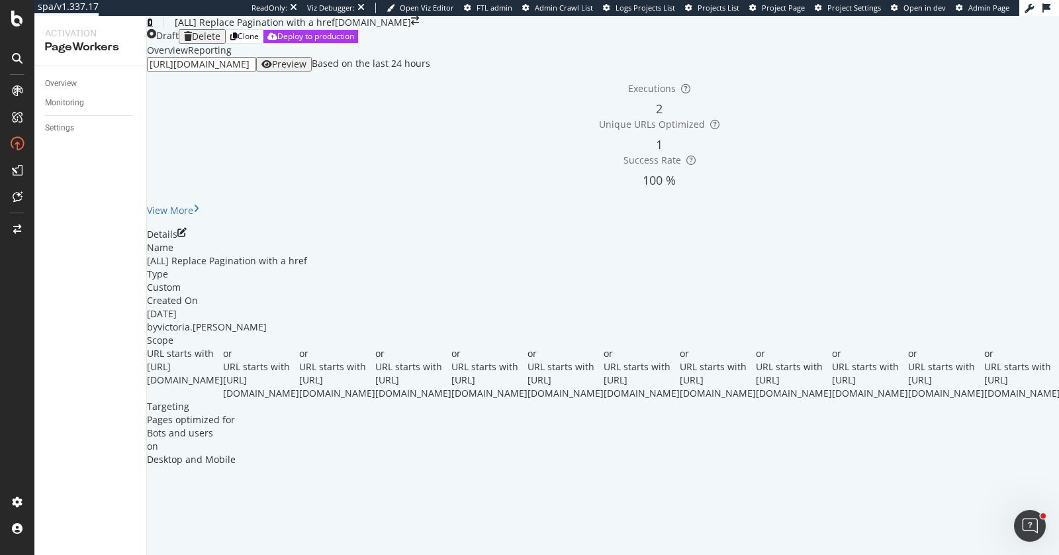
click at [153, 27] on icon at bounding box center [150, 22] width 6 height 9
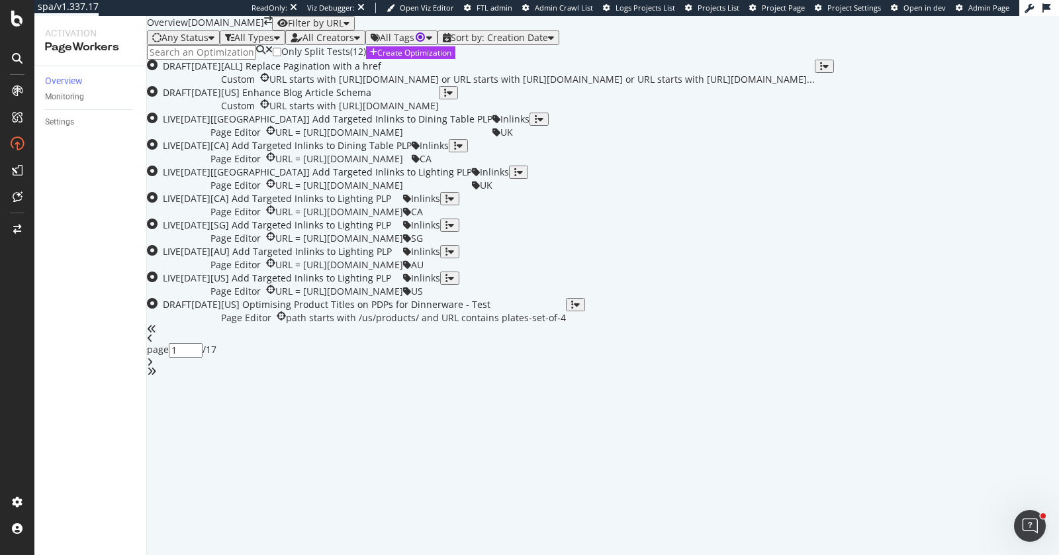
click at [593, 60] on div "Only Split Tests ( 12 ) Create Optimization" at bounding box center [603, 52] width 912 height 15
click at [248, 60] on input at bounding box center [201, 52] width 109 height 15
click at [629, 122] on div "Only Split Tests ( 12 ) Create Optimization DRAFT 08 Sep. 2025 [ALL] Replace Pa…" at bounding box center [603, 210] width 912 height 331
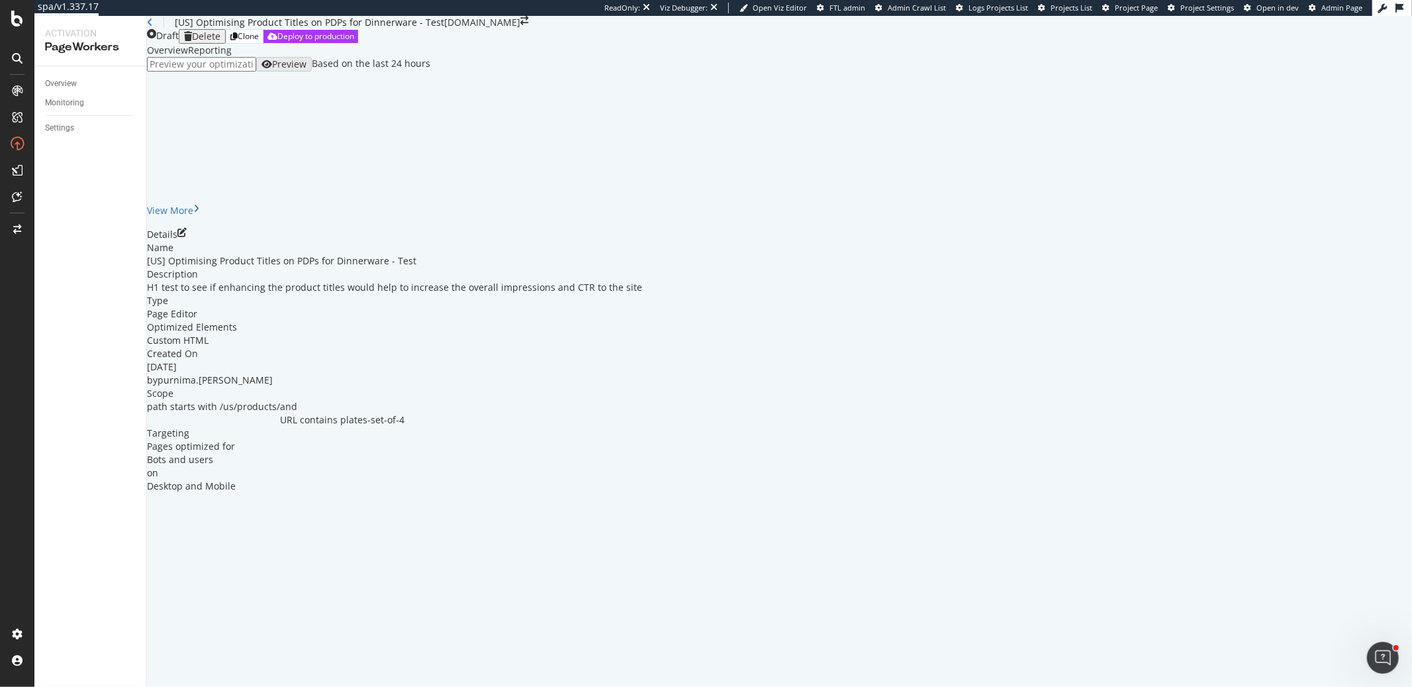
click at [256, 71] on input "url" at bounding box center [201, 64] width 109 height 15
paste input "https://www.castlery.com/us/products/grace-dinner-plates-set-of-4"
type input "https://www.castlery.com/us/products/grace-dinner-plates-set-of-4"
click at [307, 70] on div "Preview" at bounding box center [289, 64] width 34 height 11
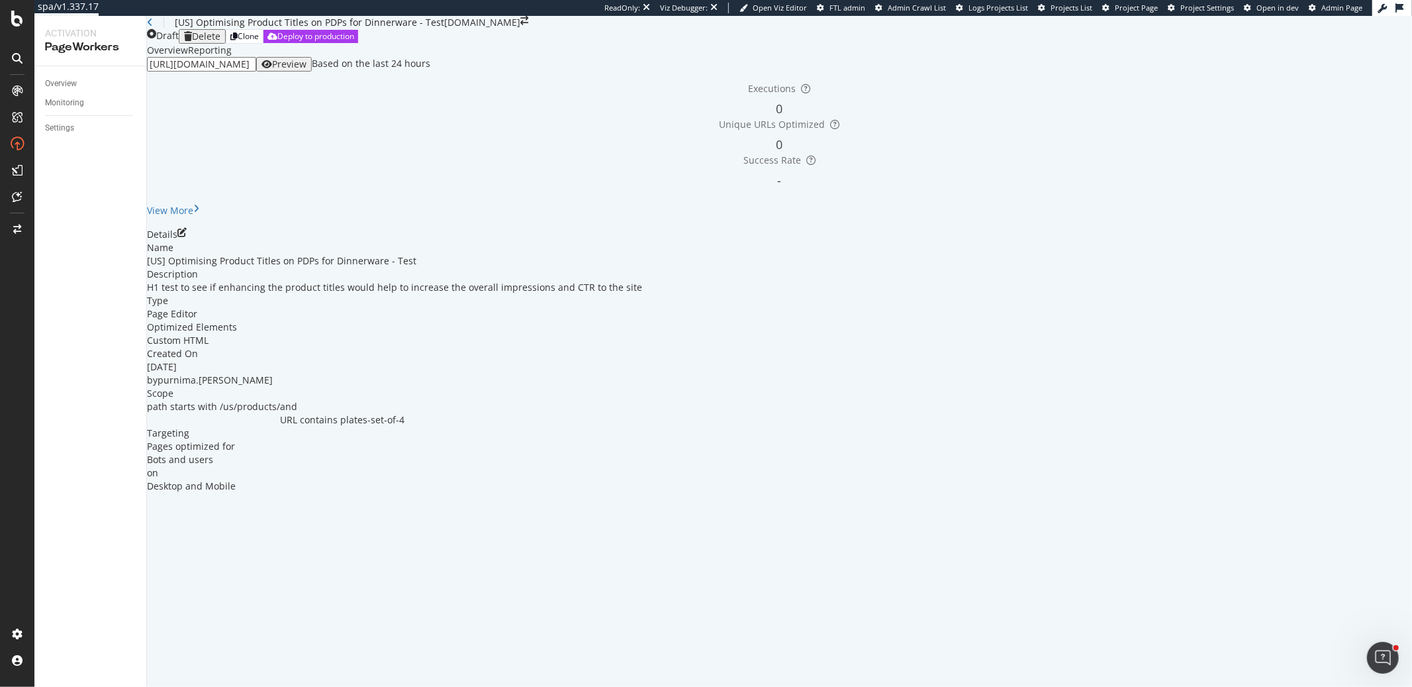
scroll to position [0, 0]
click at [187, 237] on icon "pen-to-square" at bounding box center [181, 232] width 9 height 9
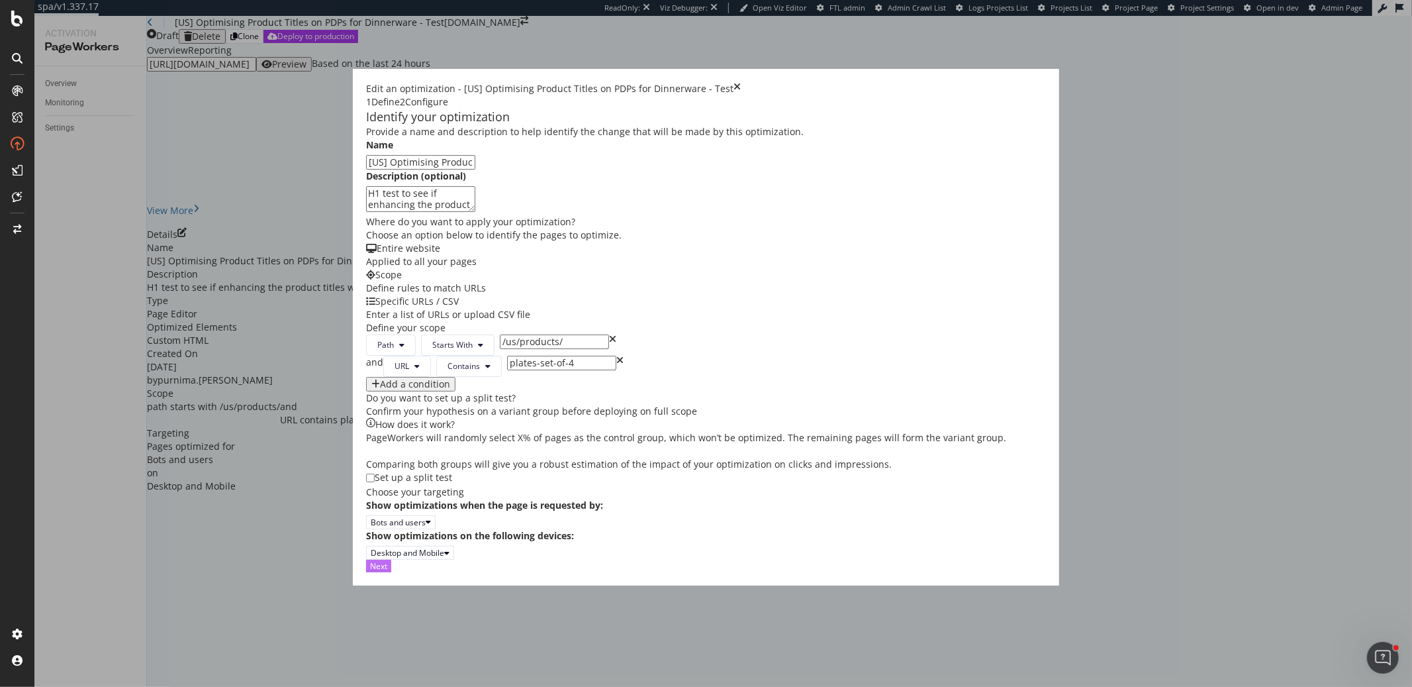
click at [387, 571] on div "Next" at bounding box center [378, 565] width 17 height 11
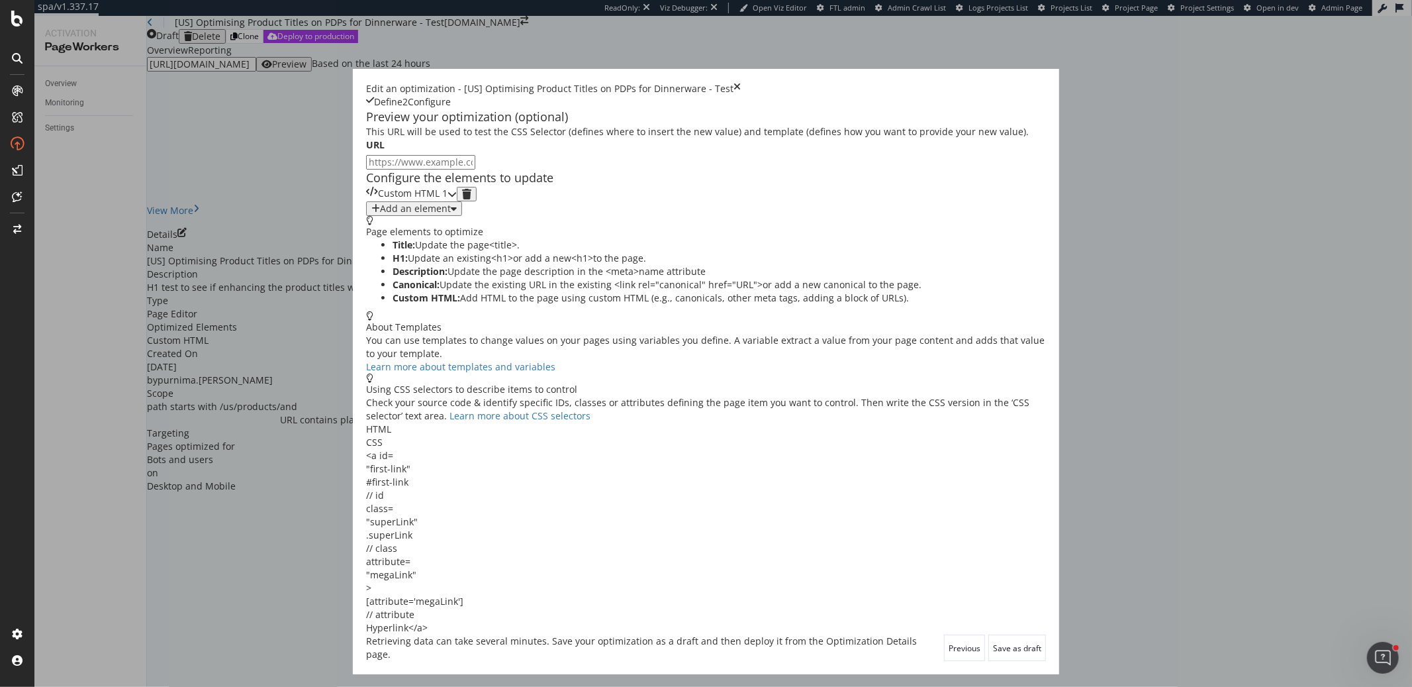
click at [448, 201] on div "Custom HTML 1" at bounding box center [406, 194] width 81 height 15
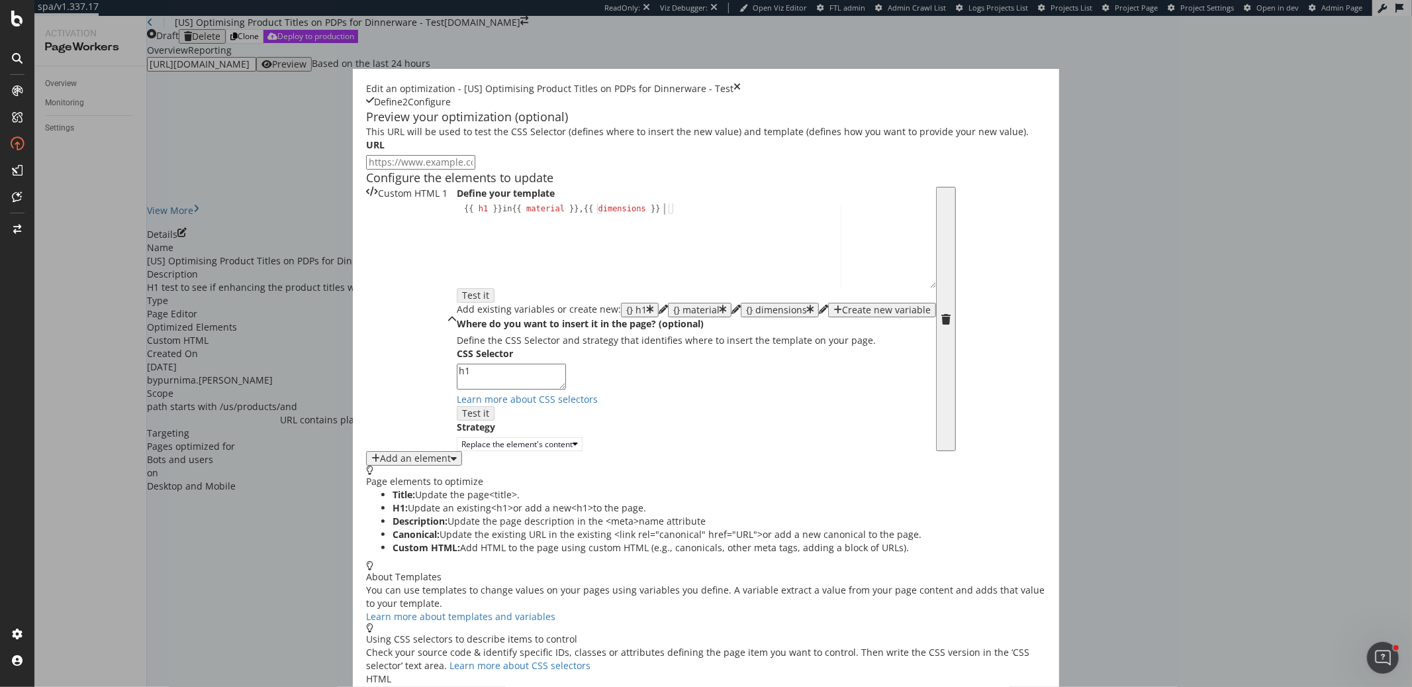
click at [532, 309] on div "{{ h1 }} in {{ material }} , {{ dimensions }}" at bounding box center [696, 256] width 479 height 106
type textarea "{{ h1 }} in {{ material }}, {{ dimensions , replace }}"
click at [741, 82] on icon "times" at bounding box center [737, 88] width 7 height 13
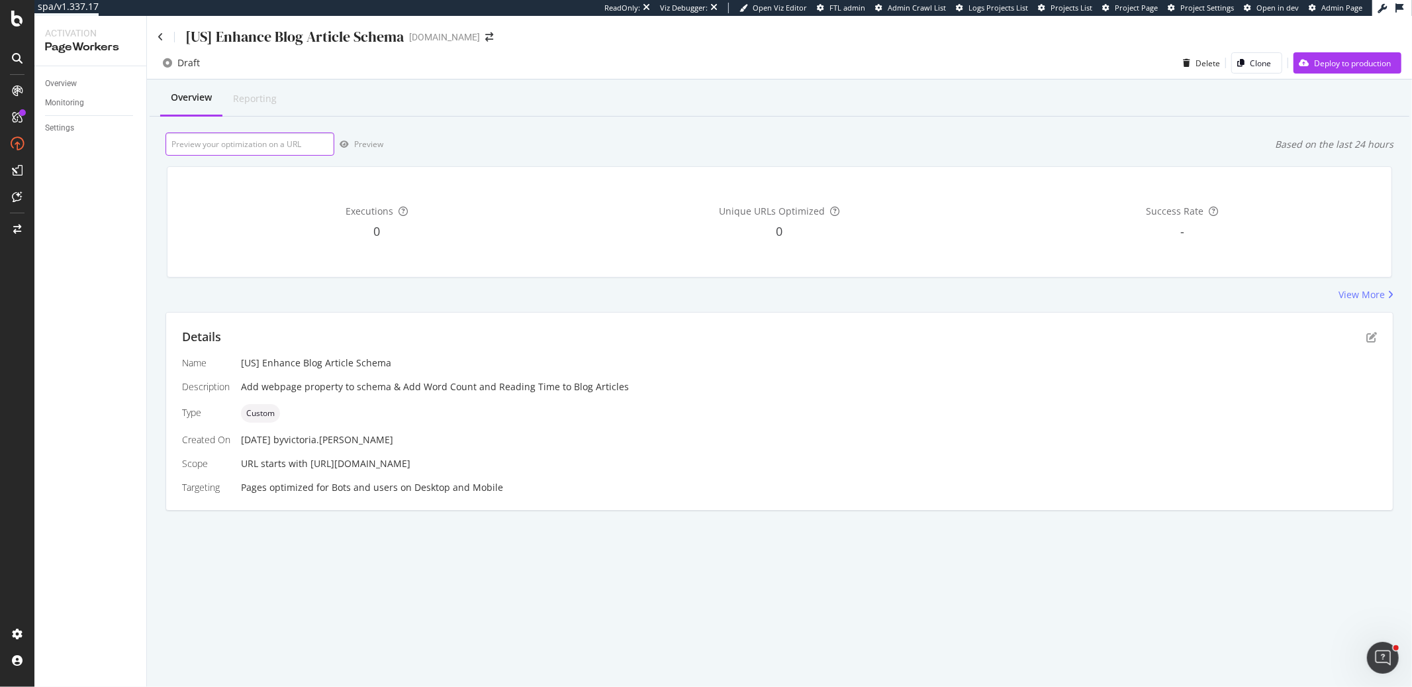
click at [293, 140] on input "url" at bounding box center [250, 143] width 169 height 23
paste input "https://www.castlery.com/au/blog/best-leather-living-room-sets"
click at [357, 147] on div "Preview" at bounding box center [368, 143] width 29 height 11
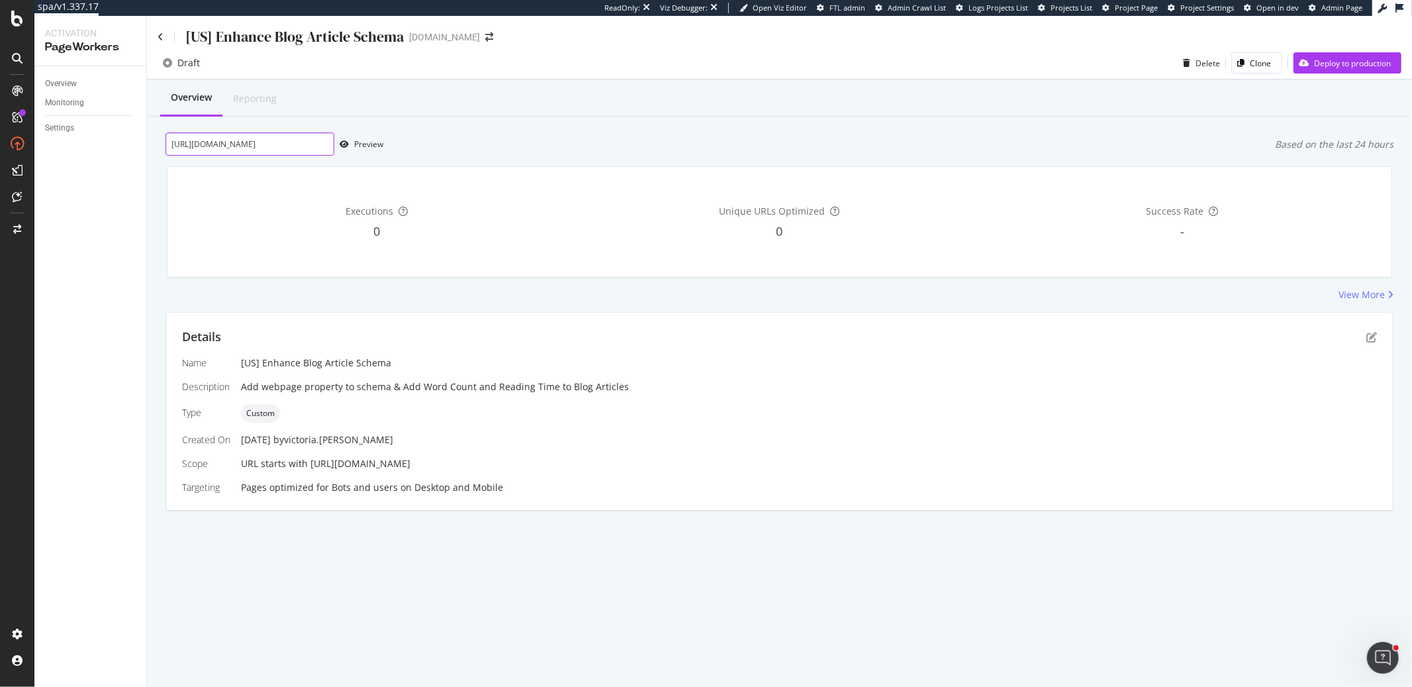
click at [321, 144] on input "https://www.castlery.com/au/blog/best-leather-living-room-sets" at bounding box center [250, 143] width 169 height 23
paste input "are-velvet-couches-high-maintenance"
click at [345, 144] on icon "button" at bounding box center [344, 144] width 9 height 8
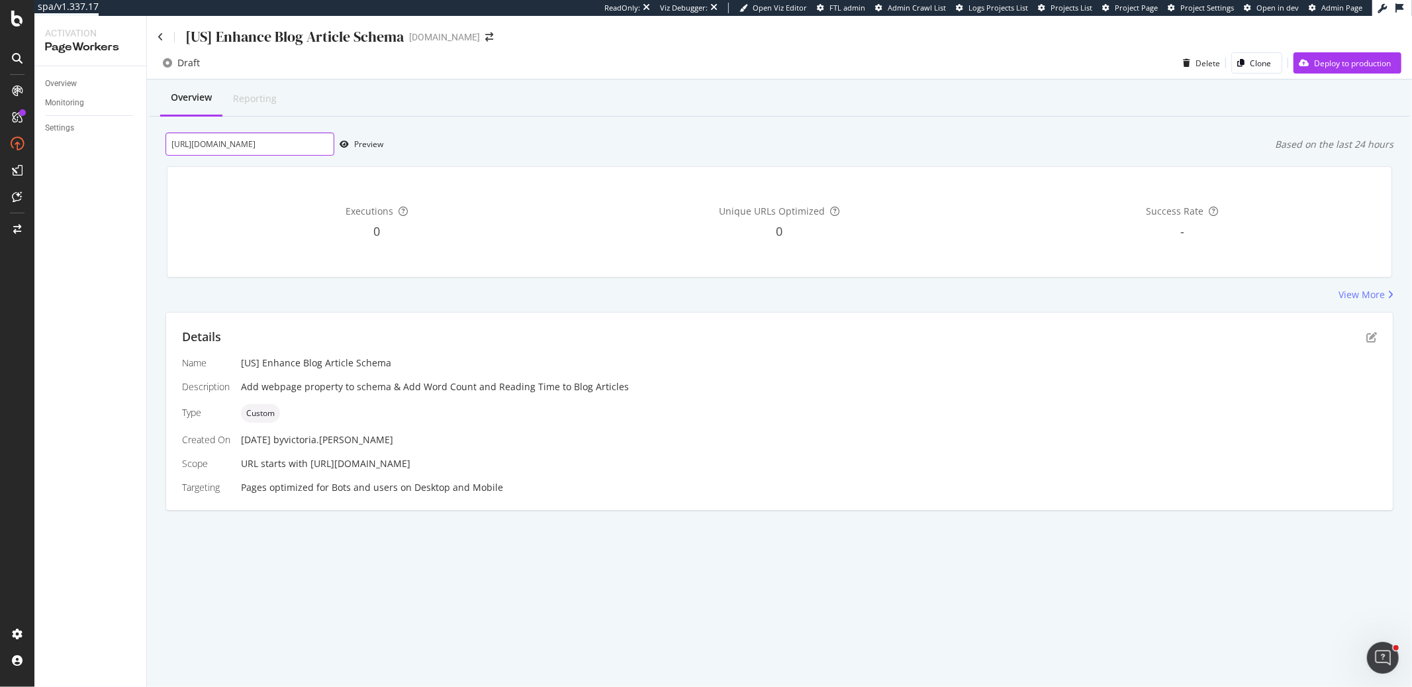
click at [305, 148] on input "https://www.castlery.com/au/blog/are-velvet-couches-high-maintenance" at bounding box center [250, 143] width 169 height 23
paste input "us/blog/labor-day-sales-furniture-picks"
type input "https://www.castlery.com/us/blog/labor-day-sales-furniture-picks"
click at [376, 144] on div "Preview" at bounding box center [368, 143] width 29 height 11
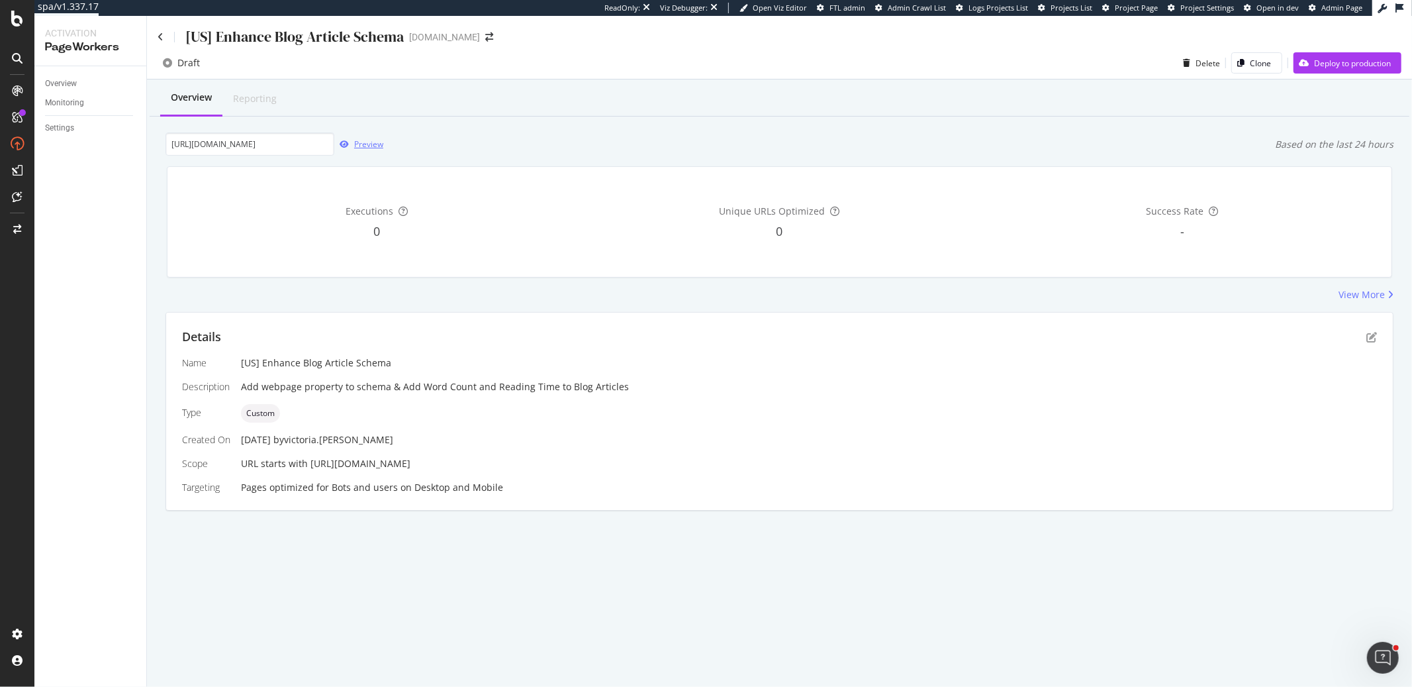
scroll to position [0, 0]
